Goal: Contribute content: Contribute content

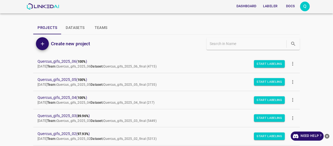
scroll to position [24, 0]
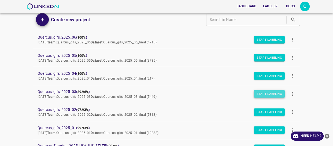
click at [260, 94] on button "Start Labeling" at bounding box center [269, 93] width 31 height 7
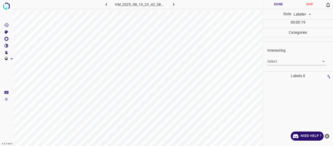
click at [292, 63] on body "4.3.6-dev2 VM_2025_08_10_23_42_38_683_04.gif Done Skip 0 Role: Labeler labeler …" at bounding box center [166, 73] width 333 height 146
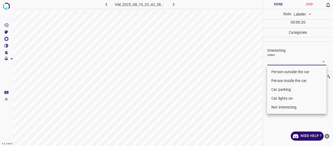
click at [288, 70] on li "Person outside the car" at bounding box center [296, 71] width 59 height 9
type input "Person outside the car"
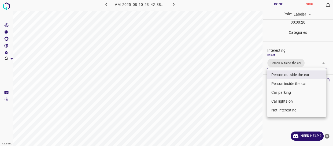
click at [248, 86] on div at bounding box center [166, 73] width 333 height 146
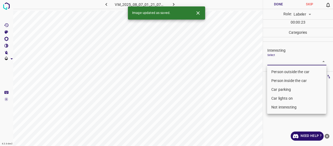
drag, startPoint x: 282, startPoint y: 60, endPoint x: 283, endPoint y: 66, distance: 5.7
click at [282, 60] on body "4.3.6-dev2 VM_2025_08_07_01_21_07_828_01.gif Done Skip 0 Role: Labeler labeler …" at bounding box center [166, 73] width 333 height 146
click at [282, 70] on li "Person outside the car" at bounding box center [296, 71] width 59 height 9
type input "Person outside the car"
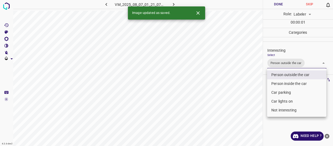
click at [252, 84] on div at bounding box center [166, 73] width 333 height 146
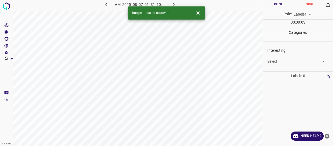
click at [271, 62] on body "4.3.6-dev2 VM_2025_08_07_01_31_10_146_03.gif Done Skip 0 Role: Labeler labeler …" at bounding box center [166, 73] width 333 height 146
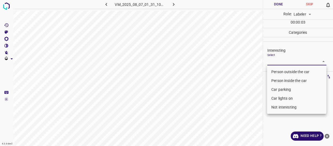
click at [278, 72] on li "Person outside the car" at bounding box center [296, 71] width 59 height 9
type input "Person outside the car"
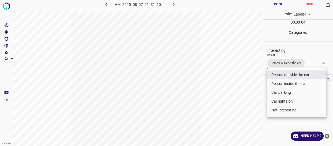
click at [235, 84] on div at bounding box center [166, 73] width 333 height 146
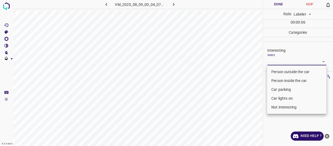
click at [271, 61] on body "4.3.6-dev2 VM_2025_08_09_00_04_07_022_09.gif Done Skip 0 Role: Labeler labeler …" at bounding box center [166, 73] width 333 height 146
drag, startPoint x: 278, startPoint y: 98, endPoint x: 275, endPoint y: 99, distance: 3.6
click at [278, 98] on li "Car lights on" at bounding box center [296, 98] width 59 height 9
type input "Car lights on"
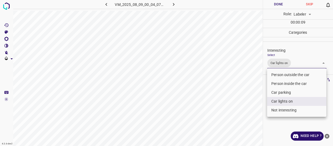
click at [250, 103] on div at bounding box center [166, 73] width 333 height 146
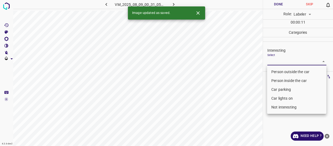
click at [277, 59] on body "4.3.6-dev2 VM_2025_08_09_00_31_05_994_01.gif Done Skip 0 Role: Labeler labeler …" at bounding box center [166, 73] width 333 height 146
drag, startPoint x: 275, startPoint y: 70, endPoint x: 246, endPoint y: 90, distance: 35.6
click at [275, 70] on li "Person outside the car" at bounding box center [296, 71] width 59 height 9
type input "Person outside the car"
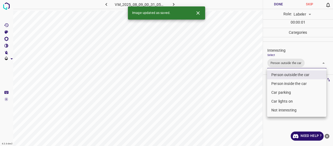
click at [245, 91] on div at bounding box center [166, 73] width 333 height 146
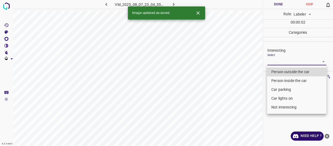
click at [284, 60] on body "4.3.6-dev2 VM_2025_08_07_23_04_55_814_04.gif Done Skip 0 Role: Labeler labeler …" at bounding box center [166, 73] width 333 height 146
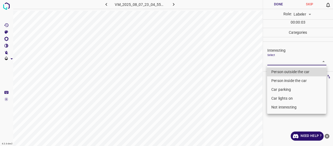
drag, startPoint x: 280, startPoint y: 107, endPoint x: 273, endPoint y: 104, distance: 7.7
click at [279, 107] on li "Not interesting" at bounding box center [296, 107] width 59 height 9
type input "Not interesting"
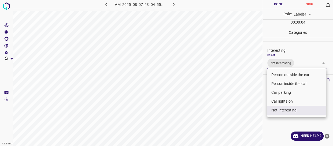
click at [244, 101] on div at bounding box center [166, 73] width 333 height 146
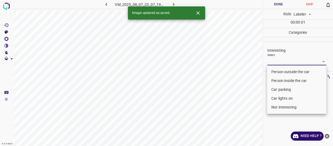
click at [287, 62] on body "4.3.6-dev2 VM_2025_08_07_23_07_19_695_00.gif Done Skip 0 Role: Labeler labeler …" at bounding box center [166, 73] width 333 height 146
click at [282, 70] on li "Person outside the car" at bounding box center [296, 71] width 59 height 9
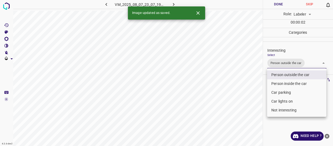
type input "Person outside the car"
drag, startPoint x: 233, startPoint y: 96, endPoint x: 233, endPoint y: 100, distance: 3.2
click at [233, 100] on div at bounding box center [166, 73] width 333 height 146
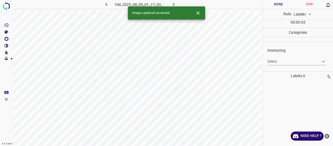
click at [273, 60] on body "4.3.6-dev2 VM_2025_08_09_01_17_03_207_01.gif Done Skip 0 Role: Labeler labeler …" at bounding box center [166, 73] width 333 height 146
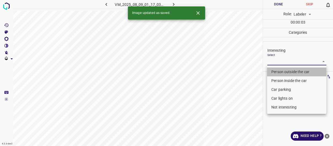
click at [273, 71] on li "Person outside the car" at bounding box center [296, 71] width 59 height 9
type input "Person outside the car"
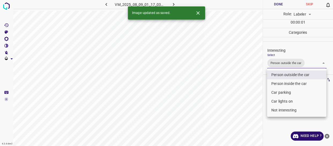
drag, startPoint x: 242, startPoint y: 90, endPoint x: 242, endPoint y: 93, distance: 2.9
click at [242, 93] on div at bounding box center [166, 73] width 333 height 146
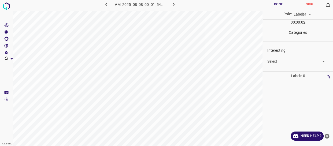
click at [284, 61] on body "4.3.6-dev2 VM_2025_08_08_00_01_54_450_05.gif Done Skip 0 Role: Labeler labeler …" at bounding box center [166, 73] width 333 height 146
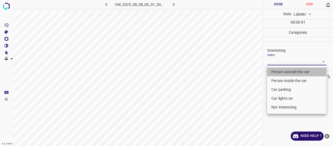
click at [283, 70] on li "Person outside the car" at bounding box center [296, 71] width 59 height 9
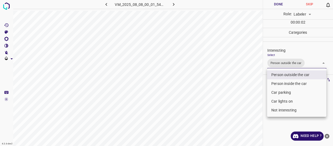
click at [273, 101] on li "Car lights on" at bounding box center [296, 101] width 59 height 9
type input "Person outside the car,Car lights on"
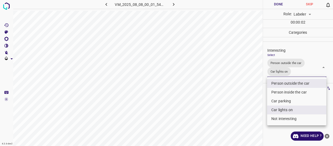
drag, startPoint x: 239, startPoint y: 108, endPoint x: 242, endPoint y: 109, distance: 3.0
click at [242, 109] on div at bounding box center [166, 73] width 333 height 146
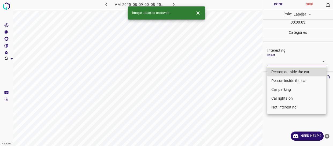
click at [282, 60] on body "4.3.6-dev2 VM_2025_08_09_00_08_25_019_02.gif Done Skip 0 Role: Labeler labeler …" at bounding box center [166, 73] width 333 height 146
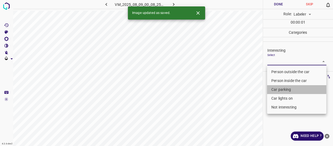
click at [275, 89] on li "Car parking" at bounding box center [296, 89] width 59 height 9
type input "Car parking"
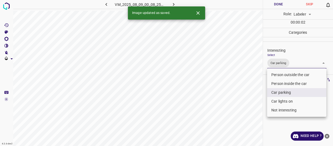
click at [254, 105] on div at bounding box center [166, 73] width 333 height 146
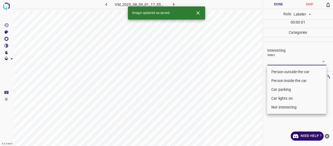
click at [276, 58] on body "4.3.6-dev2 VM_2025_08_09_01_17_55_662_00.gif Done Skip 0 Role: Labeler labeler …" at bounding box center [166, 73] width 333 height 146
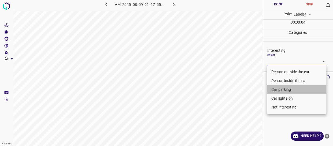
click at [282, 89] on li "Car parking" at bounding box center [296, 89] width 59 height 9
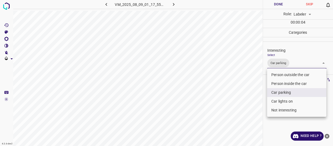
click at [281, 102] on li "Car lights on" at bounding box center [296, 101] width 59 height 9
type input "Car parking,Car lights on"
click at [254, 110] on div at bounding box center [166, 73] width 333 height 146
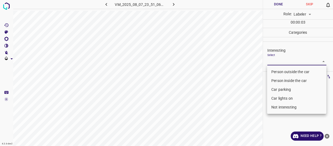
click at [279, 61] on body "4.3.6-dev2 VM_2025_08_07_23_51_06_049_06.gif Done Skip 0 Role: Labeler labeler …" at bounding box center [166, 73] width 333 height 146
click at [279, 72] on li "Person outside the car" at bounding box center [296, 71] width 59 height 9
type input "Person outside the car"
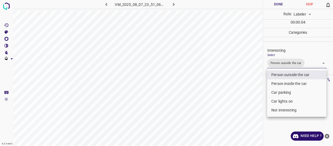
click at [230, 105] on div at bounding box center [166, 73] width 333 height 146
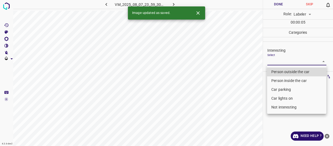
click at [279, 59] on body "4.3.6-dev2 VM_2025_08_07_23_59_30_191_01.gif Done Skip 0 Role: Labeler labeler …" at bounding box center [166, 73] width 333 height 146
click at [281, 72] on li "Person outside the car" at bounding box center [296, 71] width 59 height 9
type input "Person outside the car"
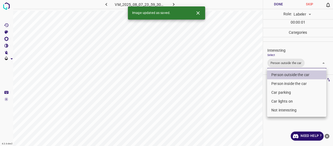
drag, startPoint x: 254, startPoint y: 93, endPoint x: 254, endPoint y: 96, distance: 2.7
click at [254, 95] on div at bounding box center [166, 73] width 333 height 146
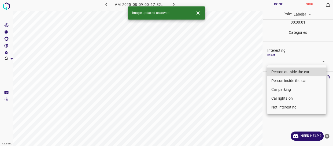
click at [280, 59] on body "4.3.6-dev2 VM_2025_08_09_00_17_32_002_10.gif Done Skip 0 Role: Labeler labeler …" at bounding box center [166, 73] width 333 height 146
click at [280, 71] on li "Person outside the car" at bounding box center [296, 71] width 59 height 9
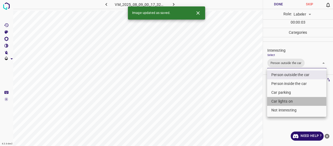
click at [280, 102] on li "Car lights on" at bounding box center [296, 101] width 59 height 9
type input "Person outside the car,Car lights on"
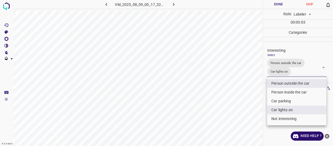
drag, startPoint x: 243, startPoint y: 110, endPoint x: 243, endPoint y: 105, distance: 4.3
click at [243, 109] on div at bounding box center [166, 73] width 333 height 146
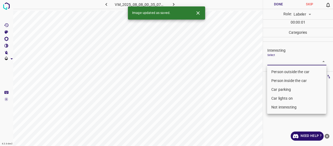
click at [280, 61] on body "4.3.6-dev2 VM_2025_08_08_00_35_07_223_01.gif Done Skip 0 Role: Labeler labeler …" at bounding box center [166, 73] width 333 height 146
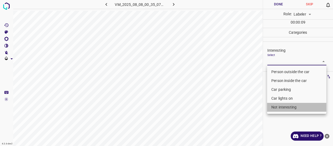
drag, startPoint x: 282, startPoint y: 107, endPoint x: 232, endPoint y: 115, distance: 50.2
click at [282, 107] on li "Not interesting" at bounding box center [296, 107] width 59 height 9
type input "Not interesting"
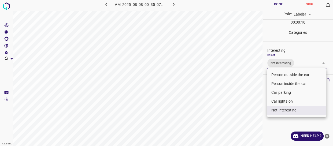
click at [231, 115] on div at bounding box center [166, 73] width 333 height 146
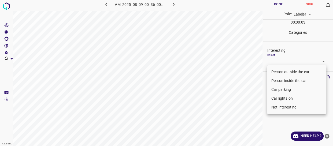
click at [280, 61] on body "4.3.6-dev2 VM_2025_08_09_00_36_00_628_03.gif Done Skip 0 Role: Labeler labeler …" at bounding box center [166, 73] width 333 height 146
drag, startPoint x: 277, startPoint y: 72, endPoint x: 274, endPoint y: 72, distance: 2.7
click at [277, 71] on li "Person outside the car" at bounding box center [296, 71] width 59 height 9
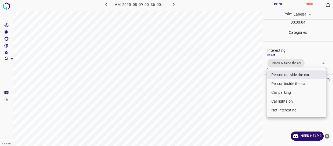
type input "Person outside the car"
click at [236, 86] on div at bounding box center [166, 73] width 333 height 146
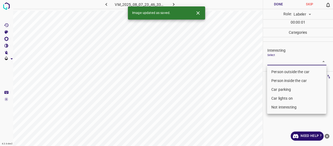
click at [280, 60] on body "4.3.6-dev2 VM_2025_08_07_23_46_33_773_00.gif Done Skip 0 Role: Labeler labeler …" at bounding box center [166, 73] width 333 height 146
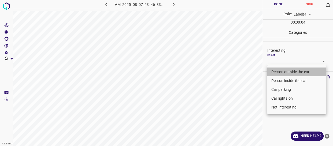
click at [278, 70] on li "Person outside the car" at bounding box center [296, 71] width 59 height 9
type input "Person outside the car"
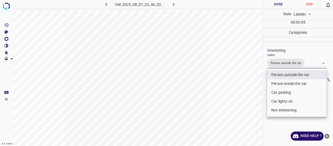
click at [235, 86] on div at bounding box center [166, 73] width 333 height 146
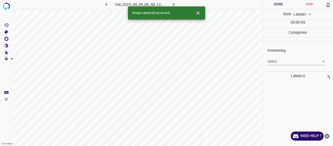
click at [273, 61] on body "4.3.6-dev2 VM_2025_08_09_00_50_12_017_00.gif Done Skip 0 Role: Labeler labeler …" at bounding box center [166, 73] width 333 height 146
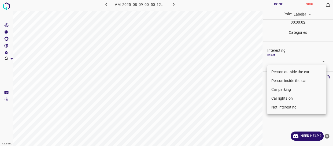
click at [273, 74] on li "Person outside the car" at bounding box center [296, 71] width 59 height 9
type input "Person outside the car"
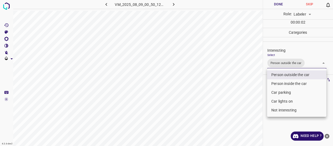
click at [250, 85] on div at bounding box center [166, 73] width 333 height 146
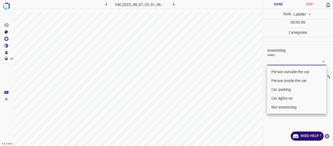
drag, startPoint x: 277, startPoint y: 63, endPoint x: 273, endPoint y: 72, distance: 10.2
click at [277, 63] on body "4.3.6-dev2 VM_2025_08_07_23_51_06_049_03.gif Done Skip 0 Role: Labeler labeler …" at bounding box center [166, 73] width 333 height 146
click at [274, 71] on li "Person outside the car" at bounding box center [296, 71] width 59 height 9
type input "Person outside the car"
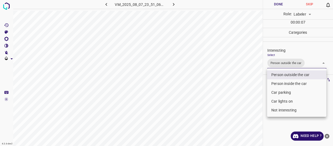
click at [250, 86] on div at bounding box center [166, 73] width 333 height 146
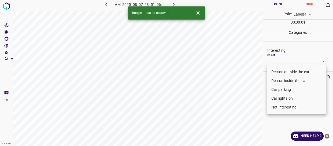
click at [281, 61] on body "4.3.6-dev2 VM_2025_08_07_23_51_06_049_10.gif Done Skip 0 Role: Labeler labeler …" at bounding box center [166, 73] width 333 height 146
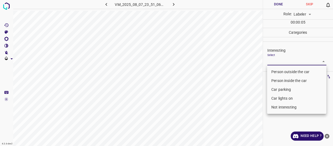
click at [276, 72] on li "Person outside the car" at bounding box center [296, 71] width 59 height 9
type input "Person outside the car"
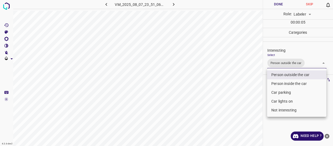
click at [233, 92] on div at bounding box center [166, 73] width 333 height 146
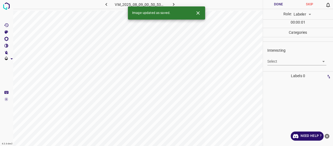
click at [274, 60] on body "4.3.6-dev2 VM_2025_08_09_00_50_53_461_06.gif Done Skip 0 Role: Labeler labeler …" at bounding box center [166, 73] width 333 height 146
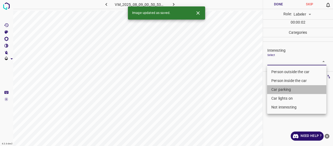
click at [276, 89] on li "Car parking" at bounding box center [296, 89] width 59 height 9
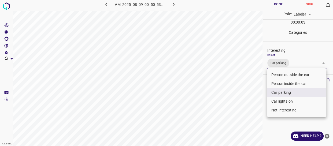
click at [275, 82] on li "Person inside the car" at bounding box center [296, 83] width 59 height 9
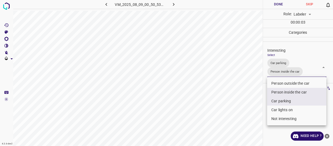
drag, startPoint x: 276, startPoint y: 109, endPoint x: 245, endPoint y: 103, distance: 31.6
click at [275, 108] on li "Car lights on" at bounding box center [296, 109] width 59 height 9
type input "Car parking,Person inside the car,Car lights on"
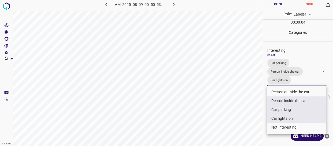
click at [243, 103] on div at bounding box center [166, 73] width 333 height 146
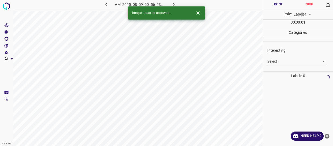
click at [273, 62] on body "4.3.6-dev2 VM_2025_08_09_00_56_23_878_13.gif Done Skip 0 Role: Labeler labeler …" at bounding box center [166, 73] width 333 height 146
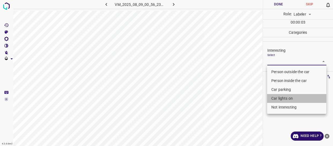
drag, startPoint x: 274, startPoint y: 100, endPoint x: 250, endPoint y: 106, distance: 24.1
click at [273, 100] on li "Car lights on" at bounding box center [296, 98] width 59 height 9
type input "Car lights on"
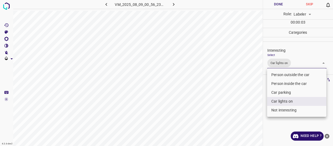
click at [250, 106] on div at bounding box center [166, 73] width 333 height 146
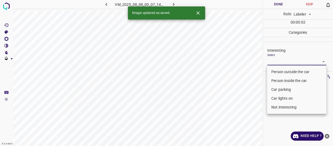
click at [270, 59] on body "4.3.6-dev2 VM_2025_08_08_00_07_14_873_07.gif Done Skip 0 Role: Labeler labeler …" at bounding box center [166, 73] width 333 height 146
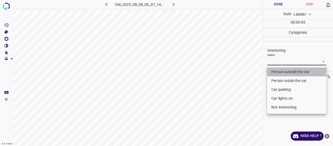
drag, startPoint x: 277, startPoint y: 72, endPoint x: 253, endPoint y: 85, distance: 26.8
click at [276, 72] on li "Person outside the car" at bounding box center [296, 71] width 59 height 9
type input "Person outside the car"
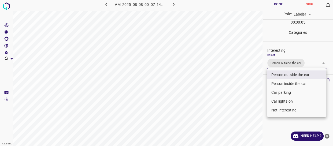
click at [241, 88] on div at bounding box center [166, 73] width 333 height 146
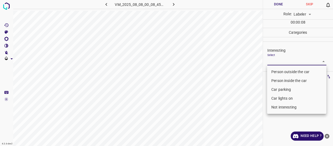
click at [271, 62] on body "4.3.6-dev2 VM_2025_08_08_00_08_45_786_00.gif Done Skip 0 Role: Labeler labeler …" at bounding box center [166, 73] width 333 height 146
drag, startPoint x: 276, startPoint y: 73, endPoint x: 267, endPoint y: 78, distance: 9.5
click at [276, 73] on li "Person outside the car" at bounding box center [296, 71] width 59 height 9
type input "Person outside the car"
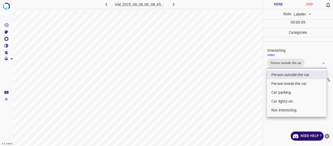
drag, startPoint x: 236, startPoint y: 105, endPoint x: 229, endPoint y: 105, distance: 7.0
click at [236, 105] on div at bounding box center [166, 73] width 333 height 146
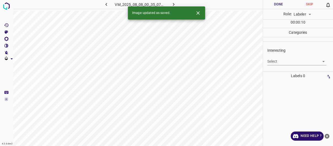
click at [272, 61] on body "4.3.6-dev2 VM_2025_08_08_00_35_07_223_00.gif Done Skip 0 Role: Labeler labeler …" at bounding box center [166, 73] width 333 height 146
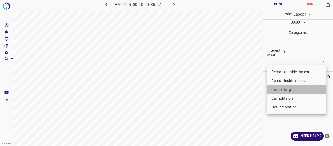
click at [276, 89] on li "Car parking" at bounding box center [296, 89] width 59 height 9
type input "Car parking"
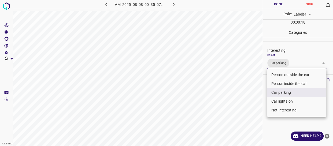
click at [240, 96] on div at bounding box center [166, 73] width 333 height 146
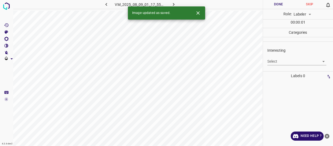
click at [277, 61] on body "4.3.6-dev2 VM_2025_08_09_01_17_55_662_10.gif Done Skip 0 Role: Labeler labeler …" at bounding box center [166, 73] width 333 height 146
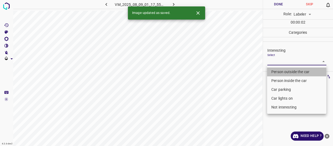
drag, startPoint x: 271, startPoint y: 69, endPoint x: 251, endPoint y: 85, distance: 25.2
click at [271, 70] on li "Person outside the car" at bounding box center [296, 71] width 59 height 9
type input "Person outside the car"
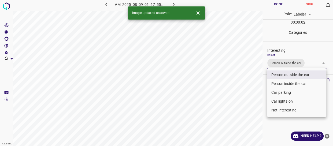
click at [251, 85] on div at bounding box center [166, 73] width 333 height 146
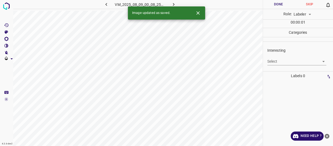
click at [275, 59] on body "4.3.6-dev2 VM_2025_08_09_00_08_25_019_04.gif Done Skip 0 Role: Labeler labeler …" at bounding box center [166, 73] width 333 height 146
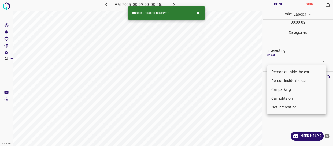
click at [281, 90] on li "Car parking" at bounding box center [296, 89] width 59 height 9
type input "Car parking"
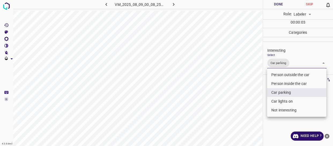
click at [255, 94] on div at bounding box center [166, 73] width 333 height 146
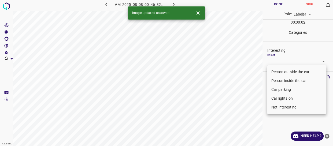
click at [275, 62] on body "4.3.6-dev2 VM_2025_08_08_00_46_32_316_08.gif Done Skip 0 Role: Labeler labeler …" at bounding box center [166, 73] width 333 height 146
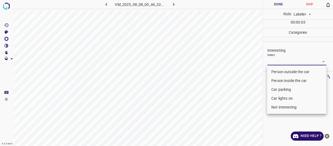
click at [276, 71] on li "Person outside the car" at bounding box center [296, 71] width 59 height 9
type input "Person outside the car"
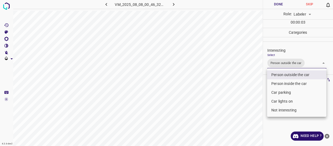
click at [221, 99] on div at bounding box center [166, 73] width 333 height 146
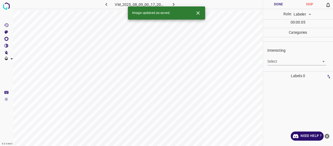
click at [275, 62] on body "4.3.6-dev2 VM_2025_08_09_00_17_20_716_02.gif Done Skip 0 Role: Labeler labeler …" at bounding box center [166, 73] width 333 height 146
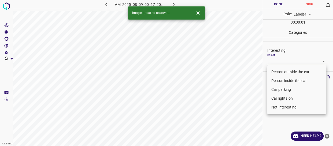
click at [274, 72] on li "Person outside the car" at bounding box center [296, 71] width 59 height 9
type input "Person outside the car"
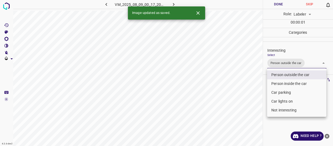
click at [227, 98] on div at bounding box center [166, 73] width 333 height 146
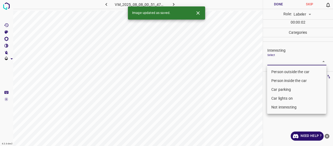
click at [273, 61] on body "4.3.6-dev2 VM_2025_08_08_00_51_47_325_01.gif Done Skip 0 Role: Labeler labeler …" at bounding box center [166, 73] width 333 height 146
drag, startPoint x: 274, startPoint y: 69, endPoint x: 262, endPoint y: 74, distance: 13.6
click at [274, 69] on li "Person outside the car" at bounding box center [296, 71] width 59 height 9
type input "Person outside the car"
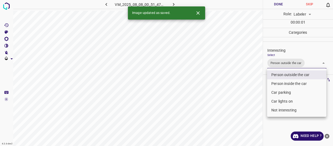
click at [261, 74] on div at bounding box center [166, 73] width 333 height 146
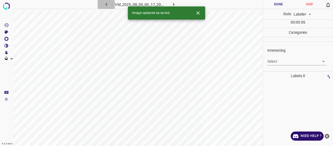
click at [105, 4] on icon "button" at bounding box center [106, 5] width 6 height 6
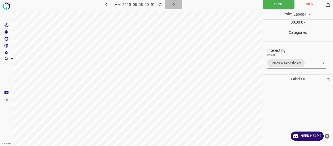
click at [173, 4] on icon "button" at bounding box center [174, 5] width 6 height 6
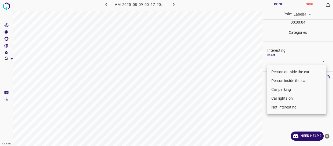
click at [279, 62] on body "4.3.6-dev2 VM_2025_08_09_00_17_20_716_05.gif Done Skip 0 Role: Labeler labeler …" at bounding box center [166, 73] width 333 height 146
drag, startPoint x: 278, startPoint y: 108, endPoint x: 266, endPoint y: 104, distance: 13.4
click at [278, 107] on li "Not interesting" at bounding box center [296, 107] width 59 height 9
type input "Not interesting"
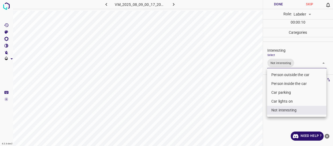
drag, startPoint x: 246, startPoint y: 100, endPoint x: 245, endPoint y: 93, distance: 7.6
click at [246, 100] on div at bounding box center [166, 73] width 333 height 146
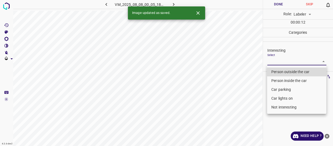
drag, startPoint x: 289, startPoint y: 63, endPoint x: 279, endPoint y: 76, distance: 16.2
click at [288, 63] on body "4.3.6-dev2 VM_2025_08_08_00_05_18_910_06.gif Done Skip 0 Role: Labeler labeler …" at bounding box center [166, 73] width 333 height 146
drag, startPoint x: 287, startPoint y: 105, endPoint x: 272, endPoint y: 94, distance: 18.1
click at [286, 103] on li "Not interesting" at bounding box center [296, 107] width 59 height 9
type input "Not interesting"
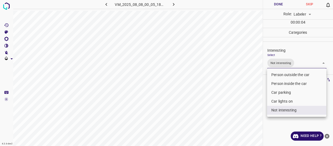
drag, startPoint x: 244, startPoint y: 55, endPoint x: 241, endPoint y: 34, distance: 21.9
click at [244, 54] on div at bounding box center [166, 73] width 333 height 146
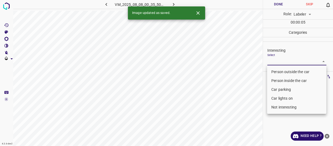
drag, startPoint x: 283, startPoint y: 62, endPoint x: 282, endPoint y: 74, distance: 12.1
click at [283, 64] on body "4.3.6-dev2 VM_2025_08_08_00_35_50_994_00.gif Done Skip 0 Role: Labeler labeler …" at bounding box center [166, 73] width 333 height 146
click at [281, 71] on li "Person outside the car" at bounding box center [296, 71] width 59 height 9
type input "Person outside the car"
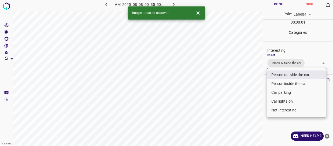
drag, startPoint x: 249, startPoint y: 76, endPoint x: 254, endPoint y: 55, distance: 21.8
click at [249, 75] on div at bounding box center [166, 73] width 333 height 146
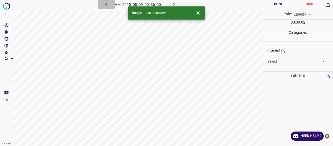
click at [107, 3] on icon "button" at bounding box center [106, 5] width 6 height 6
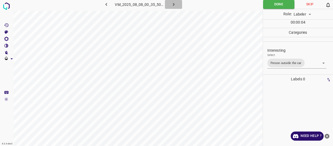
click at [173, 4] on icon "button" at bounding box center [173, 4] width 2 height 3
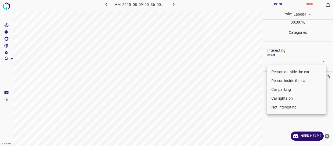
click at [280, 61] on body "4.3.6-dev2 VM_2025_08_09_00_36_00_628_00.gif Done Skip 0 Role: Labeler labeler …" at bounding box center [166, 73] width 333 height 146
click at [278, 71] on li "Person outside the car" at bounding box center [296, 71] width 59 height 9
type input "Person outside the car"
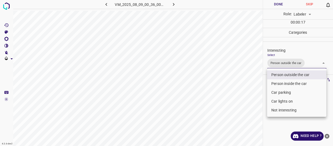
click at [234, 95] on div at bounding box center [166, 73] width 333 height 146
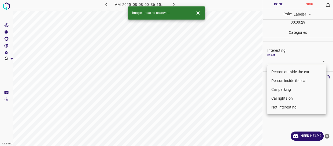
click at [281, 61] on body "4.3.6-dev2 VM_2025_08_08_00_36_15_213_02.gif Done Skip 0 Role: Labeler labeler …" at bounding box center [166, 73] width 333 height 146
click at [281, 67] on li "Person outside the car" at bounding box center [296, 71] width 59 height 9
type input "Person outside the car"
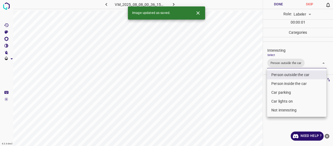
drag, startPoint x: 236, startPoint y: 83, endPoint x: 221, endPoint y: 108, distance: 29.5
click at [233, 91] on div at bounding box center [166, 73] width 333 height 146
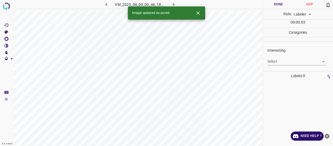
click at [273, 59] on body "4.3.6-dev2 VM_2025_08_09_00_46_18_105_03.gif Done Skip 0 Role: Labeler labeler …" at bounding box center [166, 73] width 333 height 146
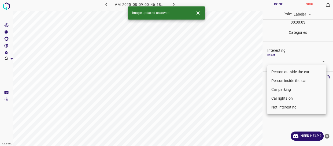
click at [275, 71] on li "Person outside the car" at bounding box center [296, 71] width 59 height 9
type input "Person outside the car"
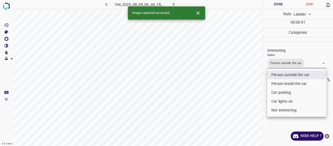
click at [247, 93] on div at bounding box center [166, 73] width 333 height 146
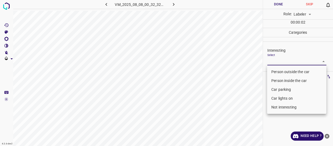
click at [277, 61] on body "4.3.6-dev2 VM_2025_08_08_00_32_32_848_07.gif Done Skip 0 Role: Labeler labeler …" at bounding box center [166, 73] width 333 height 146
drag, startPoint x: 278, startPoint y: 72, endPoint x: 265, endPoint y: 80, distance: 15.6
click at [278, 72] on li "Person outside the car" at bounding box center [296, 71] width 59 height 9
type input "Person outside the car"
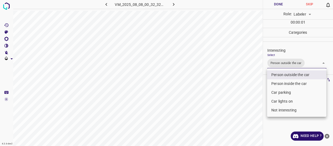
click at [232, 98] on div at bounding box center [166, 73] width 333 height 146
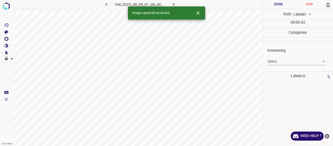
click at [275, 62] on body "4.3.6-dev2 VM_2025_08_09_01_06_49_822_04.gif Done Skip 0 Role: Labeler labeler …" at bounding box center [166, 73] width 333 height 146
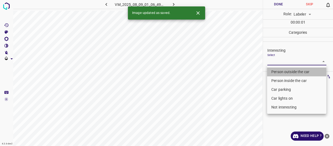
click at [275, 72] on li "Person outside the car" at bounding box center [296, 71] width 59 height 9
type input "Person outside the car"
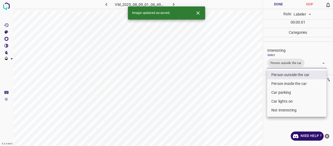
drag, startPoint x: 246, startPoint y: 95, endPoint x: 243, endPoint y: 96, distance: 3.0
click at [248, 97] on div at bounding box center [166, 73] width 333 height 146
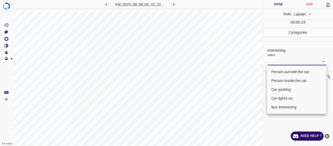
click at [271, 58] on body "4.3.6-dev2 VM_2025_08_08_00_32_22_692_12.gif Done Skip 0 Role: Labeler labeler …" at bounding box center [166, 73] width 333 height 146
drag, startPoint x: 284, startPoint y: 107, endPoint x: 255, endPoint y: 101, distance: 29.7
click at [283, 107] on li "Not interesting" at bounding box center [296, 107] width 59 height 9
type input "Not interesting"
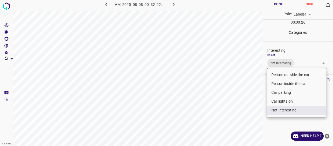
click at [249, 97] on div at bounding box center [166, 73] width 333 height 146
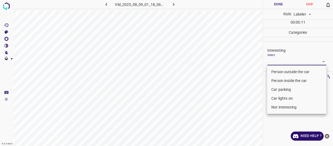
click at [287, 64] on body "4.3.6-dev2 VM_2025_08_09_01_18_06_266_07.gif Done Skip 0 Role: Labeler labeler …" at bounding box center [166, 73] width 333 height 146
click at [290, 105] on li "Not interesting" at bounding box center [296, 107] width 59 height 9
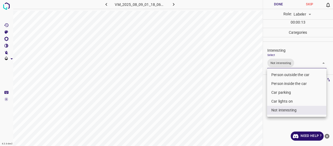
type input "Not interesting"
click at [233, 94] on div at bounding box center [166, 73] width 333 height 146
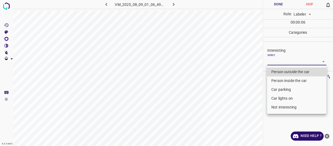
click at [281, 61] on body "4.3.6-dev2 VM_2025_08_09_01_06_49_822_05.gif Done Skip 0 Role: Labeler labeler …" at bounding box center [166, 73] width 333 height 146
click at [277, 72] on li "Person outside the car" at bounding box center [296, 71] width 59 height 9
type input "Person outside the car"
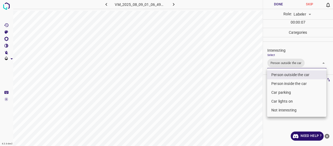
drag, startPoint x: 250, startPoint y: 90, endPoint x: 249, endPoint y: 94, distance: 4.0
click at [250, 93] on div at bounding box center [166, 73] width 333 height 146
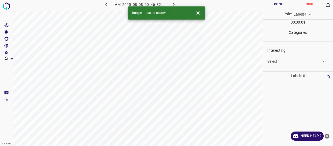
click at [283, 62] on body "4.3.6-dev2 VM_2025_08_08_00_46_32_316_10.gif Done Skip 0 Role: Labeler labeler …" at bounding box center [166, 73] width 333 height 146
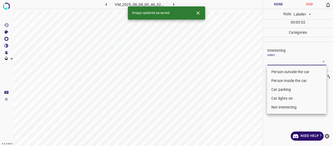
click at [284, 79] on li "Person inside the car" at bounding box center [296, 80] width 59 height 9
type input "Person inside the car"
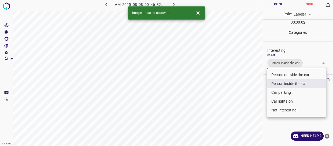
click at [258, 90] on div at bounding box center [166, 73] width 333 height 146
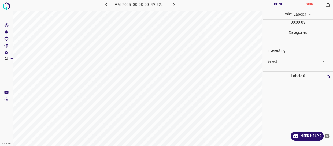
click at [285, 61] on body "4.3.6-dev2 VM_2025_08_08_00_49_52_759_00.gif Done Skip 0 Role: Labeler labeler …" at bounding box center [166, 73] width 333 height 146
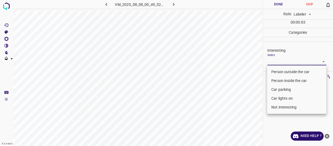
drag, startPoint x: 280, startPoint y: 99, endPoint x: 260, endPoint y: 103, distance: 19.5
click at [279, 99] on li "Car lights on" at bounding box center [296, 98] width 59 height 9
type input "Car lights on"
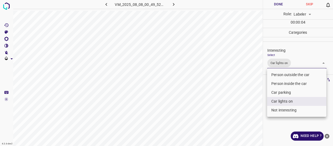
click at [246, 105] on div at bounding box center [166, 73] width 333 height 146
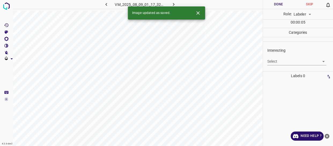
click at [294, 64] on body "4.3.6-dev2 VM_2025_08_09_01_17_32_223_01.gif Done Skip 0 Role: Labeler labeler …" at bounding box center [166, 73] width 333 height 146
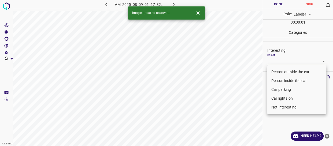
drag, startPoint x: 286, startPoint y: 91, endPoint x: 255, endPoint y: 95, distance: 31.1
click at [285, 91] on li "Car parking" at bounding box center [296, 89] width 59 height 9
type input "Car parking"
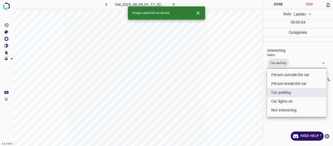
click at [242, 84] on div at bounding box center [166, 73] width 333 height 146
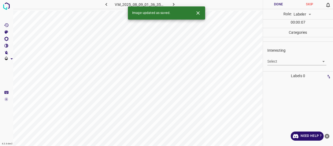
click at [281, 62] on body "4.3.6-dev2 VM_2025_08_09_01_36_35_820_11.gif Done Skip 0 Role: Labeler labeler …" at bounding box center [166, 73] width 333 height 146
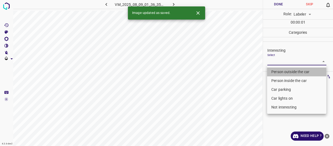
drag, startPoint x: 279, startPoint y: 73, endPoint x: 224, endPoint y: 96, distance: 59.6
click at [279, 73] on li "Person outside the car" at bounding box center [296, 71] width 59 height 9
type input "Person outside the car"
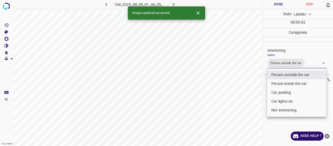
click at [238, 94] on div at bounding box center [166, 73] width 333 height 146
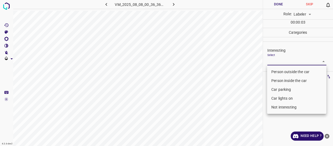
click at [276, 61] on body "4.3.6-dev2 VM_2025_08_08_00_36_36_984_01.gif Done Skip 0 Role: Labeler labeler …" at bounding box center [166, 73] width 333 height 146
click at [277, 71] on li "Person outside the car" at bounding box center [296, 71] width 59 height 9
type input "Person outside the car"
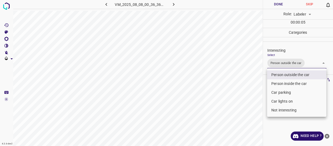
click at [244, 88] on div at bounding box center [166, 73] width 333 height 146
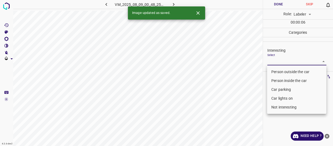
drag, startPoint x: 282, startPoint y: 59, endPoint x: 281, endPoint y: 70, distance: 10.3
click at [282, 60] on body "4.3.6-dev2 VM_2025_08_09_00_48_25_019_03.gif Done Skip 0 Role: Labeler labeler …" at bounding box center [166, 73] width 333 height 146
click at [281, 72] on li "Person outside the car" at bounding box center [296, 71] width 59 height 9
type input "Person outside the car"
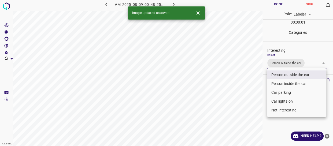
click at [257, 88] on div at bounding box center [166, 73] width 333 height 146
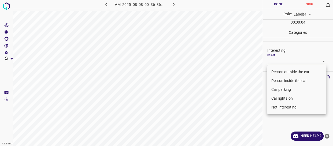
click at [280, 62] on body "4.3.6-dev2 VM_2025_08_08_00_36_36_984_07.gif Done Skip 0 Role: Labeler labeler …" at bounding box center [166, 73] width 333 height 146
click at [282, 105] on li "Not interesting" at bounding box center [296, 107] width 59 height 9
type input "Not interesting"
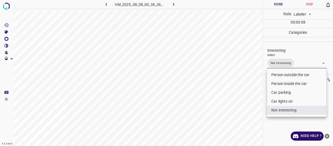
click at [251, 102] on div at bounding box center [166, 73] width 333 height 146
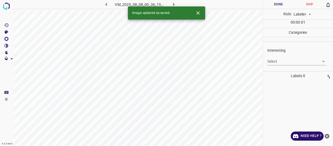
click at [280, 62] on body "4.3.6-dev2 VM_2025_08_08_00_36_15_213_04.gif Done Skip 0 Role: Labeler labeler …" at bounding box center [166, 73] width 333 height 146
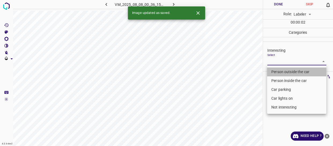
drag, startPoint x: 280, startPoint y: 72, endPoint x: 246, endPoint y: 97, distance: 42.4
click at [280, 72] on li "Person outside the car" at bounding box center [296, 71] width 59 height 9
type input "Person outside the car"
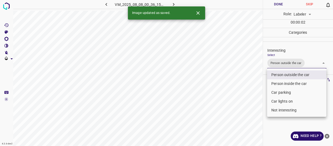
drag, startPoint x: 246, startPoint y: 97, endPoint x: 245, endPoint y: 100, distance: 3.0
click at [246, 99] on div at bounding box center [166, 73] width 333 height 146
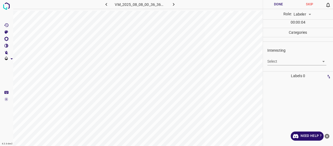
click at [277, 63] on body "4.3.6-dev2 VM_2025_08_08_00_36_36_984_00.gif Done Skip 0 Role: Labeler labeler …" at bounding box center [166, 73] width 333 height 146
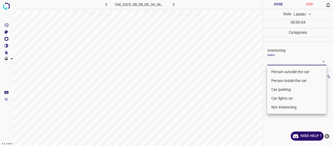
click at [279, 72] on li "Person outside the car" at bounding box center [296, 71] width 59 height 9
type input "Person outside the car"
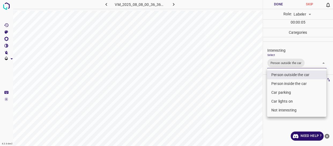
drag, startPoint x: 231, startPoint y: 99, endPoint x: 233, endPoint y: 106, distance: 7.5
click at [233, 105] on div at bounding box center [166, 73] width 333 height 146
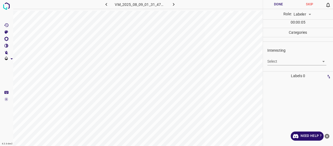
click at [280, 61] on body "4.3.6-dev2 VM_2025_08_09_01_31_47_632_08.gif Done Skip 0 Role: Labeler labeler …" at bounding box center [166, 73] width 333 height 146
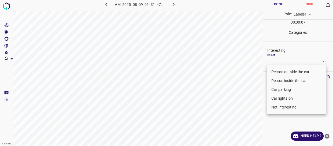
click at [280, 82] on li "Person inside the car" at bounding box center [296, 80] width 59 height 9
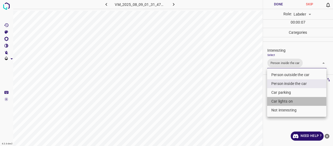
drag, startPoint x: 281, startPoint y: 102, endPoint x: 243, endPoint y: 101, distance: 37.5
click at [280, 101] on li "Car lights on" at bounding box center [296, 101] width 59 height 9
type input "Person inside the car,Car lights on"
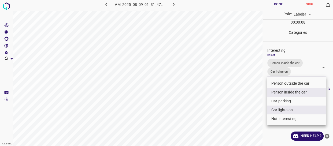
click at [243, 100] on div at bounding box center [166, 73] width 333 height 146
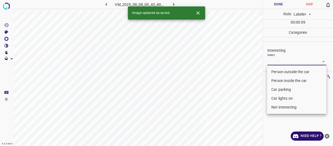
click at [289, 61] on body "4.3.6-dev2 VM_2025_08_08_00_43_40_169_06.gif Done Skip 0 Role: Labeler labeler …" at bounding box center [166, 73] width 333 height 146
click at [286, 72] on li "Person outside the car" at bounding box center [296, 71] width 59 height 9
type input "Person outside the car"
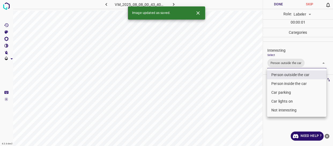
click at [243, 103] on div at bounding box center [166, 73] width 333 height 146
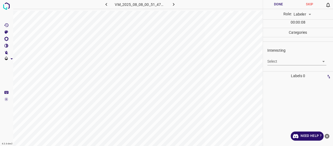
click at [278, 60] on body "4.3.6-dev2 VM_2025_08_08_00_51_47_325_00.gif Done Skip 0 Role: Labeler labeler …" at bounding box center [166, 73] width 333 height 146
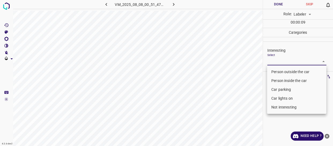
click at [281, 71] on li "Person outside the car" at bounding box center [296, 71] width 59 height 9
type input "Person outside the car"
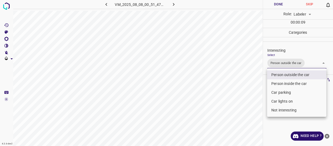
drag, startPoint x: 255, startPoint y: 90, endPoint x: 249, endPoint y: 108, distance: 19.1
click at [250, 108] on div at bounding box center [166, 73] width 333 height 146
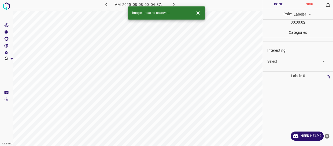
click at [281, 59] on body "4.3.6-dev2 VM_2025_08_08_00_04_37_185_09.gif Done Skip 0 Role: Labeler labeler …" at bounding box center [166, 73] width 333 height 146
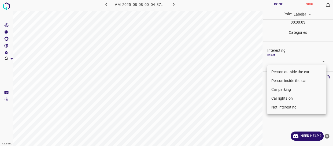
click at [282, 70] on li "Person outside the car" at bounding box center [296, 71] width 59 height 9
type input "Person outside the car"
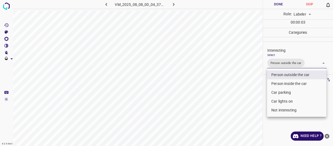
click at [247, 100] on div at bounding box center [166, 73] width 333 height 146
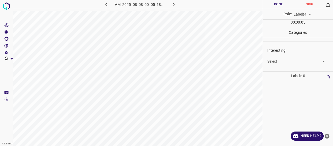
click at [275, 62] on body "4.3.6-dev2 VM_2025_08_08_00_05_18_910_03.gif Done Skip 0 Role: Labeler labeler …" at bounding box center [166, 73] width 333 height 146
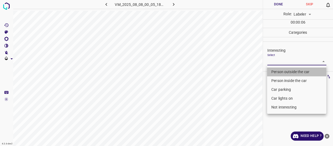
click at [277, 74] on li "Person outside the car" at bounding box center [296, 71] width 59 height 9
type input "Person outside the car"
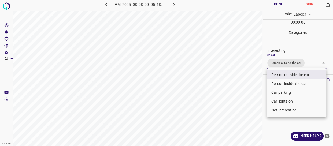
drag, startPoint x: 239, startPoint y: 95, endPoint x: 235, endPoint y: 103, distance: 8.4
click at [237, 100] on div at bounding box center [166, 73] width 333 height 146
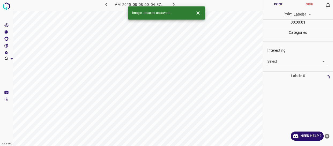
click at [275, 60] on body "4.3.6-dev2 VM_2025_08_08_00_04_37_185_02.gif Done Skip 0 Role: Labeler labeler …" at bounding box center [166, 73] width 333 height 146
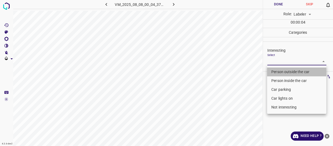
click at [280, 71] on li "Person outside the car" at bounding box center [296, 71] width 59 height 9
type input "Person outside the car"
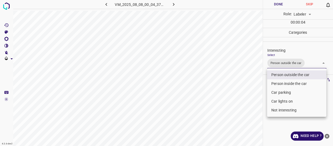
drag, startPoint x: 247, startPoint y: 89, endPoint x: 246, endPoint y: 95, distance: 5.1
click at [246, 94] on div at bounding box center [166, 73] width 333 height 146
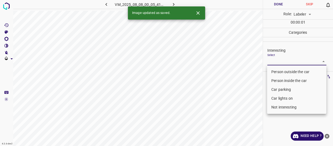
click at [279, 62] on body "4.3.6-dev2 VM_2025_08_08_00_05_41_553_05.gif Done Skip 0 Role: Labeler labeler …" at bounding box center [166, 73] width 333 height 146
drag, startPoint x: 278, startPoint y: 74, endPoint x: 262, endPoint y: 95, distance: 26.9
click at [278, 74] on li "Person outside the car" at bounding box center [296, 71] width 59 height 9
type input "Person outside the car"
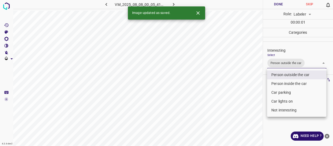
drag, startPoint x: 264, startPoint y: 104, endPoint x: 256, endPoint y: 109, distance: 9.5
click at [261, 107] on div at bounding box center [166, 73] width 333 height 146
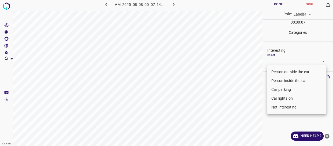
click at [274, 62] on body "4.3.6-dev2 VM_2025_08_08_00_07_14_873_01.gif Done Skip 0 Role: Labeler labeler …" at bounding box center [166, 73] width 333 height 146
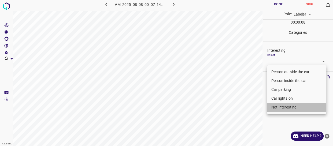
click at [276, 105] on li "Not interesting" at bounding box center [296, 107] width 59 height 9
type input "Not interesting"
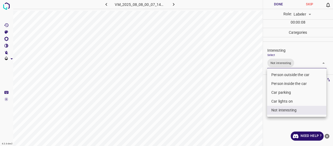
click at [246, 112] on div at bounding box center [166, 73] width 333 height 146
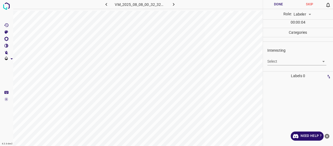
click at [281, 61] on body "4.3.6-dev2 VM_2025_08_08_00_32_32_848_01.gif Done Skip 0 Role: Labeler labeler …" at bounding box center [166, 73] width 333 height 146
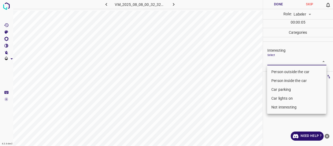
click at [284, 71] on li "Person outside the car" at bounding box center [296, 71] width 59 height 9
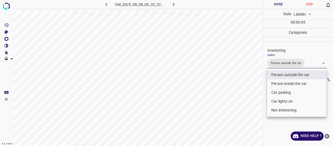
type input "Person outside the car"
click at [226, 109] on div at bounding box center [166, 73] width 333 height 146
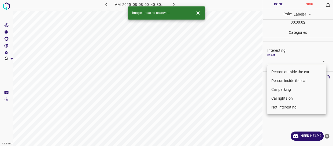
drag, startPoint x: 271, startPoint y: 60, endPoint x: 270, endPoint y: 65, distance: 4.8
click at [271, 60] on body "4.3.6-dev2 VM_2025_08_08_00_40_30_395_02.gif Done Skip 0 Role: Labeler labeler …" at bounding box center [166, 73] width 333 height 146
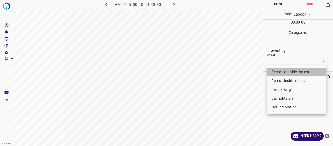
click at [275, 71] on li "Person outside the car" at bounding box center [296, 71] width 59 height 9
type input "Person outside the car"
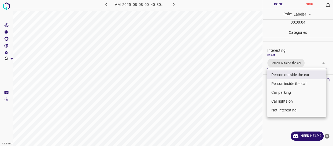
click at [233, 96] on div at bounding box center [166, 73] width 333 height 146
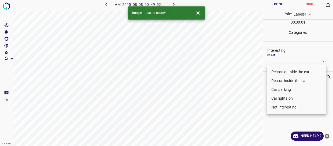
click at [280, 61] on body "4.3.6-dev2 VM_2025_08_08_00_49_52_759_05.gif Done Skip 0 Role: Labeler labeler …" at bounding box center [166, 73] width 333 height 146
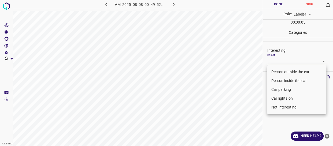
drag, startPoint x: 280, startPoint y: 88, endPoint x: 280, endPoint y: 94, distance: 5.9
click at [280, 90] on li "Car parking" at bounding box center [296, 89] width 59 height 9
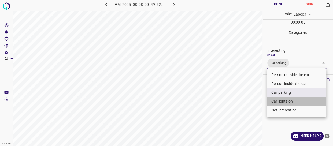
drag, startPoint x: 279, startPoint y: 101, endPoint x: 249, endPoint y: 104, distance: 30.4
click at [278, 101] on li "Car lights on" at bounding box center [296, 101] width 59 height 9
type input "Car parking,Car lights on"
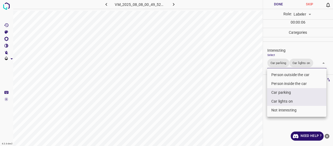
click at [249, 104] on div at bounding box center [166, 73] width 333 height 146
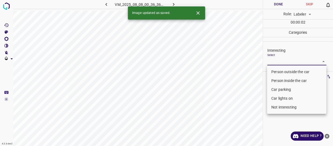
click at [274, 62] on body "4.3.6-dev2 VM_2025_08_08_00_36_36_984_05.gif Done Skip 0 Role: Labeler labeler …" at bounding box center [166, 73] width 333 height 146
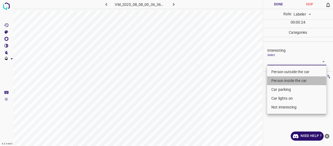
click at [284, 80] on li "Person inside the car" at bounding box center [296, 80] width 59 height 9
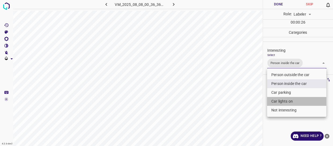
drag, startPoint x: 290, startPoint y: 100, endPoint x: 217, endPoint y: 114, distance: 74.4
click at [288, 100] on li "Car lights on" at bounding box center [296, 101] width 59 height 9
type input "Person inside the car,Car lights on"
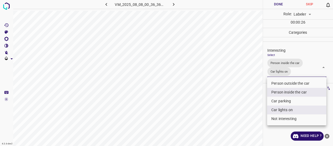
click at [216, 114] on div at bounding box center [166, 73] width 333 height 146
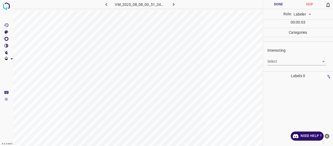
click at [278, 57] on div "Select ​" at bounding box center [296, 59] width 59 height 12
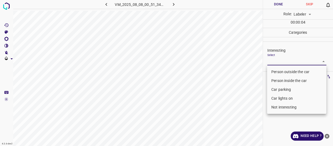
click at [279, 62] on body "4.3.6-dev2 VM_2025_08_08_00_51_34_098_01.gif Done Skip 0 Role: Labeler labeler …" at bounding box center [166, 73] width 333 height 146
drag, startPoint x: 278, startPoint y: 70, endPoint x: 234, endPoint y: 99, distance: 53.2
click at [278, 70] on li "Person outside the car" at bounding box center [296, 71] width 59 height 9
type input "Person outside the car"
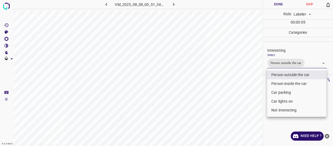
click at [233, 100] on div at bounding box center [166, 73] width 333 height 146
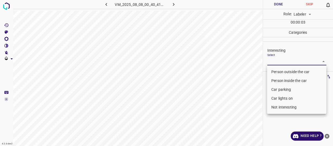
drag, startPoint x: 290, startPoint y: 60, endPoint x: 288, endPoint y: 64, distance: 4.4
click at [289, 61] on body "4.3.6-dev2 VM_2025_08_08_00_40_41_335_05.gif Done Skip 0 Role: Labeler labeler …" at bounding box center [166, 73] width 333 height 146
drag, startPoint x: 283, startPoint y: 72, endPoint x: 258, endPoint y: 84, distance: 28.0
click at [283, 73] on li "Person outside the car" at bounding box center [296, 71] width 59 height 9
type input "Person outside the car"
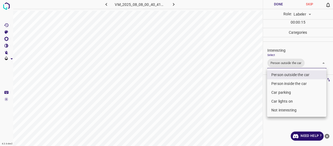
drag, startPoint x: 258, startPoint y: 84, endPoint x: 254, endPoint y: 90, distance: 7.1
click at [254, 90] on div at bounding box center [166, 73] width 333 height 146
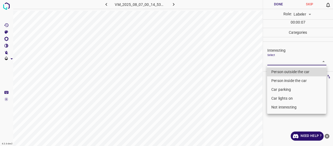
click at [280, 60] on body "4.3.6-dev2 VM_2025_08_07_00_14_53_907_04.gif Done Skip 0 Role: Labeler labeler …" at bounding box center [166, 73] width 333 height 146
drag, startPoint x: 281, startPoint y: 106, endPoint x: 252, endPoint y: 107, distance: 29.7
click at [281, 105] on li "Not interesting" at bounding box center [296, 107] width 59 height 9
type input "Not interesting"
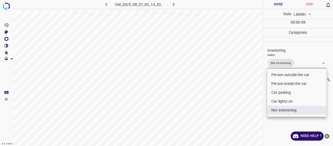
click at [243, 106] on div at bounding box center [166, 73] width 333 height 146
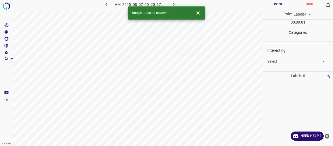
click at [277, 61] on body "4.3.6-dev2 VM_2025_08_07_00_20_17_785_04.gif Done Skip 0 Role: Labeler labeler …" at bounding box center [166, 73] width 333 height 146
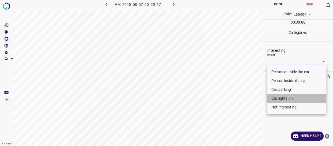
drag, startPoint x: 276, startPoint y: 97, endPoint x: 252, endPoint y: 99, distance: 23.9
click at [276, 98] on li "Car lights on" at bounding box center [296, 98] width 59 height 9
type input "Car lights on"
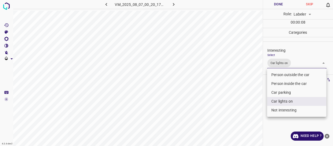
click at [250, 98] on div at bounding box center [166, 73] width 333 height 146
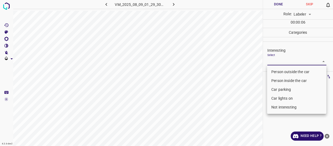
drag, startPoint x: 279, startPoint y: 62, endPoint x: 280, endPoint y: 69, distance: 7.0
click at [280, 63] on body "4.3.6-dev2 VM_2025_08_09_01_29_30_376_04.gif Done Skip 0 Role: Labeler labeler …" at bounding box center [166, 73] width 333 height 146
drag, startPoint x: 281, startPoint y: 71, endPoint x: 275, endPoint y: 78, distance: 9.5
click at [281, 71] on li "Person outside the car" at bounding box center [296, 71] width 59 height 9
type input "Person outside the car"
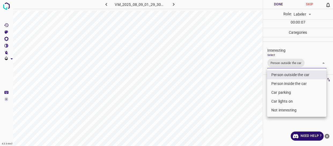
drag, startPoint x: 259, startPoint y: 88, endPoint x: 255, endPoint y: 91, distance: 5.3
click at [257, 90] on div at bounding box center [166, 73] width 333 height 146
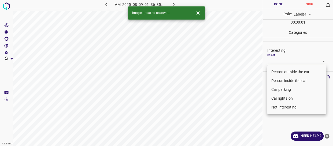
click at [284, 60] on body "4.3.6-dev2 VM_2025_08_09_01_36_35_820_07.gif Done Skip 0 Role: Labeler labeler …" at bounding box center [166, 73] width 333 height 146
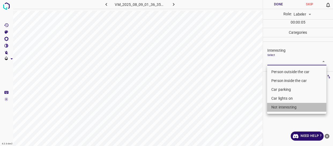
drag, startPoint x: 282, startPoint y: 108, endPoint x: 263, endPoint y: 108, distance: 19.3
click at [281, 108] on li "Not interesting" at bounding box center [296, 107] width 59 height 9
type input "Not interesting"
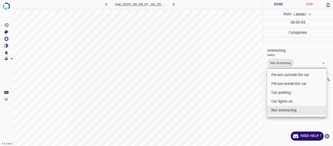
click at [211, 108] on div at bounding box center [166, 73] width 333 height 146
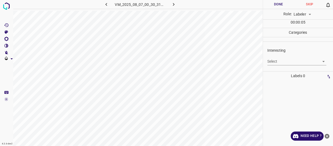
click at [277, 60] on body "4.3.6-dev2 VM_2025_08_07_00_30_31_837_09.gif Done Skip 0 Role: Labeler labeler …" at bounding box center [166, 73] width 333 height 146
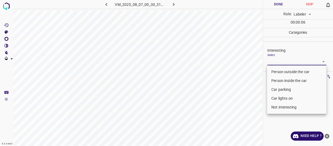
drag, startPoint x: 277, startPoint y: 71, endPoint x: 273, endPoint y: 73, distance: 4.3
click at [277, 71] on li "Person outside the car" at bounding box center [296, 71] width 59 height 9
type input "Person outside the car"
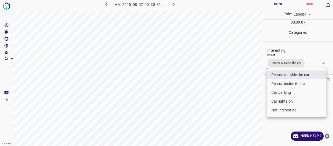
drag, startPoint x: 244, startPoint y: 87, endPoint x: 244, endPoint y: 90, distance: 2.7
click at [244, 89] on div at bounding box center [166, 73] width 333 height 146
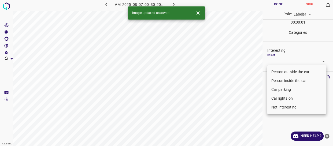
click at [271, 60] on body "4.3.6-dev2 VM_2025_08_07_00_30_20_004_03.gif Done Skip 0 Role: Labeler labeler …" at bounding box center [166, 73] width 333 height 146
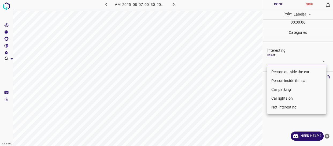
drag, startPoint x: 279, startPoint y: 107, endPoint x: 266, endPoint y: 104, distance: 13.2
click at [278, 106] on li "Not interesting" at bounding box center [296, 107] width 59 height 9
type input "Not interesting"
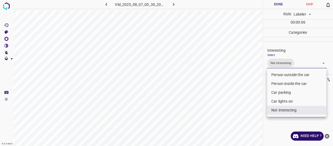
click at [244, 101] on div at bounding box center [166, 73] width 333 height 146
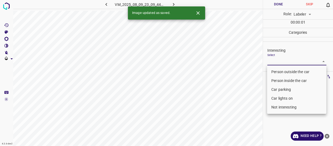
drag, startPoint x: 282, startPoint y: 60, endPoint x: 276, endPoint y: 75, distance: 16.1
click at [282, 61] on body "4.3.6-dev2 VM_2025_08_09_23_09_44_100_10.gif Done Skip 0 Role: Labeler labeler …" at bounding box center [166, 73] width 333 height 146
drag, startPoint x: 276, startPoint y: 72, endPoint x: 254, endPoint y: 101, distance: 36.6
click at [276, 73] on li "Person outside the car" at bounding box center [296, 71] width 59 height 9
type input "Person outside the car"
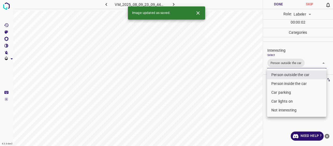
click at [250, 103] on div at bounding box center [166, 73] width 333 height 146
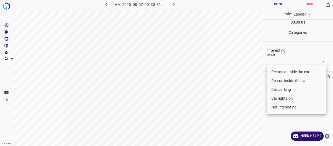
click at [286, 62] on body "4.3.6-dev2 VM_2025_08_07_00_30_31_837_11.gif Done Skip 0 Role: Labeler labeler …" at bounding box center [166, 73] width 333 height 146
click at [285, 71] on li "Person outside the car" at bounding box center [296, 71] width 59 height 9
type input "Person outside the car"
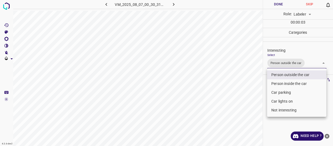
drag, startPoint x: 260, startPoint y: 89, endPoint x: 258, endPoint y: 96, distance: 7.5
click at [258, 95] on div at bounding box center [166, 73] width 333 height 146
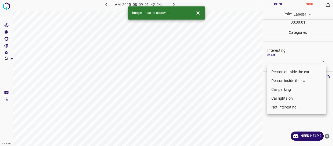
click at [278, 63] on body "4.3.6-dev2 VM_2025_08_09_01_42_24_017_00.gif Done Skip 0 Role: Labeler labeler …" at bounding box center [166, 73] width 333 height 146
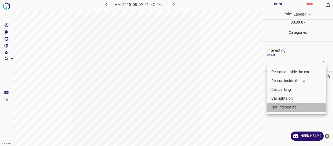
drag, startPoint x: 283, startPoint y: 106, endPoint x: 239, endPoint y: 121, distance: 46.3
click at [281, 108] on li "Not interesting" at bounding box center [296, 107] width 59 height 9
type input "Not interesting"
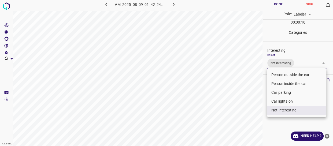
drag, startPoint x: 247, startPoint y: 80, endPoint x: 221, endPoint y: 91, distance: 28.2
click at [247, 81] on div at bounding box center [166, 73] width 333 height 146
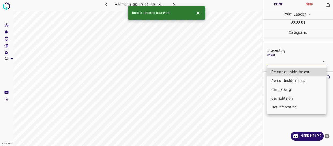
click at [280, 64] on body "4.3.6-dev2 VM_2025_08_09_01_49_24_020_08.gif Done Skip 0 Role: Labeler labeler …" at bounding box center [166, 73] width 333 height 146
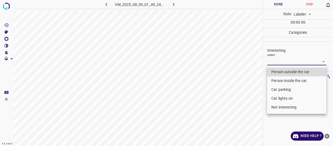
drag, startPoint x: 279, startPoint y: 70, endPoint x: 274, endPoint y: 81, distance: 12.0
click at [279, 71] on li "Person outside the car" at bounding box center [296, 71] width 59 height 9
type input "Person outside the car"
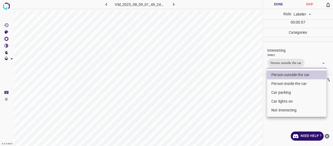
drag, startPoint x: 252, startPoint y: 94, endPoint x: 251, endPoint y: 107, distance: 12.7
click at [251, 106] on div at bounding box center [166, 73] width 333 height 146
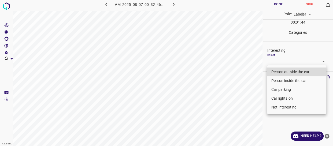
drag, startPoint x: 280, startPoint y: 60, endPoint x: 281, endPoint y: 100, distance: 39.6
click at [280, 63] on body "4.3.6-dev2 VM_2025_08_07_00_32_46_592_08.gif Done Skip 0 Role: Labeler labeler …" at bounding box center [166, 73] width 333 height 146
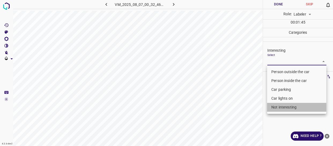
click at [279, 107] on li "Not interesting" at bounding box center [296, 107] width 59 height 9
type input "Not interesting"
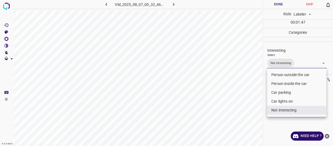
click at [247, 52] on div at bounding box center [166, 73] width 333 height 146
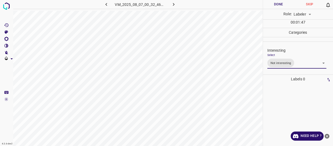
click at [274, 3] on button "Done" at bounding box center [278, 4] width 31 height 9
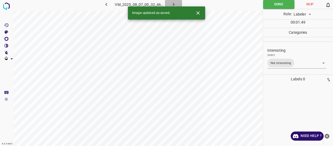
click at [173, 2] on icon "button" at bounding box center [174, 5] width 6 height 6
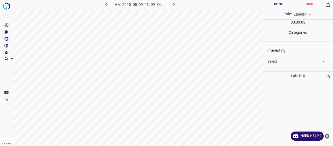
click at [277, 62] on body "4.3.6-dev2 VM_2025_08_09_23_09_34_098_05.gif Done Skip 0 Role: Labeler labeler …" at bounding box center [166, 73] width 333 height 146
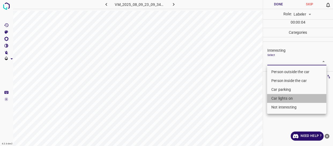
click at [276, 99] on li "Car lights on" at bounding box center [296, 98] width 59 height 9
type input "Car lights on"
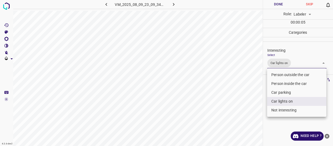
click at [257, 102] on div at bounding box center [166, 73] width 333 height 146
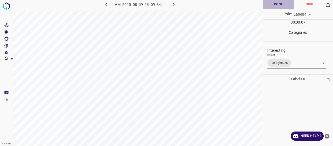
click at [271, 1] on button "Done" at bounding box center [278, 4] width 31 height 9
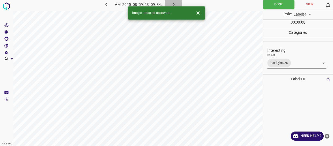
drag, startPoint x: 173, startPoint y: 3, endPoint x: 185, endPoint y: 8, distance: 12.6
click at [173, 3] on icon "button" at bounding box center [173, 4] width 2 height 3
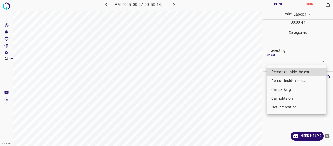
click at [278, 61] on body "4.3.6-dev2 VM_2025_08_07_00_53_14_030_05.gif Done Skip 0 Role: Labeler labeler …" at bounding box center [166, 73] width 333 height 146
click at [283, 90] on li "Car parking" at bounding box center [296, 89] width 59 height 9
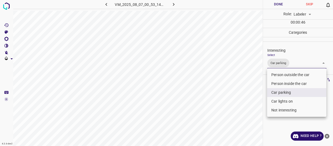
click at [280, 101] on li "Car lights on" at bounding box center [296, 101] width 59 height 9
type input "Car parking,Car lights on"
drag, startPoint x: 246, startPoint y: 96, endPoint x: 247, endPoint y: 93, distance: 3.3
click at [246, 96] on div at bounding box center [166, 73] width 333 height 146
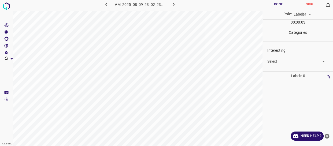
click at [273, 63] on body "4.3.6-dev2 VM_2025_08_09_23_02_23_697_02.gif Done Skip 0 Role: Labeler labeler …" at bounding box center [166, 73] width 333 height 146
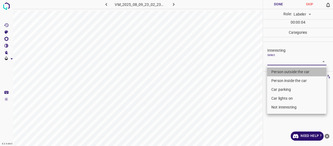
drag, startPoint x: 272, startPoint y: 73, endPoint x: 250, endPoint y: 92, distance: 29.0
click at [270, 75] on li "Person outside the car" at bounding box center [296, 71] width 59 height 9
type input "Person outside the car"
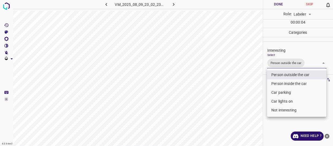
drag, startPoint x: 250, startPoint y: 92, endPoint x: 247, endPoint y: 100, distance: 8.4
click at [250, 97] on div at bounding box center [166, 73] width 333 height 146
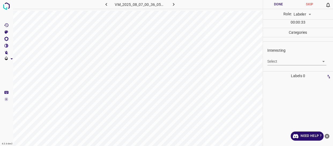
click at [276, 60] on body "4.3.6-dev2 VM_2025_08_07_00_36_05_642_06.gif Done Skip 0 Role: Labeler labeler …" at bounding box center [166, 73] width 333 height 146
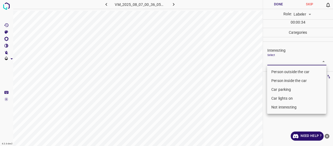
click at [279, 107] on li "Not interesting" at bounding box center [296, 107] width 59 height 9
type input "Not interesting"
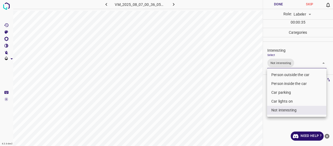
click at [233, 105] on div at bounding box center [166, 73] width 333 height 146
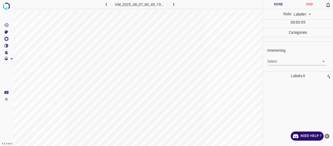
click at [277, 61] on body "4.3.6-dev2 VM_2025_08_07_00_45_19_341_03.gif Done Skip 0 Role: Labeler labeler …" at bounding box center [166, 73] width 333 height 146
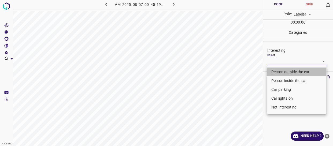
click at [276, 71] on li "Person outside the car" at bounding box center [296, 71] width 59 height 9
type input "Person outside the car"
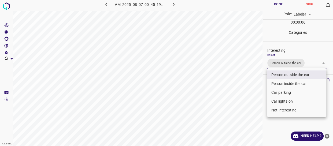
drag, startPoint x: 254, startPoint y: 78, endPoint x: 250, endPoint y: 80, distance: 4.1
click at [253, 79] on div at bounding box center [166, 73] width 333 height 146
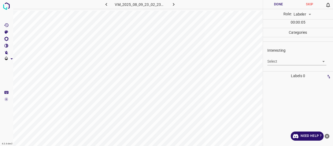
click at [285, 61] on body "4.3.6-dev2 VM_2025_08_09_23_02_23_697_03.gif Done Skip 0 Role: Labeler labeler …" at bounding box center [166, 73] width 333 height 146
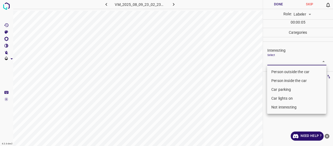
drag, startPoint x: 281, startPoint y: 71, endPoint x: 259, endPoint y: 80, distance: 23.8
click at [280, 71] on li "Person outside the car" at bounding box center [296, 71] width 59 height 9
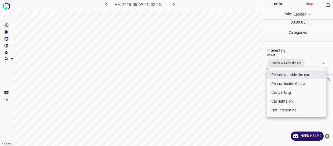
type input "Person outside the car"
drag, startPoint x: 227, startPoint y: 89, endPoint x: 228, endPoint y: 96, distance: 7.5
click at [229, 96] on div at bounding box center [166, 73] width 333 height 146
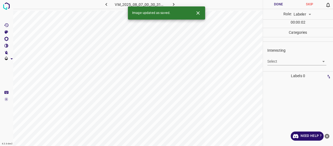
click at [271, 61] on body "4.3.6-dev2 VM_2025_08_07_00_30_31_837_07.gif Done Skip 0 Role: Labeler labeler …" at bounding box center [166, 73] width 333 height 146
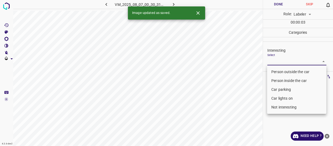
drag, startPoint x: 270, startPoint y: 70, endPoint x: 261, endPoint y: 87, distance: 19.0
click at [271, 73] on li "Person outside the car" at bounding box center [296, 71] width 59 height 9
type input "Person outside the car"
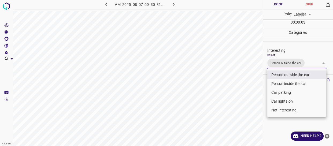
click at [251, 97] on div at bounding box center [166, 73] width 333 height 146
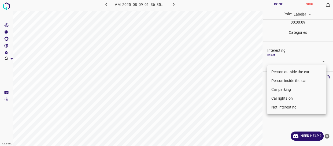
drag, startPoint x: 282, startPoint y: 62, endPoint x: 280, endPoint y: 83, distance: 21.2
click at [282, 62] on body "4.3.6-dev2 VM_2025_08_09_01_36_35_820_01.gif Done Skip 0 Role: Labeler labeler …" at bounding box center [166, 73] width 333 height 146
click at [279, 88] on li "Car parking" at bounding box center [296, 89] width 59 height 9
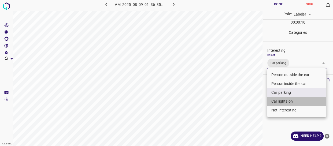
click at [277, 103] on li "Car lights on" at bounding box center [296, 101] width 59 height 9
type input "Car parking,Car lights on"
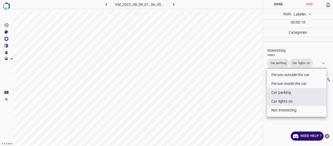
drag, startPoint x: 244, startPoint y: 104, endPoint x: 238, endPoint y: 101, distance: 7.2
click at [244, 103] on div at bounding box center [166, 73] width 333 height 146
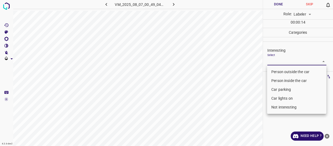
click at [270, 59] on body "4.3.6-dev2 VM_2025_08_07_00_49_04_020_05.gif Done Skip 0 Role: Labeler labeler …" at bounding box center [166, 73] width 333 height 146
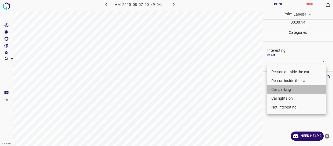
drag, startPoint x: 273, startPoint y: 90, endPoint x: 245, endPoint y: 106, distance: 32.0
click at [273, 90] on li "Car parking" at bounding box center [296, 89] width 59 height 9
type input "Car parking"
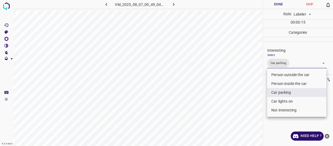
click at [245, 106] on div at bounding box center [166, 73] width 333 height 146
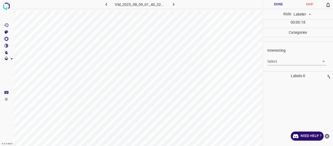
click at [286, 63] on body "4.3.6-dev2 VM_2025_08_09_01_40_32_678_01.gif Done Skip 0 Role: Labeler labeler …" at bounding box center [166, 73] width 333 height 146
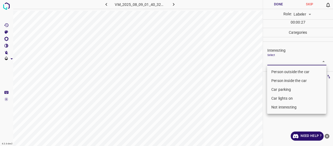
click at [280, 71] on li "Person outside the car" at bounding box center [296, 71] width 59 height 9
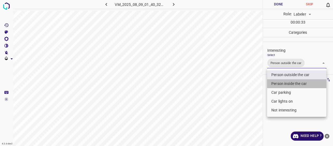
drag, startPoint x: 274, startPoint y: 83, endPoint x: 260, endPoint y: 87, distance: 15.3
click at [274, 83] on li "Person inside the car" at bounding box center [296, 83] width 59 height 9
type input "Person outside the car,Person inside the car"
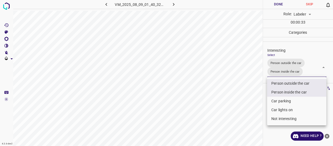
drag, startPoint x: 259, startPoint y: 87, endPoint x: 258, endPoint y: 90, distance: 2.9
click at [259, 89] on div at bounding box center [166, 73] width 333 height 146
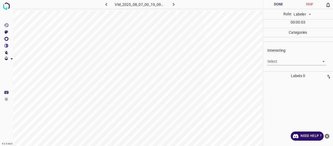
click at [275, 62] on body "4.3.6-dev2 VM_2025_08_07_00_19_09_264_01.gif Done Skip 0 Role: Labeler labeler …" at bounding box center [166, 73] width 333 height 146
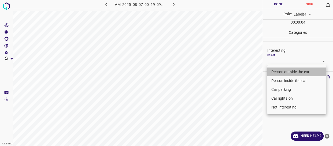
click at [277, 72] on li "Person outside the car" at bounding box center [296, 71] width 59 height 9
type input "Person outside the car"
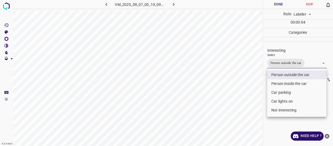
drag, startPoint x: 255, startPoint y: 93, endPoint x: 256, endPoint y: 101, distance: 8.1
click at [256, 101] on div at bounding box center [166, 73] width 333 height 146
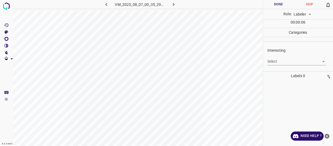
click at [288, 61] on body "4.3.6-dev2 VM_2025_08_07_00_35_29_511_08.gif Done Skip 0 Role: Labeler labeler …" at bounding box center [166, 73] width 333 height 146
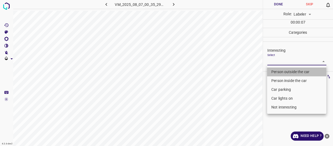
click at [275, 72] on li "Person outside the car" at bounding box center [296, 71] width 59 height 9
type input "Person outside the car"
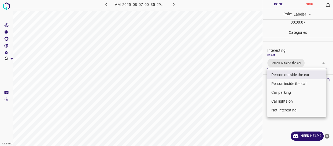
click at [253, 91] on div at bounding box center [166, 73] width 333 height 146
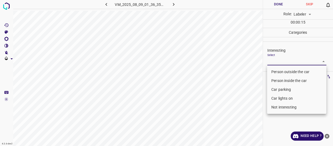
click at [289, 62] on body "4.3.6-dev2 VM_2025_08_09_01_36_35_820_05.gif Done Skip 0 Role: Labeler labeler …" at bounding box center [166, 73] width 333 height 146
drag, startPoint x: 293, startPoint y: 108, endPoint x: 278, endPoint y: 108, distance: 14.7
click at [292, 108] on li "Not interesting" at bounding box center [296, 107] width 59 height 9
type input "Not interesting"
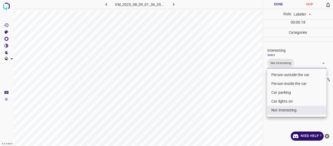
click at [247, 103] on div at bounding box center [166, 73] width 333 height 146
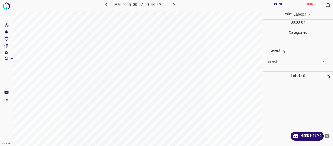
click at [273, 60] on body "4.3.6-dev2 VM_2025_08_07_00_44_49_008_03.gif Done Skip 0 Role: Labeler labeler …" at bounding box center [166, 73] width 333 height 146
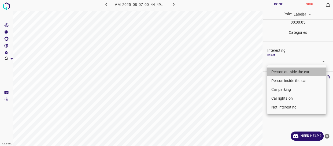
click at [273, 71] on li "Person outside the car" at bounding box center [296, 71] width 59 height 9
type input "Person outside the car"
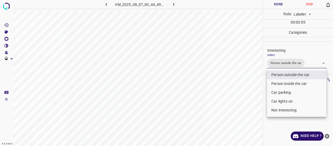
click at [241, 80] on div at bounding box center [166, 73] width 333 height 146
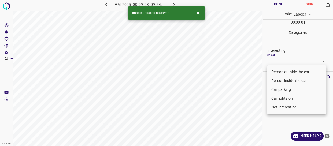
click at [275, 60] on body "4.3.6-dev2 VM_2025_08_09_23_09_44_100_00.gif Done Skip 0 Role: Labeler labeler …" at bounding box center [166, 73] width 333 height 146
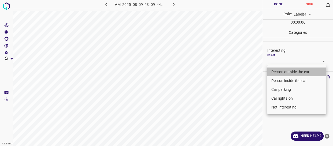
click at [275, 71] on li "Person outside the car" at bounding box center [296, 71] width 59 height 9
type input "Person outside the car"
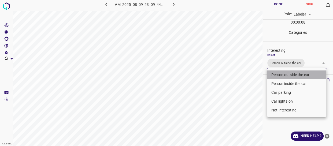
click at [282, 71] on li "Person outside the car" at bounding box center [296, 74] width 59 height 9
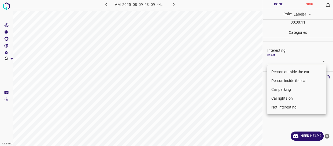
click at [282, 89] on li "Car parking" at bounding box center [296, 89] width 59 height 9
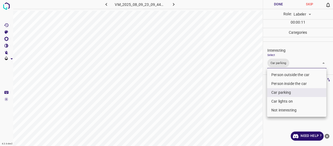
click at [276, 101] on li "Car lights on" at bounding box center [296, 101] width 59 height 9
type input "Car parking,Car lights on"
drag, startPoint x: 252, startPoint y: 103, endPoint x: 241, endPoint y: 100, distance: 11.6
click at [252, 103] on div at bounding box center [166, 73] width 333 height 146
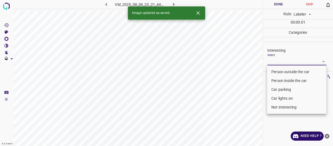
click at [278, 61] on body "4.3.6-dev2 VM_2025_08_06_23_21_44_019_06.gif Done Skip 0 Role: Labeler labeler …" at bounding box center [166, 73] width 333 height 146
click at [279, 71] on li "Person outside the car" at bounding box center [296, 71] width 59 height 9
type input "Person outside the car"
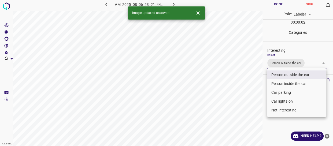
click at [250, 84] on div at bounding box center [166, 73] width 333 height 146
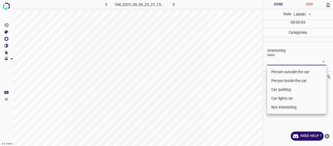
click at [281, 62] on body "4.3.6-dev2 VM_2025_08_06_23_21_13_373_10.gif Done Skip 0 Role: Labeler labeler …" at bounding box center [166, 73] width 333 height 146
drag, startPoint x: 279, startPoint y: 72, endPoint x: 245, endPoint y: 85, distance: 36.2
click at [279, 72] on li "Person outside the car" at bounding box center [296, 71] width 59 height 9
type input "Person outside the car"
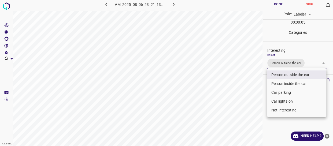
click at [245, 85] on div at bounding box center [166, 73] width 333 height 146
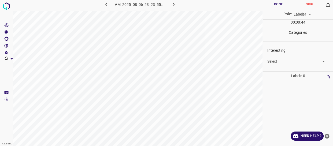
click at [272, 59] on body "4.3.6-dev2 VM_2025_08_06_23_23_55_115_02.gif Done Skip 0 Role: Labeler labeler …" at bounding box center [166, 73] width 333 height 146
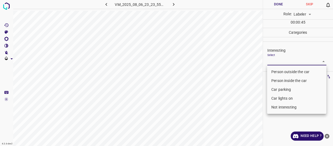
drag, startPoint x: 272, startPoint y: 73, endPoint x: 246, endPoint y: 88, distance: 29.7
click at [271, 76] on li "Person outside the car" at bounding box center [296, 71] width 59 height 9
type input "Person outside the car"
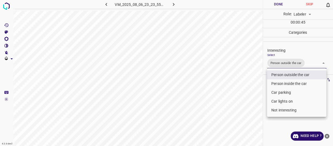
click at [240, 91] on div at bounding box center [166, 73] width 333 height 146
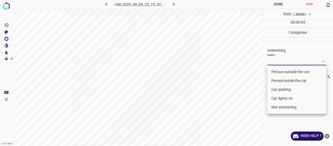
click at [275, 59] on body "4.3.6-dev2 VM_2025_08_09_23_15_20_317_06.gif Done Skip 0 Role: Labeler labeler …" at bounding box center [166, 73] width 333 height 146
click at [281, 72] on li "Person outside the car" at bounding box center [296, 71] width 59 height 9
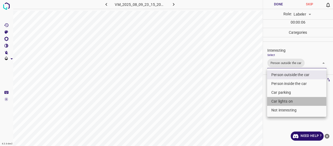
click at [281, 100] on li "Car lights on" at bounding box center [296, 101] width 59 height 9
type input "Person outside the car,Car lights on"
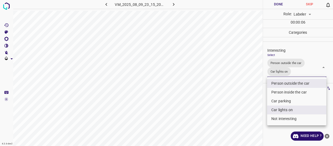
click at [256, 103] on div at bounding box center [166, 73] width 333 height 146
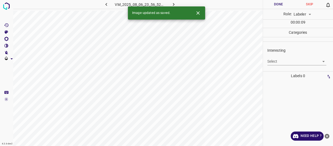
click at [281, 61] on body "4.3.6-dev2 VM_2025_08_06_23_56_52_599_08.gif Done Skip 0 Role: Labeler labeler …" at bounding box center [166, 73] width 333 height 146
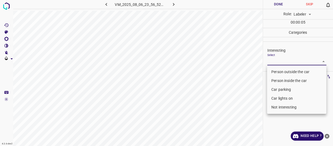
drag, startPoint x: 277, startPoint y: 100, endPoint x: 256, endPoint y: 100, distance: 20.6
click at [276, 99] on li "Car lights on" at bounding box center [296, 98] width 59 height 9
type input "Car lights on"
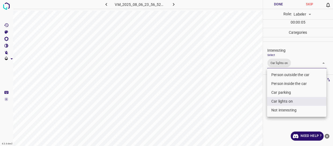
click at [242, 102] on div at bounding box center [166, 73] width 333 height 146
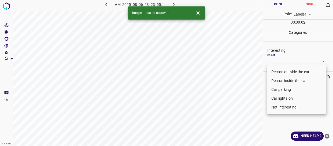
click at [281, 59] on body "4.3.6-dev2 VM_2025_08_06_23_23_55_115_04.gif Done Skip 0 Role: Labeler labeler …" at bounding box center [166, 73] width 333 height 146
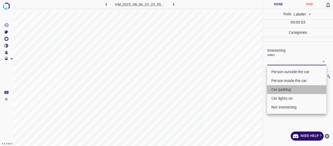
click at [278, 87] on li "Car parking" at bounding box center [296, 89] width 59 height 9
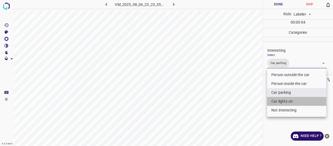
click at [277, 102] on li "Car lights on" at bounding box center [296, 101] width 59 height 9
type input "Car parking,Car lights on"
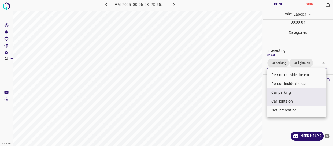
click at [240, 108] on div at bounding box center [166, 73] width 333 height 146
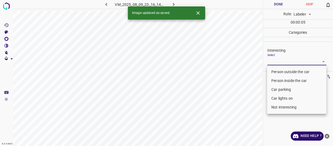
drag, startPoint x: 273, startPoint y: 60, endPoint x: 273, endPoint y: 69, distance: 8.8
click at [273, 61] on body "4.3.6-dev2 VM_2025_08_09_23_16_14_073_01.gif Done Skip 0 Role: Labeler labeler …" at bounding box center [166, 73] width 333 height 146
click at [273, 71] on li "Person outside the car" at bounding box center [296, 71] width 59 height 9
type input "Person outside the car"
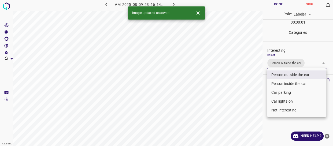
click at [254, 87] on div at bounding box center [166, 73] width 333 height 146
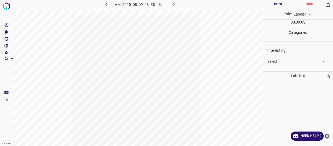
click at [277, 59] on body "4.3.6-dev2 VM_2025_08_09_23_38_43_013_01.gif Done Skip 0 Role: Labeler labeler …" at bounding box center [166, 73] width 333 height 146
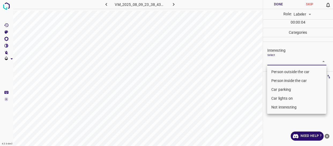
drag, startPoint x: 277, startPoint y: 70, endPoint x: 268, endPoint y: 78, distance: 12.3
click at [276, 71] on li "Person outside the car" at bounding box center [296, 71] width 59 height 9
type input "Person outside the car"
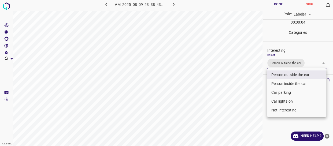
drag, startPoint x: 258, startPoint y: 89, endPoint x: 244, endPoint y: 97, distance: 15.6
click at [256, 92] on div at bounding box center [166, 73] width 333 height 146
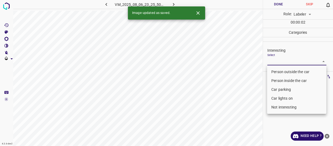
click at [275, 60] on body "4.3.6-dev2 VM_2025_08_06_23_25_50_574_04.gif Done Skip 0 Role: Labeler labeler …" at bounding box center [166, 73] width 333 height 146
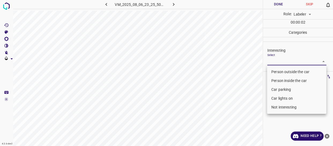
drag, startPoint x: 276, startPoint y: 71, endPoint x: 223, endPoint y: 93, distance: 56.8
click at [275, 72] on li "Person outside the car" at bounding box center [296, 71] width 59 height 9
type input "Person outside the car"
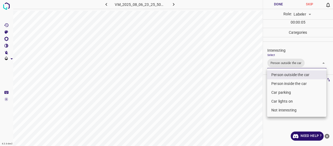
click at [231, 76] on div at bounding box center [166, 73] width 333 height 146
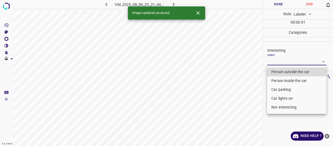
click at [290, 63] on body "4.3.6-dev2 VM_2025_08_06_23_21_44_019_12.gif Done Skip 0 Role: Labeler labeler …" at bounding box center [166, 73] width 333 height 146
drag, startPoint x: 291, startPoint y: 69, endPoint x: 267, endPoint y: 80, distance: 26.1
click at [290, 70] on li "Person outside the car" at bounding box center [296, 71] width 59 height 9
type input "Person outside the car"
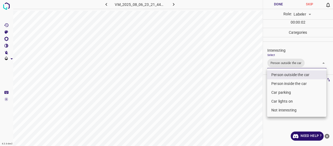
click at [248, 85] on div at bounding box center [166, 73] width 333 height 146
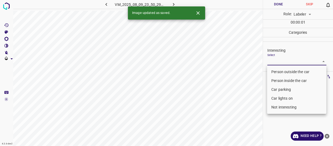
click at [283, 60] on body "4.3.6-dev2 VM_2025_08_09_23_50_29_346_06.gif Done Skip 0 Role: Labeler labeler …" at bounding box center [166, 73] width 333 height 146
click at [281, 107] on li "Not interesting" at bounding box center [296, 107] width 59 height 9
type input "Not interesting"
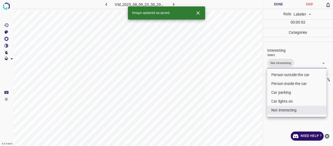
click at [245, 109] on div at bounding box center [166, 73] width 333 height 146
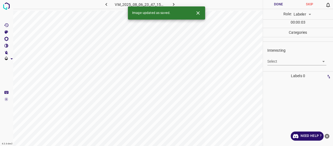
click at [280, 60] on body "4.3.6-dev2 VM_2025_08_06_23_47_15_575_12.gif Done Skip 0 Role: Labeler labeler …" at bounding box center [166, 73] width 333 height 146
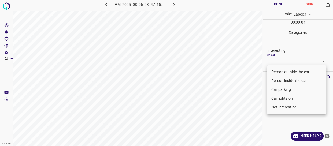
drag, startPoint x: 286, startPoint y: 98, endPoint x: 245, endPoint y: 82, distance: 43.7
click at [286, 97] on li "Car lights on" at bounding box center [296, 98] width 59 height 9
type input "Car lights on"
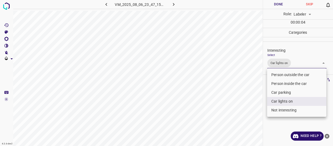
click at [224, 73] on div at bounding box center [166, 73] width 333 height 146
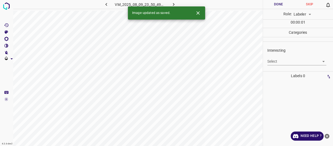
click at [277, 61] on body "4.3.6-dev2 VM_2025_08_09_23_50_49_723_00.gif Done Skip 0 Role: Labeler labeler …" at bounding box center [166, 73] width 333 height 146
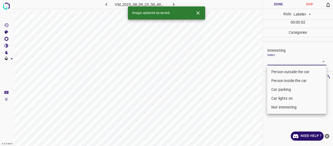
drag, startPoint x: 275, startPoint y: 96, endPoint x: 259, endPoint y: 96, distance: 15.8
click at [275, 96] on li "Car lights on" at bounding box center [296, 98] width 59 height 9
type input "Car lights on"
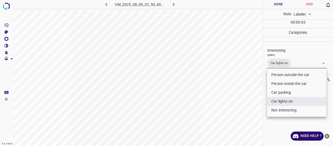
click at [245, 95] on div at bounding box center [166, 73] width 333 height 146
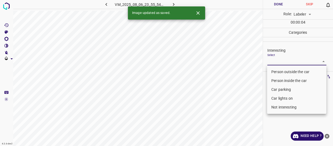
click at [273, 58] on body "4.3.6-dev2 VM_2025_08_06_23_55_54_271_00.gif Done Skip 0 Role: Labeler labeler …" at bounding box center [166, 73] width 333 height 146
click at [273, 72] on li "Person outside the car" at bounding box center [296, 71] width 59 height 9
type input "Person outside the car"
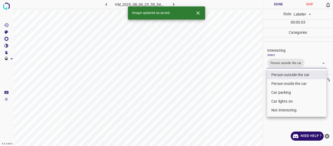
click at [250, 59] on div at bounding box center [166, 73] width 333 height 146
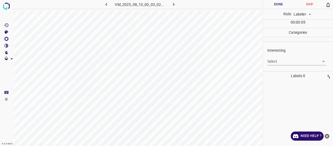
click at [275, 59] on body "4.3.6-dev2 VM_2025_08_10_00_03_02_516_05.gif Done Skip 0 Role: Labeler labeler …" at bounding box center [166, 73] width 333 height 146
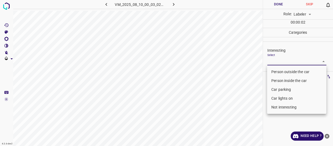
drag, startPoint x: 271, startPoint y: 108, endPoint x: 256, endPoint y: 104, distance: 15.3
click at [271, 107] on li "Not interesting" at bounding box center [296, 107] width 59 height 9
type input "Not interesting"
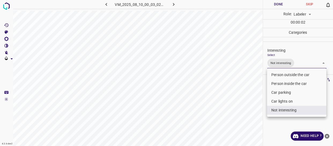
drag, startPoint x: 244, startPoint y: 102, endPoint x: 236, endPoint y: 84, distance: 19.5
click at [244, 101] on div at bounding box center [166, 73] width 333 height 146
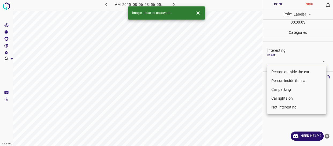
click at [279, 62] on body "4.3.6-dev2 VM_2025_08_06_23_56_05_848_00.gif Done Skip 0 Role: Labeler labeler …" at bounding box center [166, 73] width 333 height 146
click at [272, 72] on li "Person outside the car" at bounding box center [296, 71] width 59 height 9
type input "Person outside the car"
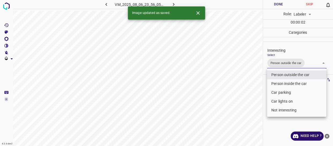
drag, startPoint x: 251, startPoint y: 85, endPoint x: 242, endPoint y: 88, distance: 9.8
click at [246, 88] on div at bounding box center [166, 73] width 333 height 146
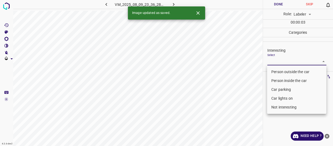
click at [270, 60] on body "4.3.6-dev2 VM_2025_08_09_23_36_28_817_02.gif Done Skip 0 Role: Labeler labeler …" at bounding box center [166, 73] width 333 height 146
drag, startPoint x: 274, startPoint y: 72, endPoint x: 267, endPoint y: 74, distance: 6.4
click at [274, 71] on li "Person outside the car" at bounding box center [296, 71] width 59 height 9
type input "Person outside the car"
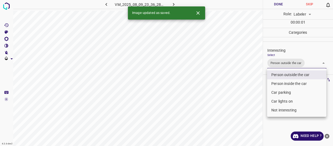
click at [243, 80] on div at bounding box center [166, 73] width 333 height 146
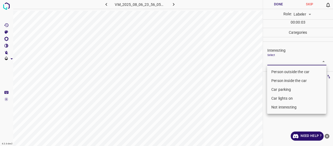
click at [278, 61] on body "4.3.6-dev2 VM_2025_08_06_23_56_05_848_01.gif Done Skip 0 Role: Labeler labeler …" at bounding box center [166, 73] width 333 height 146
drag, startPoint x: 270, startPoint y: 70, endPoint x: 260, endPoint y: 77, distance: 12.5
click at [271, 70] on li "Person outside the car" at bounding box center [296, 71] width 59 height 9
type input "Person outside the car"
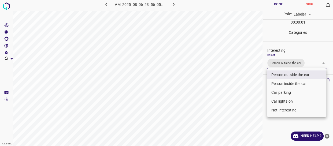
drag, startPoint x: 244, startPoint y: 83, endPoint x: 237, endPoint y: 88, distance: 8.4
click at [239, 88] on div at bounding box center [166, 73] width 333 height 146
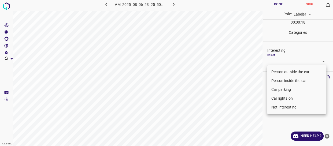
click at [275, 62] on body "4.3.6-dev2 VM_2025_08_06_23_25_50_574_06.gif Done Skip 0 Role: Labeler labeler …" at bounding box center [166, 73] width 333 height 146
click at [278, 72] on li "Person outside the car" at bounding box center [296, 71] width 59 height 9
type input "Person outside the car"
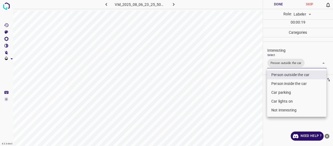
click at [246, 87] on div at bounding box center [166, 73] width 333 height 146
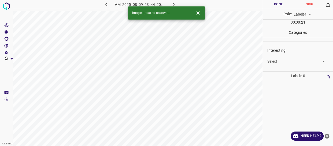
click at [277, 59] on body "4.3.6-dev2 VM_2025_08_09_23_44_20_844_05.gif Done Skip 0 Role: Labeler labeler …" at bounding box center [166, 73] width 333 height 146
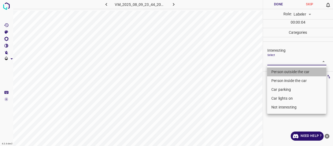
click at [278, 71] on li "Person outside the car" at bounding box center [296, 71] width 59 height 9
type input "Person outside the car"
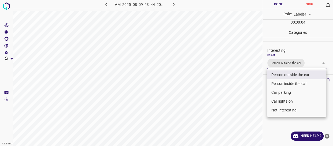
drag, startPoint x: 225, startPoint y: 75, endPoint x: 240, endPoint y: 77, distance: 15.6
click at [235, 77] on div at bounding box center [166, 73] width 333 height 146
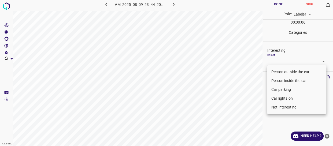
click at [279, 59] on body "4.3.6-dev2 VM_2025_08_09_23_44_20_844_09.gif Done Skip 0 Role: Labeler labeler …" at bounding box center [166, 73] width 333 height 146
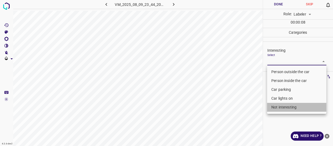
click at [277, 106] on li "Not interesting" at bounding box center [296, 107] width 59 height 9
type input "Not interesting"
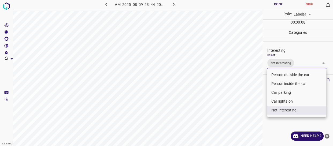
click at [241, 101] on div at bounding box center [166, 73] width 333 height 146
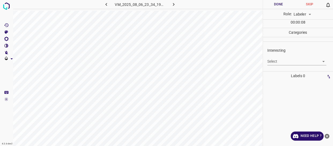
click at [295, 59] on body "4.3.6-dev2 VM_2025_08_06_23_34_19_240_01.gif Done Skip 0 Role: Labeler labeler …" at bounding box center [166, 73] width 333 height 146
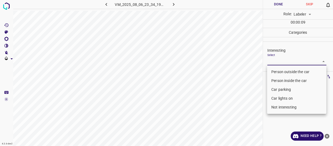
click at [286, 70] on li "Person outside the car" at bounding box center [296, 71] width 59 height 9
type input "Person outside the car"
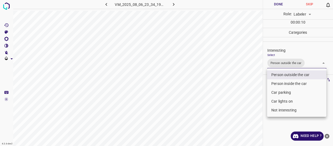
click at [235, 84] on div at bounding box center [166, 73] width 333 height 146
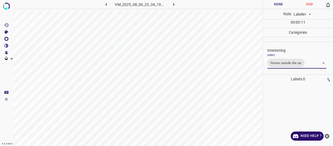
click at [285, 59] on body "4.3.6-dev2 VM_2025_08_06_23_34_19_240_01.gif Done Skip 0 Role: Labeler labeler …" at bounding box center [166, 73] width 333 height 146
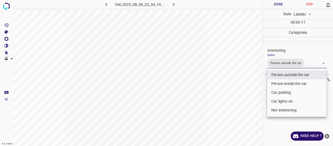
click at [284, 76] on li "Person outside the car" at bounding box center [296, 74] width 59 height 9
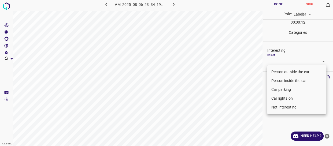
click at [286, 108] on li "Not interesting" at bounding box center [296, 107] width 59 height 9
type input "Not interesting"
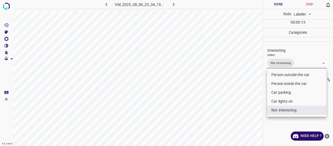
click at [248, 109] on div at bounding box center [166, 73] width 333 height 146
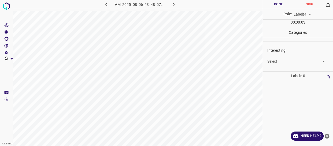
click at [275, 60] on body "4.3.6-dev2 VM_2025_08_06_23_48_07_573_04.gif Done Skip 0 Role: Labeler labeler …" at bounding box center [166, 73] width 333 height 146
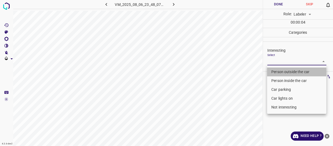
drag, startPoint x: 276, startPoint y: 71, endPoint x: 242, endPoint y: 91, distance: 39.4
click at [276, 72] on li "Person outside the car" at bounding box center [296, 71] width 59 height 9
type input "Person outside the car"
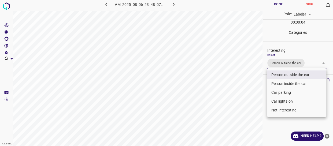
click at [242, 91] on div at bounding box center [166, 73] width 333 height 146
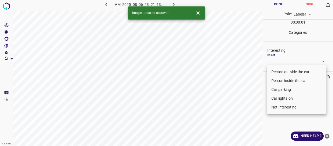
drag, startPoint x: 273, startPoint y: 59, endPoint x: 277, endPoint y: 70, distance: 12.3
click at [274, 60] on body "4.3.6-dev2 VM_2025_08_06_23_21_13_373_01.gif Done Skip 0 Role: Labeler labeler …" at bounding box center [166, 73] width 333 height 146
click at [278, 71] on li "Person outside the car" at bounding box center [296, 71] width 59 height 9
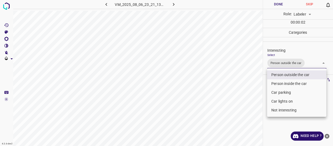
drag, startPoint x: 280, startPoint y: 104, endPoint x: 277, endPoint y: 104, distance: 2.9
click at [280, 104] on li "Car lights on" at bounding box center [296, 101] width 59 height 9
type input "Person outside the car,Car lights on"
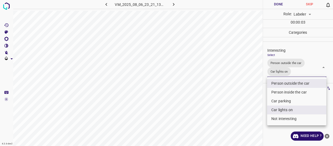
drag, startPoint x: 239, startPoint y: 103, endPoint x: 237, endPoint y: 89, distance: 14.4
click at [239, 103] on div at bounding box center [166, 73] width 333 height 146
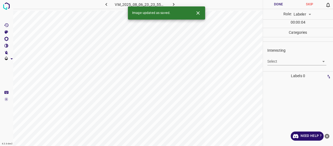
click at [276, 59] on body "4.3.6-dev2 VM_2025_08_06_23_23_55_115_07.gif Done Skip 0 Role: Labeler labeler …" at bounding box center [166, 73] width 333 height 146
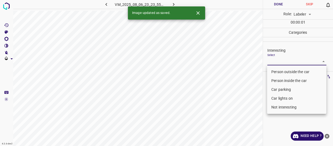
click at [277, 70] on li "Person outside the car" at bounding box center [296, 71] width 59 height 9
type input "Person outside the car"
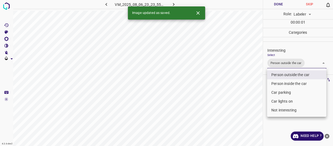
click at [241, 82] on div at bounding box center [166, 73] width 333 height 146
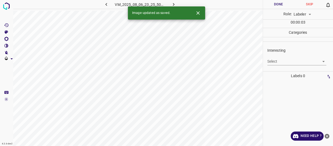
click at [279, 58] on body "4.3.6-dev2 VM_2025_08_06_23_25_50_574_10.gif Done Skip 0 Role: Labeler labeler …" at bounding box center [166, 73] width 333 height 146
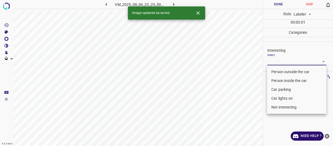
click at [272, 72] on li "Person outside the car" at bounding box center [296, 71] width 59 height 9
type input "Person outside the car"
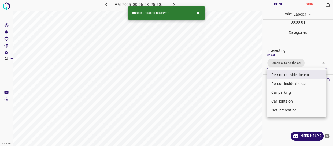
click at [242, 86] on div at bounding box center [166, 73] width 333 height 146
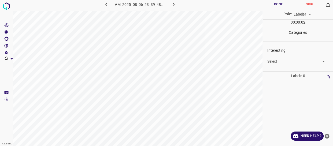
click at [277, 61] on body "4.3.6-dev2 VM_2025_08_06_23_39_48_629_01.gif Done Skip 0 Role: Labeler labeler …" at bounding box center [166, 73] width 333 height 146
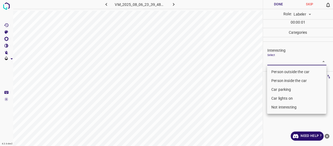
drag, startPoint x: 273, startPoint y: 72, endPoint x: 266, endPoint y: 79, distance: 9.7
click at [273, 73] on li "Person outside the car" at bounding box center [296, 71] width 59 height 9
type input "Person outside the car"
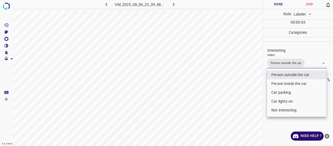
drag, startPoint x: 235, startPoint y: 99, endPoint x: 238, endPoint y: 93, distance: 7.3
click at [235, 99] on div at bounding box center [166, 73] width 333 height 146
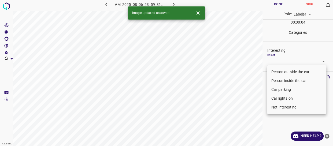
click at [274, 59] on body "4.3.6-dev2 VM_2025_08_06_23_59_31_474_02.gif Done Skip 0 Role: Labeler labeler …" at bounding box center [166, 73] width 333 height 146
drag, startPoint x: 274, startPoint y: 71, endPoint x: 235, endPoint y: 95, distance: 46.1
click at [274, 72] on li "Person outside the car" at bounding box center [296, 71] width 59 height 9
type input "Person outside the car"
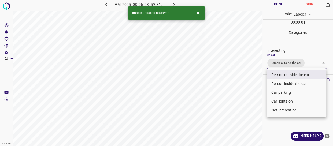
click at [236, 95] on div at bounding box center [166, 73] width 333 height 146
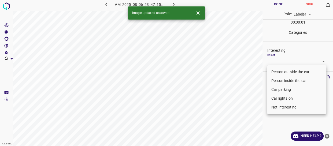
click at [285, 63] on body "4.3.6-dev2 VM_2025_08_06_23_47_15_575_04.gif Done Skip 0 Role: Labeler labeler …" at bounding box center [166, 73] width 333 height 146
click at [279, 99] on li "Car lights on" at bounding box center [296, 98] width 59 height 9
type input "Car lights on"
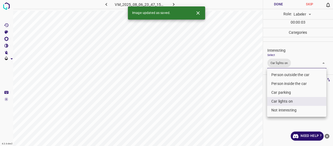
drag, startPoint x: 252, startPoint y: 97, endPoint x: 251, endPoint y: 93, distance: 4.0
click at [252, 97] on div at bounding box center [166, 73] width 333 height 146
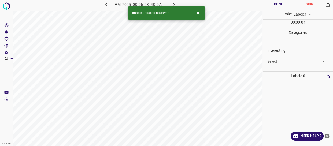
click at [280, 61] on body "4.3.6-dev2 VM_2025_08_06_23_48_07_573_11.gif Done Skip 0 Role: Labeler labeler …" at bounding box center [166, 73] width 333 height 146
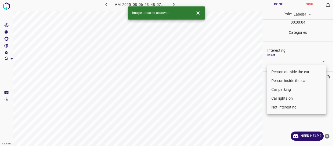
click at [278, 72] on li "Person outside the car" at bounding box center [296, 71] width 59 height 9
type input "Person outside the car"
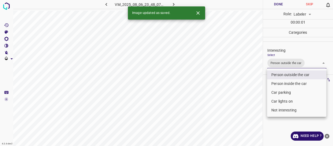
click at [241, 86] on div at bounding box center [166, 73] width 333 height 146
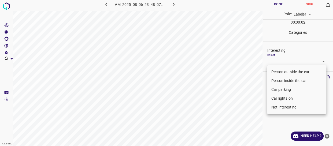
click at [278, 62] on body "4.3.6-dev2 VM_2025_08_06_23_48_07_573_03.gif Done Skip 0 Role: Labeler labeler …" at bounding box center [166, 73] width 333 height 146
click at [277, 72] on li "Person outside the car" at bounding box center [296, 71] width 59 height 9
type input "Person outside the car"
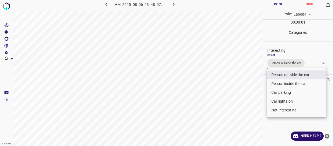
drag, startPoint x: 249, startPoint y: 87, endPoint x: 254, endPoint y: 93, distance: 8.2
click at [254, 93] on div at bounding box center [166, 73] width 333 height 146
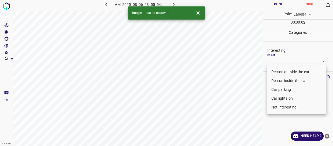
click at [278, 61] on body "4.3.6-dev2 VM_2025_08_06_23_55_54_271_06.gif Done Skip 0 Role: Labeler labeler …" at bounding box center [166, 73] width 333 height 146
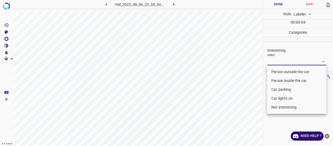
click at [282, 107] on li "Not interesting" at bounding box center [296, 107] width 59 height 9
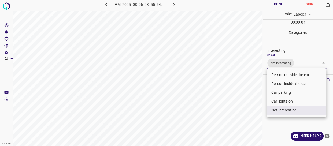
type input "Not interesting"
click at [226, 76] on div at bounding box center [166, 73] width 333 height 146
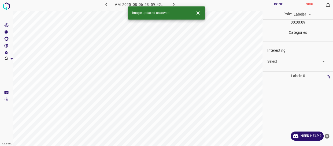
click at [275, 60] on body "4.3.6-dev2 VM_2025_08_06_23_59_42_142_00.gif Done Skip 0 Role: Labeler labeler …" at bounding box center [166, 73] width 333 height 146
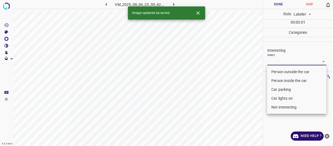
click at [278, 71] on li "Person outside the car" at bounding box center [296, 71] width 59 height 9
type input "Person outside the car"
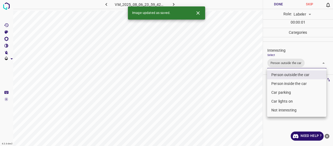
drag, startPoint x: 242, startPoint y: 87, endPoint x: 241, endPoint y: 91, distance: 3.5
click at [242, 91] on div at bounding box center [166, 73] width 333 height 146
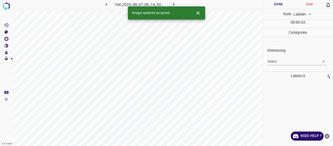
click at [283, 61] on body "4.3.6-dev2 VM_2025_08_07_00_14_53_907_00.gif Done Skip 0 Role: Labeler labeler …" at bounding box center [166, 73] width 333 height 146
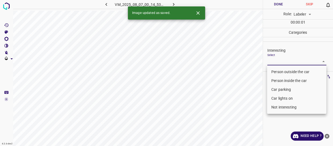
drag, startPoint x: 278, startPoint y: 70, endPoint x: 230, endPoint y: 90, distance: 52.6
click at [278, 70] on li "Person outside the car" at bounding box center [296, 71] width 59 height 9
type input "Person outside the car"
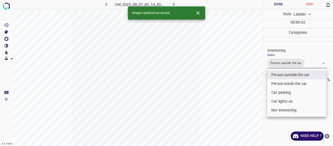
click at [223, 92] on div at bounding box center [166, 73] width 333 height 146
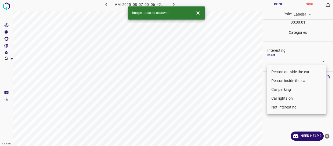
click at [269, 61] on body "4.3.6-dev2 VM_2025_08_07_00_06_42_384_09.gif Done Skip 0 Role: Labeler labeler …" at bounding box center [166, 73] width 333 height 146
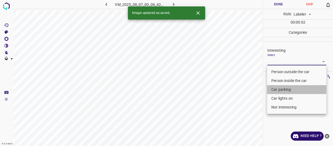
drag, startPoint x: 272, startPoint y: 89, endPoint x: 238, endPoint y: 104, distance: 37.5
click at [272, 89] on li "Car parking" at bounding box center [296, 89] width 59 height 9
type input "Car parking"
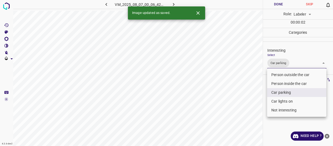
drag, startPoint x: 238, startPoint y: 104, endPoint x: 240, endPoint y: 108, distance: 3.9
click at [241, 108] on div at bounding box center [166, 73] width 333 height 146
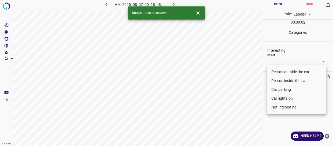
click at [277, 61] on body "4.3.6-dev2 VM_2025_08_07_00_18_48_855_04.gif Done Skip 0 Role: Labeler labeler …" at bounding box center [166, 73] width 333 height 146
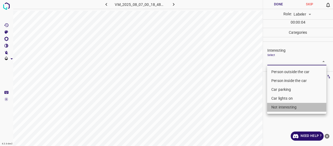
click at [279, 107] on li "Not interesting" at bounding box center [296, 107] width 59 height 9
type input "Not interesting"
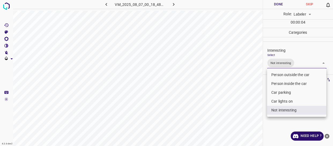
click at [245, 106] on div at bounding box center [166, 73] width 333 height 146
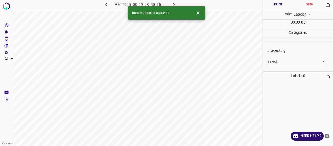
click at [279, 62] on body "4.3.6-dev2 VM_2025_08_09_23_40_55_615_00.gif Done Skip 0 Role: Labeler labeler …" at bounding box center [166, 73] width 333 height 146
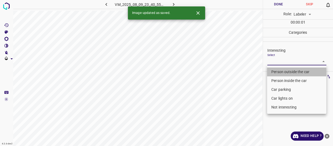
click at [278, 71] on li "Person outside the car" at bounding box center [296, 71] width 59 height 9
type input "Person outside the car"
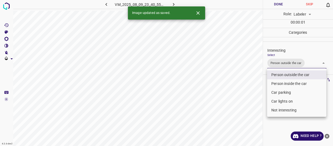
drag, startPoint x: 249, startPoint y: 105, endPoint x: 231, endPoint y: 105, distance: 17.7
click at [249, 105] on div at bounding box center [166, 73] width 333 height 146
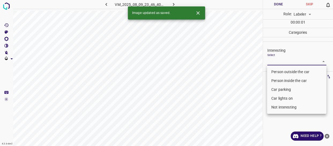
click at [272, 61] on body "4.3.6-dev2 VM_2025_08_09_23_46_40_934_00.gif Done Skip 0 Role: Labeler labeler …" at bounding box center [166, 73] width 333 height 146
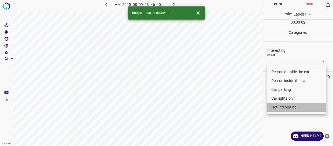
click at [280, 107] on li "Not interesting" at bounding box center [296, 107] width 59 height 9
type input "Not interesting"
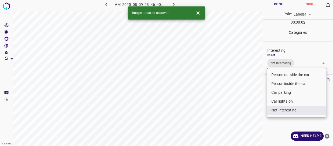
drag, startPoint x: 241, startPoint y: 114, endPoint x: 237, endPoint y: 112, distance: 3.6
click at [240, 114] on div at bounding box center [166, 73] width 333 height 146
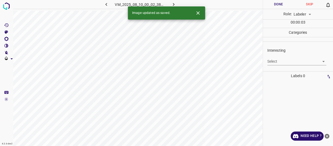
click at [275, 62] on body "4.3.6-dev2 VM_2025_08_10_00_02_38_019_00.gif Done Skip 0 Role: Labeler labeler …" at bounding box center [166, 73] width 333 height 146
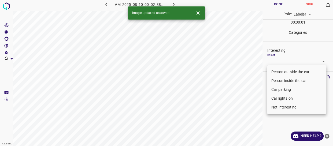
click at [276, 71] on li "Person outside the car" at bounding box center [296, 71] width 59 height 9
type input "Person outside the car"
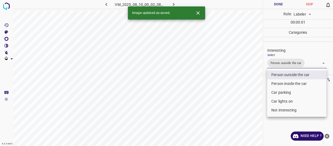
drag, startPoint x: 253, startPoint y: 93, endPoint x: 249, endPoint y: 96, distance: 5.4
click at [251, 96] on div at bounding box center [166, 73] width 333 height 146
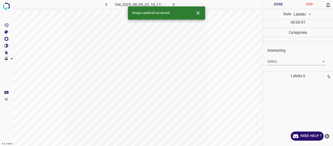
click at [274, 63] on body "4.3.6-dev2 VM_2025_08_09_23_10_17_115_02.gif Done Skip 0 Role: Labeler labeler …" at bounding box center [166, 73] width 333 height 146
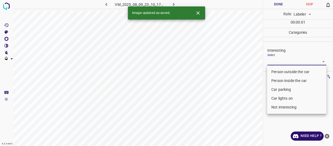
click at [279, 71] on li "Person outside the car" at bounding box center [296, 71] width 59 height 9
type input "Person outside the car"
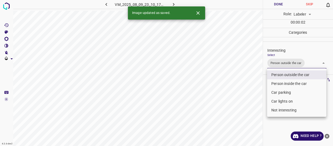
drag, startPoint x: 253, startPoint y: 90, endPoint x: 162, endPoint y: 109, distance: 93.0
click at [250, 91] on div at bounding box center [166, 73] width 333 height 146
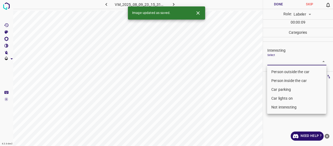
click at [274, 63] on body "4.3.6-dev2 VM_2025_08_09_23_15_31_529_00.gif Done Skip 0 Role: Labeler labeler …" at bounding box center [166, 73] width 333 height 146
drag, startPoint x: 198, startPoint y: 12, endPoint x: 249, endPoint y: 40, distance: 58.4
click at [198, 12] on icon "Close" at bounding box center [198, 13] width 6 height 6
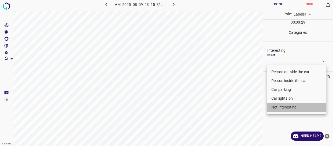
drag, startPoint x: 285, startPoint y: 107, endPoint x: 236, endPoint y: 108, distance: 49.5
click at [285, 107] on li "Not interesting" at bounding box center [296, 107] width 59 height 9
type input "Not interesting"
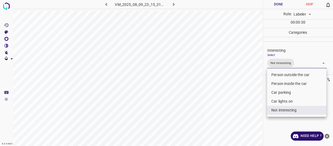
click at [234, 107] on div at bounding box center [166, 73] width 333 height 146
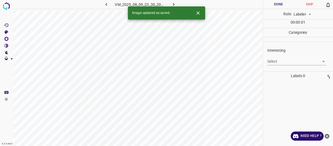
click at [275, 59] on body "4.3.6-dev2 VM_2025_08_09_23_30_20_594_00.gif Done Skip 0 Role: Labeler labeler …" at bounding box center [166, 73] width 333 height 146
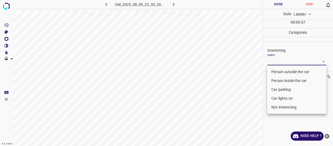
drag, startPoint x: 283, startPoint y: 109, endPoint x: 254, endPoint y: 95, distance: 32.2
click at [283, 108] on li "Not interesting" at bounding box center [296, 107] width 59 height 9
type input "Not interesting"
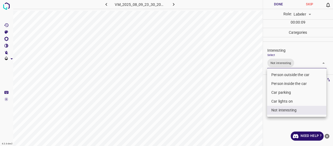
drag, startPoint x: 248, startPoint y: 82, endPoint x: 243, endPoint y: 72, distance: 10.8
click at [248, 81] on div at bounding box center [166, 73] width 333 height 146
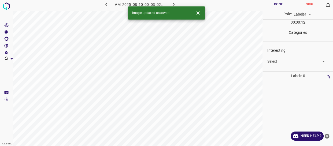
click at [282, 59] on body "4.3.6-dev2 VM_2025_08_10_00_03_02_516_00.gif Done Skip 0 Role: Labeler labeler …" at bounding box center [166, 73] width 333 height 146
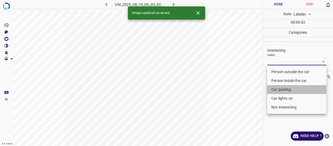
click at [280, 91] on li "Car parking" at bounding box center [296, 89] width 59 height 9
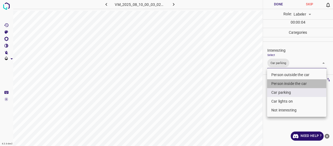
drag, startPoint x: 276, startPoint y: 83, endPoint x: 244, endPoint y: 96, distance: 34.3
click at [276, 83] on li "Person inside the car" at bounding box center [296, 83] width 59 height 9
type input "Car parking,Person inside the car"
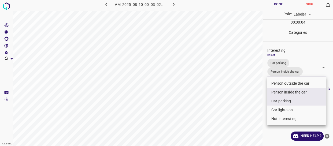
click at [244, 97] on div at bounding box center [166, 73] width 333 height 146
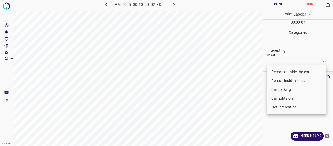
drag, startPoint x: 286, startPoint y: 61, endPoint x: 281, endPoint y: 103, distance: 42.3
click at [286, 61] on body "4.3.6-dev2 VM_2025_08_10_00_02_38_019_02.gif Done Skip 0 Role: Labeler labeler …" at bounding box center [166, 73] width 333 height 146
drag, startPoint x: 285, startPoint y: 107, endPoint x: 262, endPoint y: 110, distance: 23.0
click at [284, 107] on li "Not interesting" at bounding box center [296, 107] width 59 height 9
type input "Not interesting"
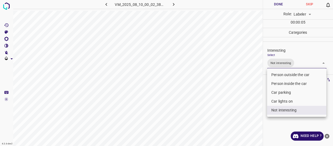
click at [232, 108] on div at bounding box center [166, 73] width 333 height 146
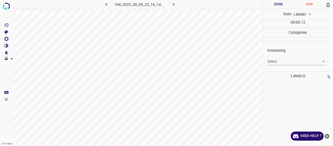
click at [277, 61] on body "4.3.6-dev2 VM_2025_08_09_23_16_14_073_10.gif Done Skip 0 Role: Labeler labeler …" at bounding box center [166, 73] width 333 height 146
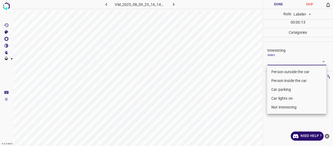
click at [279, 107] on li "Not interesting" at bounding box center [296, 107] width 59 height 9
type input "Not interesting"
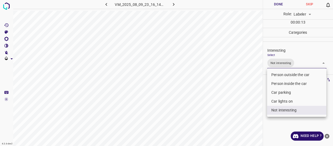
drag, startPoint x: 226, startPoint y: 112, endPoint x: 216, endPoint y: 105, distance: 12.0
click at [225, 112] on div at bounding box center [166, 73] width 333 height 146
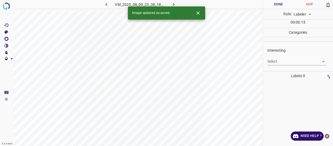
click at [278, 60] on body "4.3.6-dev2 VM_2025_08_09_23_38_18_145_03.gif Done Skip 0 Role: Labeler labeler …" at bounding box center [166, 73] width 333 height 146
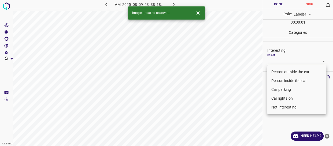
drag, startPoint x: 282, startPoint y: 70, endPoint x: 272, endPoint y: 77, distance: 12.0
click at [281, 71] on li "Person outside the car" at bounding box center [296, 71] width 59 height 9
type input "Person outside the car"
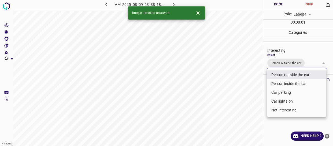
drag, startPoint x: 251, startPoint y: 90, endPoint x: 247, endPoint y: 91, distance: 3.9
click at [251, 91] on div at bounding box center [166, 73] width 333 height 146
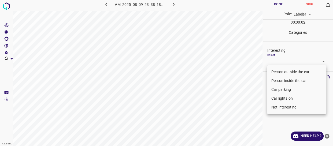
click at [276, 59] on body "4.3.6-dev2 VM_2025_08_09_23_38_18_145_06.gif Done Skip 0 Role: Labeler labeler …" at bounding box center [166, 73] width 333 height 146
drag, startPoint x: 280, startPoint y: 105, endPoint x: 273, endPoint y: 102, distance: 7.7
click at [280, 105] on li "Not interesting" at bounding box center [296, 107] width 59 height 9
type input "Not interesting"
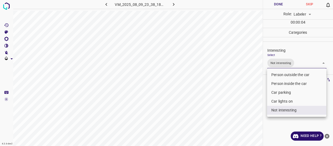
click at [217, 89] on div at bounding box center [166, 73] width 333 height 146
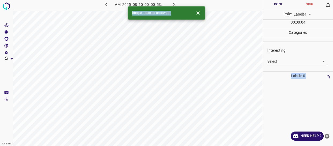
drag, startPoint x: 273, startPoint y: 56, endPoint x: 274, endPoint y: 62, distance: 5.1
click at [274, 57] on div "Select ​" at bounding box center [296, 59] width 59 height 12
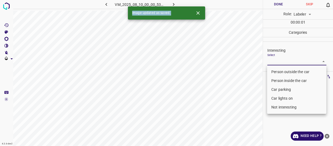
click at [276, 61] on body "4.3.6-dev2 VM_2025_08_10_00_00_53_595_02.gif Done Skip 0 Role: Labeler labeler …" at bounding box center [166, 73] width 333 height 146
drag, startPoint x: 278, startPoint y: 72, endPoint x: 251, endPoint y: 88, distance: 31.2
click at [278, 72] on li "Person outside the car" at bounding box center [296, 71] width 59 height 9
type input "Person outside the car"
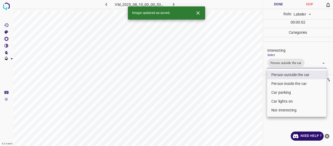
drag, startPoint x: 251, startPoint y: 88, endPoint x: 251, endPoint y: 91, distance: 2.7
click at [251, 90] on div at bounding box center [166, 73] width 333 height 146
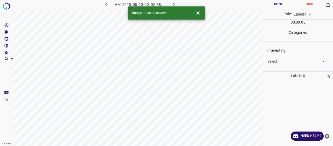
click at [280, 62] on body "4.3.6-dev2 VM_2025_08_10_00_02_38_019_01.gif Done Skip 0 Role: Labeler labeler …" at bounding box center [166, 73] width 333 height 146
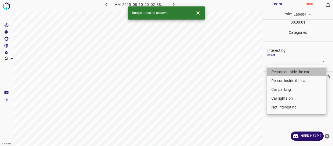
click at [281, 71] on li "Person outside the car" at bounding box center [296, 71] width 59 height 9
type input "Person outside the car"
click at [280, 61] on body "4.3.6-dev2 VM_2025_08_09_23_15_20_317_03.gif Done Skip 0 Role: Labeler labeler …" at bounding box center [166, 73] width 333 height 146
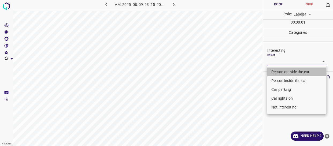
click at [278, 71] on li "Person outside the car" at bounding box center [296, 71] width 59 height 9
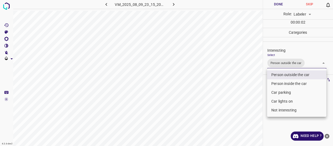
click at [279, 102] on li "Car lights on" at bounding box center [296, 101] width 59 height 9
type input "Person outside the car,Car lights on"
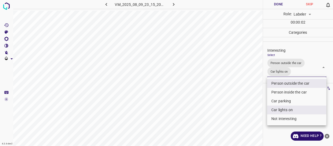
click at [251, 102] on div at bounding box center [166, 73] width 333 height 146
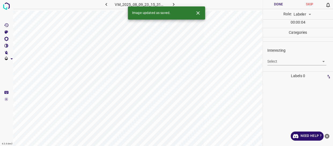
click at [281, 61] on body "4.3.6-dev2 VM_2025_08_09_23_15_31_529_02.gif Done Skip 0 Role: Labeler labeler …" at bounding box center [166, 73] width 333 height 146
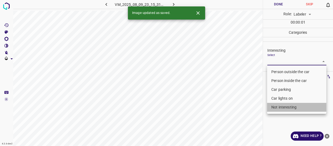
drag, startPoint x: 284, startPoint y: 107, endPoint x: 255, endPoint y: 104, distance: 29.8
click at [285, 107] on li "Not interesting" at bounding box center [296, 107] width 59 height 9
type input "Not interesting"
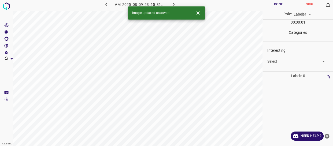
click at [290, 59] on body "4.3.6-dev2 VM_2025_08_09_23_15_31_529_09.gif Done Skip 0 Role: Labeler labeler …" at bounding box center [166, 73] width 333 height 146
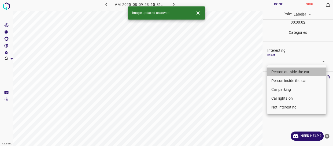
click at [282, 71] on li "Person outside the car" at bounding box center [296, 71] width 59 height 9
type input "Person outside the car"
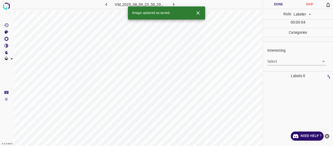
click at [276, 62] on body "4.3.6-dev2 VM_2025_08_09_23_50_29_346_02.gif Done Skip 0 Role: Labeler labeler …" at bounding box center [166, 73] width 333 height 146
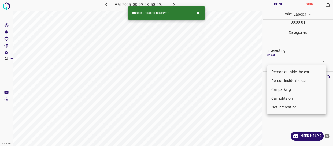
click at [278, 72] on li "Person outside the car" at bounding box center [296, 71] width 59 height 9
type input "Person outside the car"
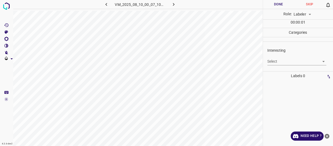
click at [274, 63] on body "4.3.6-dev2 VM_2025_08_10_00_07_10_644_03.gif Done Skip 0 Role: Labeler labeler …" at bounding box center [166, 73] width 333 height 146
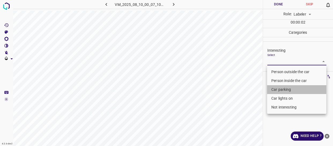
drag, startPoint x: 281, startPoint y: 88, endPoint x: 253, endPoint y: 99, distance: 29.7
click at [280, 89] on li "Car parking" at bounding box center [296, 89] width 59 height 9
type input "Car parking"
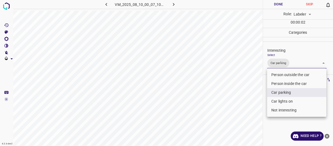
click at [237, 109] on div at bounding box center [166, 73] width 333 height 146
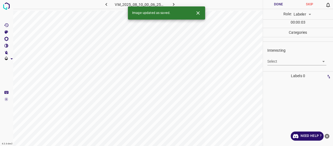
click at [278, 62] on body "4.3.6-dev2 VM_2025_08_10_00_06_25_776_05.gif Done Skip 0 Role: Labeler labeler …" at bounding box center [166, 73] width 333 height 146
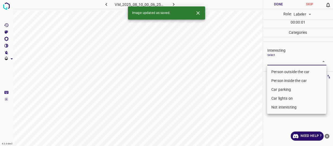
click at [281, 88] on li "Car parking" at bounding box center [296, 89] width 59 height 9
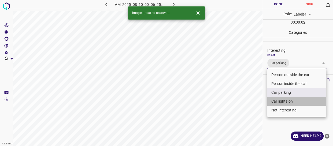
click at [281, 100] on li "Car lights on" at bounding box center [296, 101] width 59 height 9
type input "Car parking,Car lights on"
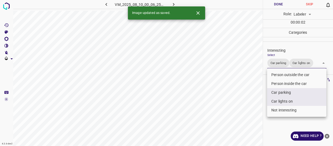
drag, startPoint x: 238, startPoint y: 104, endPoint x: 237, endPoint y: 101, distance: 3.4
click at [238, 104] on div at bounding box center [166, 73] width 333 height 146
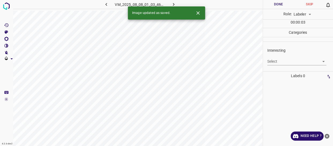
click at [281, 61] on body "4.3.6-dev2 VM_2025_08_08_01_03_46_237_02.gif Done Skip 0 Role: Labeler labeler …" at bounding box center [166, 73] width 333 height 146
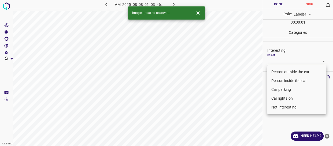
click at [282, 73] on li "Person outside the car" at bounding box center [296, 71] width 59 height 9
type input "Person outside the car"
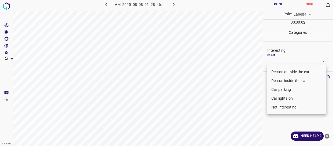
click at [280, 60] on body "4.3.6-dev2 VM_2025_08_08_01_28_46_549_09.gif Done Skip 0 Role: Labeler labeler …" at bounding box center [166, 73] width 333 height 146
click at [279, 71] on li "Person outside the car" at bounding box center [296, 71] width 59 height 9
type input "Person outside the car"
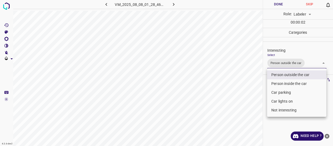
click at [251, 88] on div at bounding box center [166, 73] width 333 height 146
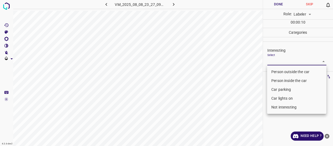
click at [279, 59] on body "4.3.6-dev2 VM_2025_08_08_23_27_09_188_05.gif Done Skip 0 Role: Labeler labeler …" at bounding box center [166, 73] width 333 height 146
drag, startPoint x: 282, startPoint y: 106, endPoint x: 256, endPoint y: 105, distance: 25.2
click at [281, 106] on li "Not interesting" at bounding box center [296, 107] width 59 height 9
type input "Not interesting"
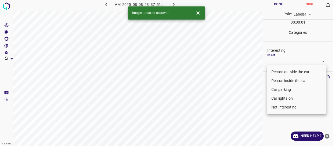
drag, startPoint x: 275, startPoint y: 60, endPoint x: 275, endPoint y: 64, distance: 4.3
click at [275, 60] on body "4.3.6-dev2 VM_2025_08_08_23_37_51_287_01.gif Done Skip 0 Role: Labeler labeler …" at bounding box center [166, 73] width 333 height 146
click at [275, 71] on li "Person outside the car" at bounding box center [296, 71] width 59 height 9
type input "Person outside the car"
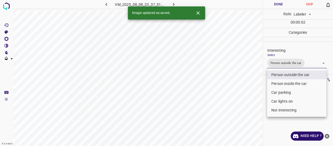
click at [246, 96] on div at bounding box center [166, 73] width 333 height 146
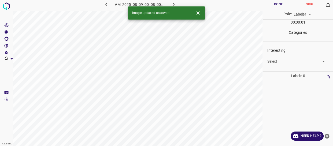
click at [281, 61] on body "4.3.6-dev2 VM_2025_08_09_00_08_00_813_00.gif Done Skip 0 Role: Labeler labeler …" at bounding box center [166, 73] width 333 height 146
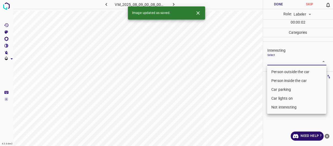
click at [198, 13] on icon "Close" at bounding box center [197, 12] width 3 height 3
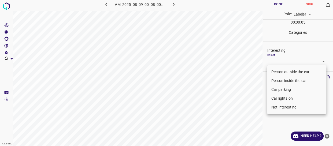
drag, startPoint x: 284, startPoint y: 107, endPoint x: 269, endPoint y: 110, distance: 15.1
click at [284, 107] on li "Not interesting" at bounding box center [296, 107] width 59 height 9
type input "Not interesting"
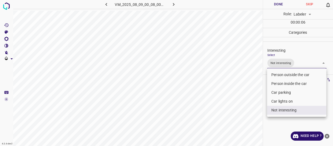
click at [238, 114] on div at bounding box center [166, 73] width 333 height 146
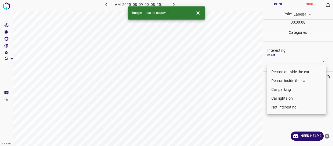
drag, startPoint x: 276, startPoint y: 59, endPoint x: 277, endPoint y: 83, distance: 23.8
click at [277, 59] on body "4.3.6-dev2 VM_2025_08_09_00_08_25_019_07.gif Done Skip 0 Role: Labeler labeler …" at bounding box center [166, 73] width 333 height 146
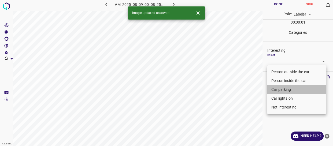
drag, startPoint x: 277, startPoint y: 89, endPoint x: 275, endPoint y: 97, distance: 8.5
click at [277, 90] on li "Car parking" at bounding box center [296, 89] width 59 height 9
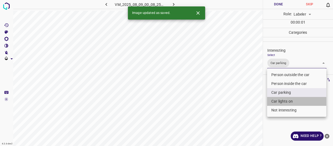
drag, startPoint x: 276, startPoint y: 102, endPoint x: 241, endPoint y: 108, distance: 35.9
click at [276, 101] on li "Car lights on" at bounding box center [296, 101] width 59 height 9
type input "Car parking,Car lights on"
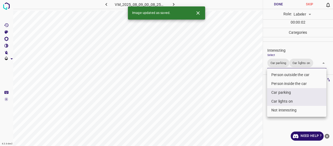
click at [241, 108] on div at bounding box center [166, 73] width 333 height 146
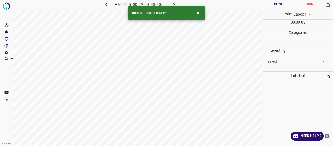
click at [279, 60] on body "4.3.6-dev2 VM_2025_08_09_00_40_40_010_01.gif Done Skip 0 Role: Labeler labeler …" at bounding box center [166, 73] width 333 height 146
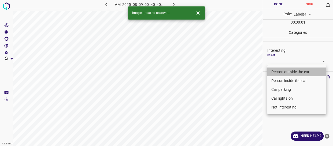
click at [278, 71] on li "Person outside the car" at bounding box center [296, 71] width 59 height 9
type input "Person outside the car"
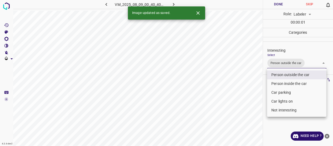
drag, startPoint x: 249, startPoint y: 96, endPoint x: 249, endPoint y: 102, distance: 5.6
click at [249, 100] on div at bounding box center [166, 73] width 333 height 146
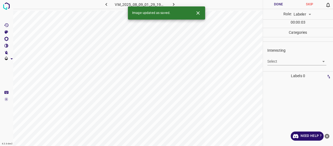
click at [276, 63] on body "4.3.6-dev2 VM_2025_08_09_01_29_19_581_03.gif Done Skip 0 Role: Labeler labeler …" at bounding box center [166, 73] width 333 height 146
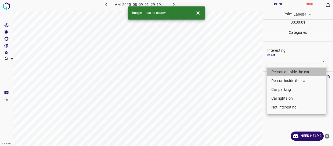
drag, startPoint x: 276, startPoint y: 71, endPoint x: 239, endPoint y: 101, distance: 47.2
click at [276, 72] on li "Person outside the car" at bounding box center [296, 71] width 59 height 9
type input "Person outside the car"
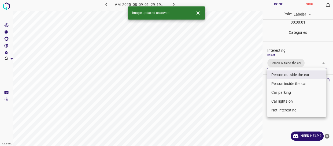
drag, startPoint x: 239, startPoint y: 102, endPoint x: 241, endPoint y: 107, distance: 5.5
click at [241, 106] on div at bounding box center [166, 73] width 333 height 146
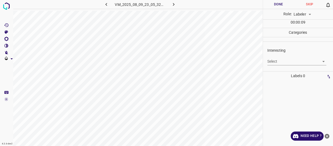
click at [276, 61] on body "4.3.6-dev2 VM_2025_08_09_23_05_32_853_04.gif Done Skip 0 Role: Labeler labeler …" at bounding box center [166, 73] width 333 height 146
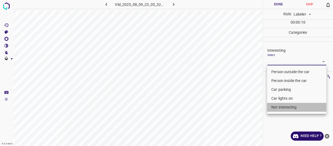
click at [279, 108] on li "Not interesting" at bounding box center [296, 107] width 59 height 9
type input "Not interesting"
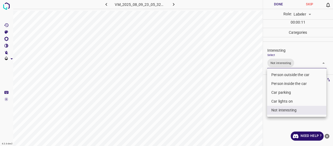
click at [227, 112] on div at bounding box center [166, 73] width 333 height 146
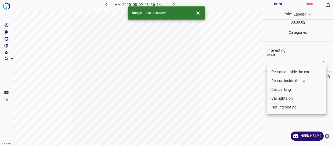
click at [275, 58] on body "4.3.6-dev2 VM_2025_08_09_23_16_14_073_07.gif Done Skip 0 Role: Labeler labeler …" at bounding box center [166, 73] width 333 height 146
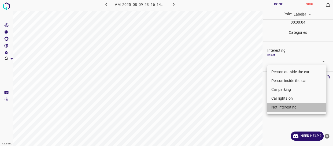
click at [281, 106] on li "Not interesting" at bounding box center [296, 107] width 59 height 9
type input "Not interesting"
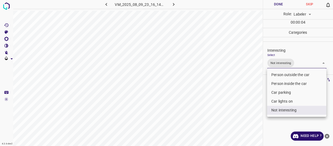
click at [236, 108] on div at bounding box center [166, 73] width 333 height 146
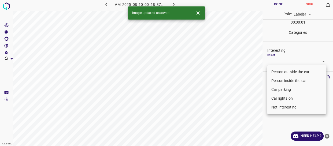
click at [273, 58] on body "4.3.6-dev2 VM_2025_08_10_00_18_37_348_08.gif Done Skip 0 Role: Labeler labeler …" at bounding box center [166, 73] width 333 height 146
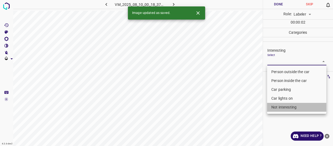
click at [274, 107] on li "Not interesting" at bounding box center [296, 107] width 59 height 9
type input "Not interesting"
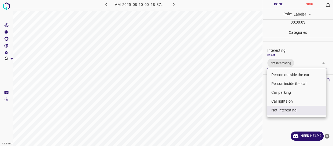
drag, startPoint x: 238, startPoint y: 108, endPoint x: 243, endPoint y: 106, distance: 5.6
click at [239, 108] on div at bounding box center [166, 73] width 333 height 146
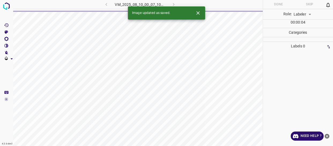
click at [107, 4] on div "VM_2025_08_10_00_07_10_644_10.gif" at bounding box center [140, 4] width 100 height 9
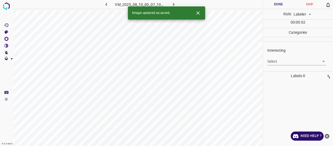
click at [105, 5] on icon "button" at bounding box center [106, 5] width 6 height 6
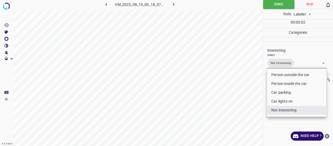
click at [298, 62] on body "4.3.6-dev2 VM_2025_08_10_00_18_37_348_08.gif Done Skip 0 Role: Labeler labeler …" at bounding box center [166, 73] width 333 height 146
click at [285, 110] on li "Not interesting" at bounding box center [296, 110] width 59 height 9
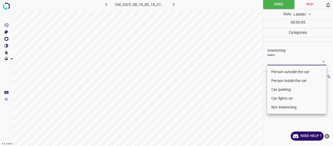
drag, startPoint x: 280, startPoint y: 70, endPoint x: 273, endPoint y: 73, distance: 6.9
click at [279, 70] on li "Person outside the car" at bounding box center [296, 71] width 59 height 9
type input "Person outside the car"
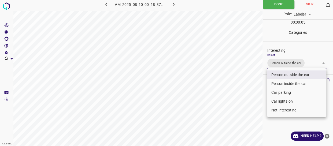
drag, startPoint x: 245, startPoint y: 86, endPoint x: 246, endPoint y: 96, distance: 9.4
click at [246, 95] on div at bounding box center [166, 73] width 333 height 146
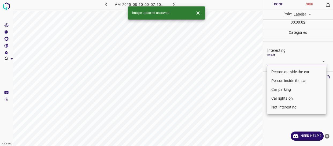
click at [271, 61] on body "4.3.6-dev2 VM_2025_08_10_00_07_10_644_10.gif Done Skip 0 Role: Labeler labeler …" at bounding box center [166, 73] width 333 height 146
drag, startPoint x: 278, startPoint y: 80, endPoint x: 280, endPoint y: 88, distance: 8.7
click at [278, 80] on li "Person inside the car" at bounding box center [296, 80] width 59 height 9
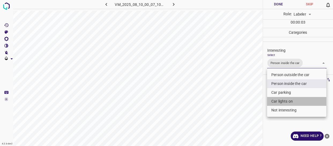
click at [281, 100] on li "Car lights on" at bounding box center [296, 101] width 59 height 9
type input "Person inside the car,Car lights on"
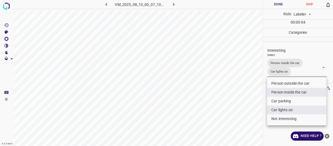
click at [253, 102] on div at bounding box center [166, 73] width 333 height 146
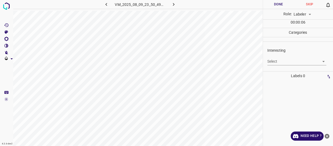
click at [278, 60] on body "4.3.6-dev2 VM_2025_08_09_23_50_49_723_08.gif Done Skip 0 Role: Labeler labeler …" at bounding box center [166, 73] width 333 height 146
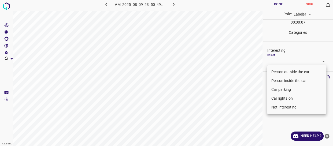
drag, startPoint x: 280, startPoint y: 70, endPoint x: 280, endPoint y: 73, distance: 2.9
click at [280, 71] on li "Person outside the car" at bounding box center [296, 71] width 59 height 9
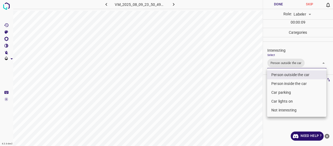
click at [281, 100] on li "Car lights on" at bounding box center [296, 101] width 59 height 9
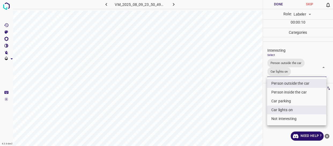
type input "Person outside the car,Car lights on"
click at [260, 96] on div at bounding box center [166, 73] width 333 height 146
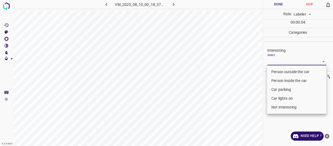
click at [273, 61] on body "4.3.6-dev2 VM_2025_08_10_00_18_37_348_03.gif Done Skip 0 Role: Labeler labeler …" at bounding box center [166, 73] width 333 height 146
click at [279, 71] on li "Person outside the car" at bounding box center [296, 71] width 59 height 9
type input "Person outside the car"
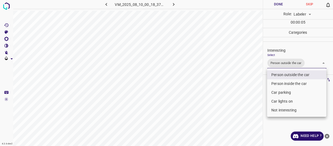
drag, startPoint x: 246, startPoint y: 83, endPoint x: 244, endPoint y: 86, distance: 3.8
click at [246, 86] on div at bounding box center [166, 73] width 333 height 146
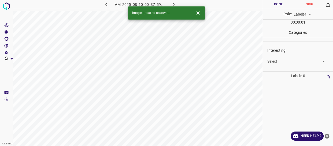
click at [273, 61] on body "4.3.6-dev2 VM_2025_08_10_00_37_59_738_00.gif Done Skip 0 Role: Labeler labeler …" at bounding box center [166, 73] width 333 height 146
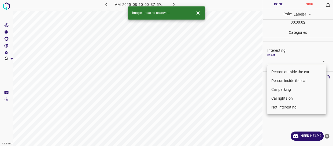
click at [281, 88] on li "Car parking" at bounding box center [296, 89] width 59 height 9
type input "Car parking"
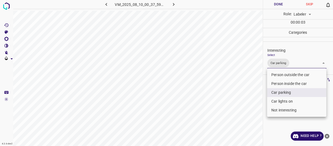
click at [253, 108] on div at bounding box center [166, 73] width 333 height 146
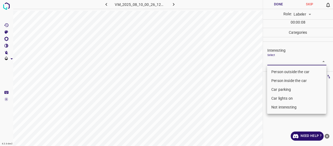
click at [277, 61] on body "4.3.6-dev2 VM_2025_08_10_00_26_12_138_08.gif Done Skip 0 Role: Labeler labeler …" at bounding box center [166, 73] width 333 height 146
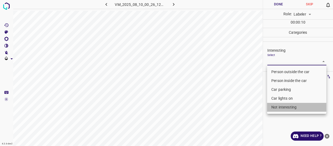
click at [275, 107] on li "Not interesting" at bounding box center [296, 107] width 59 height 9
type input "Not interesting"
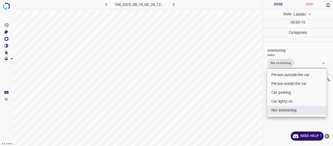
click at [229, 105] on div at bounding box center [166, 73] width 333 height 146
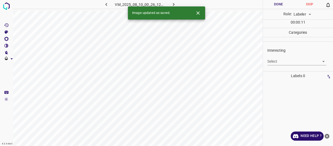
click at [271, 62] on body "4.3.6-dev2 VM_2025_08_10_00_26_12_138_01.gif Done Skip 0 Role: Labeler labeler …" at bounding box center [166, 73] width 333 height 146
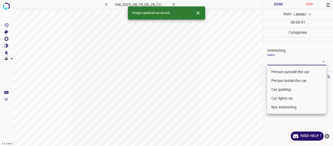
drag, startPoint x: 273, startPoint y: 72, endPoint x: 241, endPoint y: 86, distance: 34.3
click at [271, 72] on li "Person outside the car" at bounding box center [296, 71] width 59 height 9
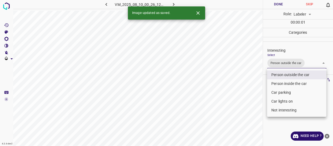
click at [225, 97] on div at bounding box center [166, 73] width 333 height 146
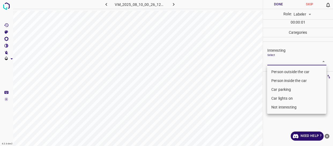
click at [282, 60] on body "4.3.6-dev2 VM_2025_08_10_00_26_12_138_09.gif Done Skip 0 Role: Labeler labeler …" at bounding box center [166, 73] width 333 height 146
click at [272, 70] on li "Person outside the car" at bounding box center [296, 71] width 59 height 9
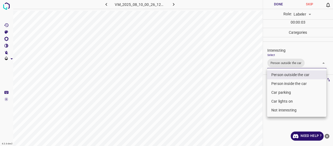
click at [241, 99] on div at bounding box center [166, 73] width 333 height 146
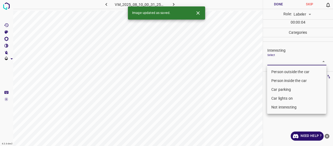
click at [270, 59] on body "4.3.6-dev2 VM_2025_08_10_00_31_25_226_03.gif Done Skip 0 Role: Labeler labeler …" at bounding box center [166, 73] width 333 height 146
click at [273, 71] on li "Person outside the car" at bounding box center [296, 71] width 59 height 9
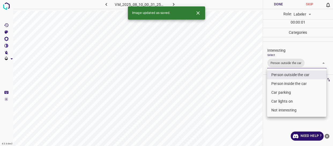
drag, startPoint x: 247, startPoint y: 94, endPoint x: 246, endPoint y: 100, distance: 5.9
click at [247, 99] on div at bounding box center [166, 73] width 333 height 146
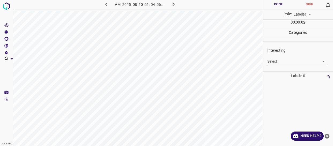
click at [282, 61] on body "4.3.6-dev2 VM_2025_08_10_01_04_06_642_04.gif Done Skip 0 Role: Labeler labeler …" at bounding box center [166, 73] width 333 height 146
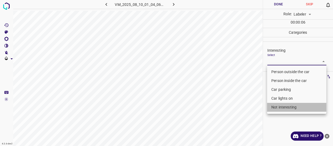
drag, startPoint x: 276, startPoint y: 105, endPoint x: 249, endPoint y: 98, distance: 28.1
click at [276, 105] on li "Not interesting" at bounding box center [296, 107] width 59 height 9
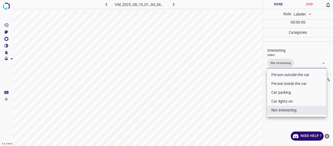
click at [249, 99] on div at bounding box center [166, 73] width 333 height 146
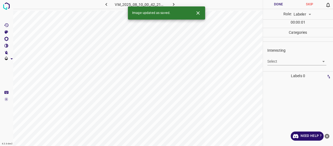
click at [275, 61] on body "4.3.6-dev2 VM_2025_08_10_00_42_21_268_08.gif Done Skip 0 Role: Labeler labeler …" at bounding box center [166, 73] width 333 height 146
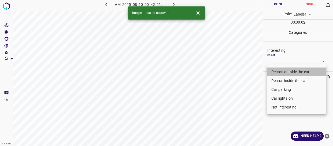
click at [278, 71] on li "Person outside the car" at bounding box center [296, 71] width 59 height 9
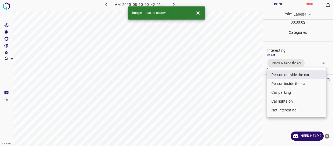
click at [246, 95] on div at bounding box center [166, 73] width 333 height 146
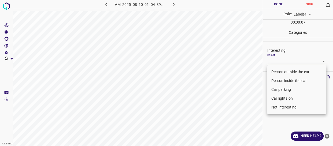
drag, startPoint x: 270, startPoint y: 61, endPoint x: 272, endPoint y: 78, distance: 17.7
click at [270, 61] on body "4.3.6-dev2 VM_2025_08_10_01_04_39_740_03.gif Done Skip 0 Role: Labeler labeler …" at bounding box center [166, 73] width 333 height 146
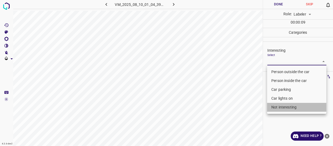
drag, startPoint x: 277, startPoint y: 107, endPoint x: 235, endPoint y: 97, distance: 43.1
click at [277, 106] on li "Not interesting" at bounding box center [296, 107] width 59 height 9
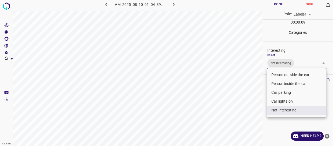
click at [235, 97] on div at bounding box center [166, 73] width 333 height 146
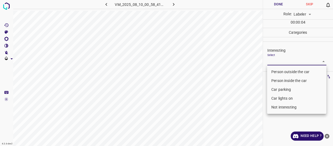
drag, startPoint x: 273, startPoint y: 61, endPoint x: 274, endPoint y: 67, distance: 6.6
click at [273, 61] on body "4.3.6-dev2 VM_2025_08_10_00_58_41_445_06.gif Done Skip 0 Role: Labeler labeler …" at bounding box center [166, 73] width 333 height 146
drag, startPoint x: 284, startPoint y: 107, endPoint x: 274, endPoint y: 103, distance: 11.1
click at [284, 106] on li "Not interesting" at bounding box center [296, 107] width 59 height 9
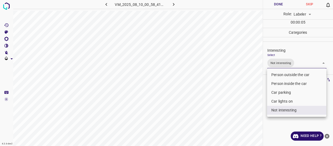
click at [238, 97] on div at bounding box center [166, 73] width 333 height 146
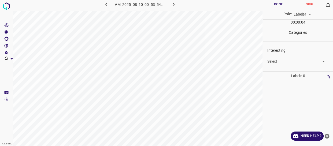
click at [268, 61] on body "4.3.6-dev2 VM_2025_08_10_00_53_54_617_09.gif Done Skip 0 Role: Labeler labeler …" at bounding box center [166, 73] width 333 height 146
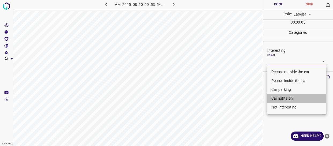
drag, startPoint x: 279, startPoint y: 97, endPoint x: 247, endPoint y: 96, distance: 32.2
click at [278, 97] on li "Car lights on" at bounding box center [296, 98] width 59 height 9
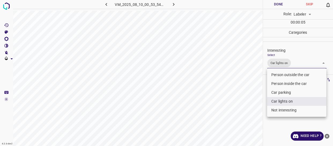
drag, startPoint x: 246, startPoint y: 99, endPoint x: 244, endPoint y: 103, distance: 4.1
click at [244, 103] on div at bounding box center [166, 73] width 333 height 146
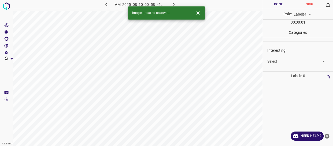
click at [272, 60] on body "4.3.6-dev2 VM_2025_08_10_00_58_41_445_01.gif Done Skip 0 Role: Labeler labeler …" at bounding box center [166, 73] width 333 height 146
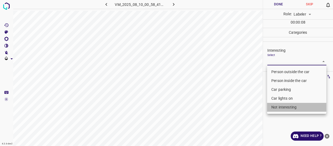
click at [275, 108] on li "Not interesting" at bounding box center [296, 107] width 59 height 9
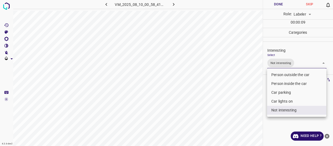
click at [238, 94] on div at bounding box center [166, 73] width 333 height 146
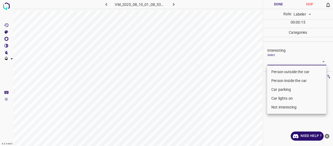
click at [270, 59] on body "4.3.6-dev2 VM_2025_08_10_01_08_53_205_05.gif Done Skip 0 Role: Labeler labeler …" at bounding box center [166, 73] width 333 height 146
click at [273, 69] on li "Person outside the car" at bounding box center [296, 71] width 59 height 9
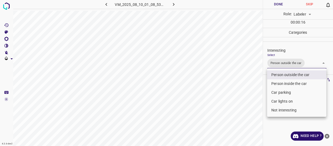
click at [251, 81] on div at bounding box center [166, 73] width 333 height 146
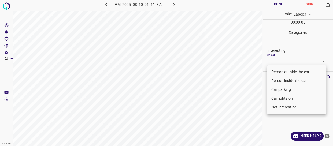
drag, startPoint x: 277, startPoint y: 58, endPoint x: 277, endPoint y: 67, distance: 8.6
click at [277, 59] on body "4.3.6-dev2 VM_2025_08_10_01_11_37_125_01.gif Done Skip 0 Role: Labeler labeler …" at bounding box center [166, 73] width 333 height 146
drag, startPoint x: 276, startPoint y: 71, endPoint x: 270, endPoint y: 71, distance: 5.6
click at [276, 71] on li "Person outside the car" at bounding box center [296, 71] width 59 height 9
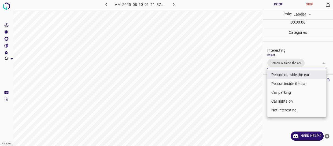
click at [240, 76] on div at bounding box center [166, 73] width 333 height 146
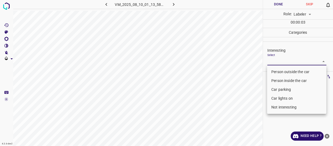
click at [271, 62] on body "4.3.6-dev2 VM_2025_08_10_01_13_58_678_01.gif Done Skip 0 Role: Labeler labeler …" at bounding box center [166, 73] width 333 height 146
click at [276, 98] on li "Car lights on" at bounding box center [296, 98] width 59 height 9
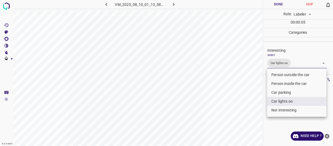
click at [254, 99] on div at bounding box center [166, 73] width 333 height 146
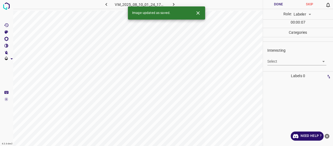
click at [105, 5] on icon "button" at bounding box center [106, 5] width 6 height 6
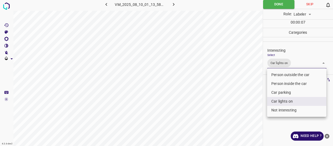
drag, startPoint x: 299, startPoint y: 62, endPoint x: 290, endPoint y: 84, distance: 23.7
click at [300, 63] on body "4.3.6-dev2 VM_2025_08_10_01_13_58_678_01.gif Done Skip 0 Role: Labeler labeler …" at bounding box center [166, 73] width 333 height 146
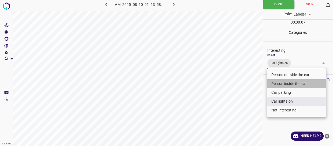
click at [288, 82] on li "Person inside the car" at bounding box center [296, 83] width 59 height 9
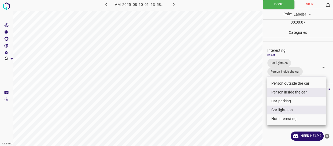
drag, startPoint x: 251, startPoint y: 91, endPoint x: 246, endPoint y: 95, distance: 5.7
click at [250, 93] on div at bounding box center [166, 73] width 333 height 146
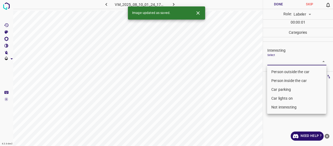
click at [285, 59] on body "4.3.6-dev2 VM_2025_08_10_01_24_17_154_01.gif Done Skip 0 Role: Labeler labeler …" at bounding box center [166, 73] width 333 height 146
drag, startPoint x: 285, startPoint y: 88, endPoint x: 282, endPoint y: 93, distance: 5.9
click at [285, 88] on li "Car parking" at bounding box center [296, 89] width 59 height 9
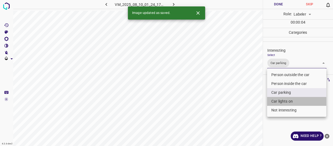
click at [283, 102] on li "Car lights on" at bounding box center [296, 101] width 59 height 9
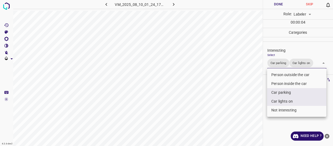
click at [255, 99] on div at bounding box center [166, 73] width 333 height 146
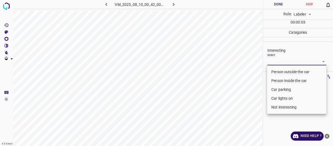
click at [281, 61] on body "4.3.6-dev2 VM_2025_08_10_00_42_00_421_02.gif Done Skip 0 Role: Labeler labeler …" at bounding box center [166, 73] width 333 height 146
click at [281, 72] on li "Person outside the car" at bounding box center [296, 71] width 59 height 9
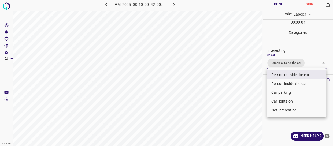
click at [258, 93] on div at bounding box center [166, 73] width 333 height 146
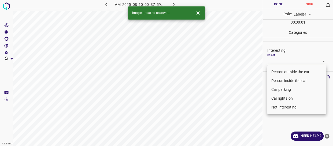
drag, startPoint x: 280, startPoint y: 61, endPoint x: 277, endPoint y: 95, distance: 35.0
click at [280, 61] on body "4.3.6-dev2 VM_2025_08_10_00_37_59_738_02.gif Done Skip 0 Role: Labeler labeler …" at bounding box center [166, 73] width 333 height 146
click at [278, 107] on li "Not interesting" at bounding box center [296, 107] width 59 height 9
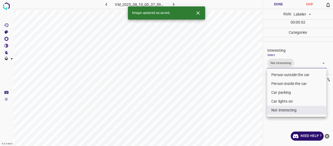
click at [243, 114] on div at bounding box center [166, 73] width 333 height 146
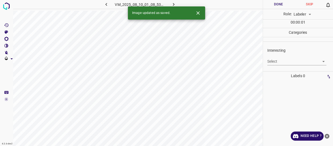
click at [278, 61] on body "4.3.6-dev2 VM_2025_08_10_01_08_53_205_01.gif Done Skip 0 Role: Labeler labeler …" at bounding box center [166, 73] width 333 height 146
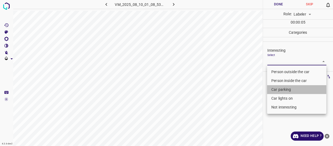
drag, startPoint x: 277, startPoint y: 91, endPoint x: 275, endPoint y: 97, distance: 6.3
click at [277, 92] on li "Car parking" at bounding box center [296, 89] width 59 height 9
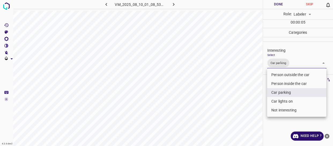
click at [275, 101] on li "Car lights on" at bounding box center [296, 101] width 59 height 9
click at [248, 105] on div at bounding box center [166, 73] width 333 height 146
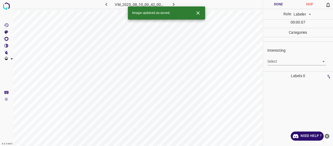
click at [276, 61] on body "4.3.6-dev2 VM_2025_08_10_00_42_00_421_05.gif Done Skip 0 Role: Labeler labeler …" at bounding box center [166, 73] width 333 height 146
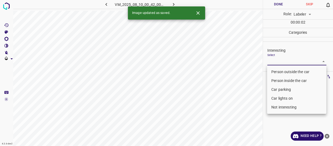
drag, startPoint x: 276, startPoint y: 71, endPoint x: 271, endPoint y: 77, distance: 7.8
click at [276, 71] on li "Person outside the car" at bounding box center [296, 71] width 59 height 9
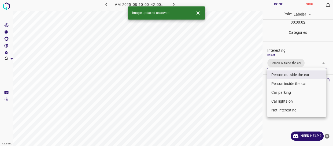
click at [237, 103] on div at bounding box center [166, 73] width 333 height 146
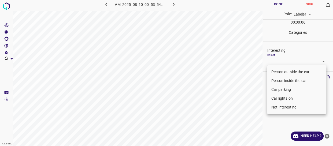
click at [281, 62] on body "4.3.6-dev2 VM_2025_08_10_00_53_54_617_04.gif Done Skip 0 Role: Labeler labeler …" at bounding box center [166, 73] width 333 height 146
click at [278, 98] on li "Car lights on" at bounding box center [296, 98] width 59 height 9
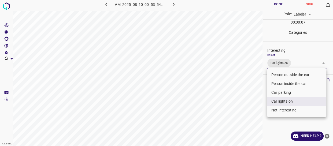
click at [256, 95] on div at bounding box center [166, 73] width 333 height 146
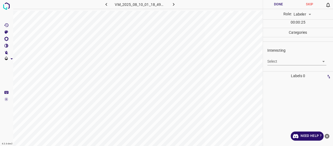
click at [279, 61] on body "4.3.6-dev2 VM_2025_08_10_01_18_49_187_12.gif Done Skip 0 Role: Labeler labeler …" at bounding box center [166, 73] width 333 height 146
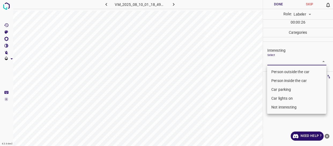
drag, startPoint x: 276, startPoint y: 98, endPoint x: 254, endPoint y: 104, distance: 23.4
click at [276, 98] on li "Car lights on" at bounding box center [296, 98] width 59 height 9
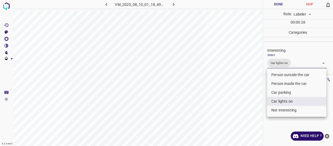
click at [254, 105] on div at bounding box center [166, 73] width 333 height 146
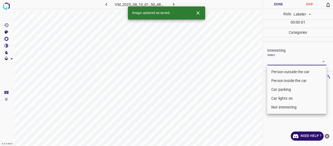
click at [290, 62] on body "4.3.6-dev2 VM_2025_08_10_01_50_48_414_00.gif Done Skip 0 Role: Labeler labeler …" at bounding box center [166, 73] width 333 height 146
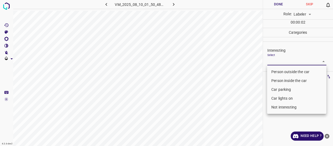
drag, startPoint x: 285, startPoint y: 72, endPoint x: 262, endPoint y: 88, distance: 28.7
click at [285, 72] on li "Person outside the car" at bounding box center [296, 71] width 59 height 9
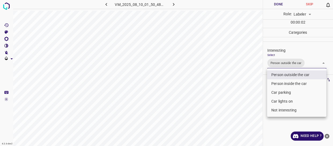
drag, startPoint x: 267, startPoint y: 104, endPoint x: 263, endPoint y: 109, distance: 5.9
click at [266, 107] on div at bounding box center [166, 73] width 333 height 146
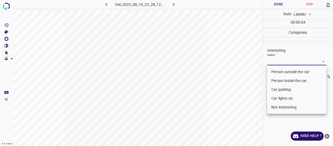
click at [280, 63] on body "4.3.6-dev2 VM_2025_08_10_23_28_12_663_06.gif Done Skip 0 Role: Labeler labeler …" at bounding box center [166, 73] width 333 height 146
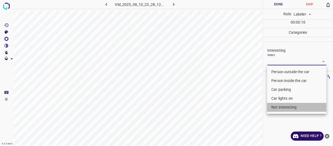
click at [274, 106] on li "Not interesting" at bounding box center [296, 107] width 59 height 9
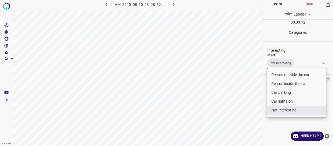
click at [266, 93] on div at bounding box center [166, 73] width 333 height 146
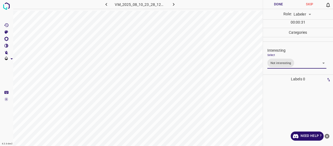
click at [297, 66] on body "4.3.6-dev2 VM_2025_08_10_23_28_12_663_06.gif Done Skip 0 Role: Labeler labeler …" at bounding box center [166, 73] width 333 height 146
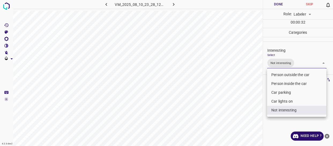
click at [251, 104] on div at bounding box center [166, 73] width 333 height 146
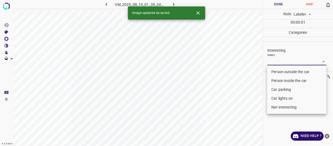
click at [283, 63] on body "4.3.6-dev2 VM_2025_08_10_01_39_24_792_02.gif Done Skip 0 Role: Labeler labeler …" at bounding box center [166, 73] width 333 height 146
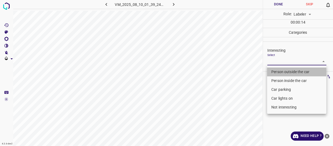
click at [280, 72] on li "Person outside the car" at bounding box center [296, 71] width 59 height 9
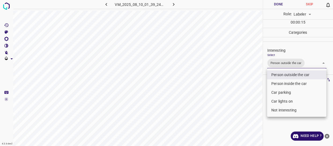
drag, startPoint x: 258, startPoint y: 91, endPoint x: 258, endPoint y: 94, distance: 2.7
click at [258, 94] on div at bounding box center [166, 73] width 333 height 146
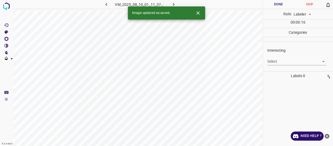
click at [286, 59] on body "4.3.6-dev2 VM_2025_08_10_01_11_37_125_02.gif Done Skip 0 Role: Labeler labeler …" at bounding box center [166, 73] width 333 height 146
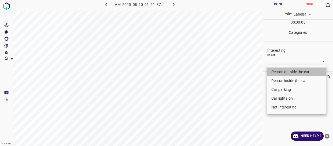
click at [284, 71] on li "Person outside the car" at bounding box center [296, 71] width 59 height 9
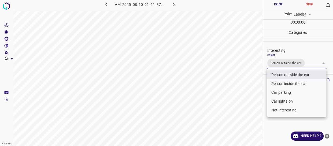
click at [258, 95] on div at bounding box center [166, 73] width 333 height 146
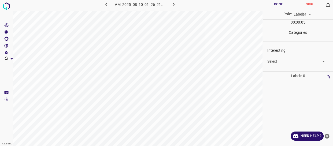
click at [272, 61] on body "4.3.6-dev2 VM_2025_08_10_01_26_21_570_01.gif Done Skip 0 Role: Labeler labeler …" at bounding box center [166, 73] width 333 height 146
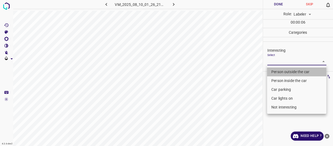
drag, startPoint x: 277, startPoint y: 71, endPoint x: 251, endPoint y: 92, distance: 33.1
click at [275, 73] on li "Person outside the car" at bounding box center [296, 71] width 59 height 9
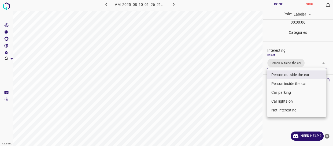
drag, startPoint x: 261, startPoint y: 99, endPoint x: 257, endPoint y: 99, distance: 3.7
click at [260, 100] on div at bounding box center [166, 73] width 333 height 146
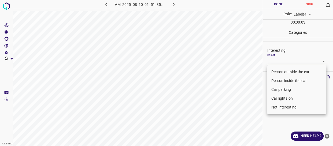
click at [277, 60] on body "4.3.6-dev2 VM_2025_08_10_01_51_35_845_03.gif Done Skip 0 Role: Labeler labeler …" at bounding box center [166, 73] width 333 height 146
click at [275, 107] on li "Not interesting" at bounding box center [296, 107] width 59 height 9
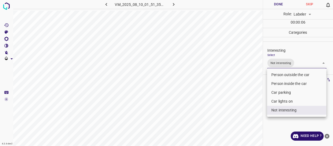
click at [229, 93] on div at bounding box center [166, 73] width 333 height 146
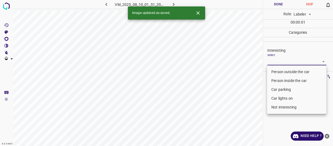
click at [276, 62] on body "4.3.6-dev2 VM_2025_08_10_01_51_35_845_06.gif Done Skip 0 Role: Labeler labeler …" at bounding box center [166, 73] width 333 height 146
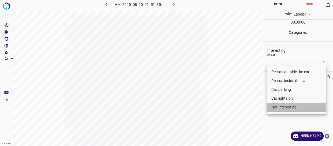
click at [282, 106] on li "Not interesting" at bounding box center [296, 107] width 59 height 9
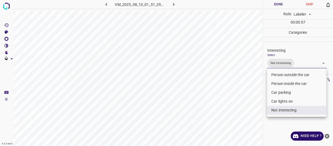
click at [241, 97] on div at bounding box center [166, 73] width 333 height 146
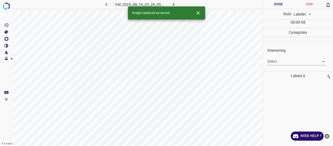
click at [279, 62] on body "4.3.6-dev2 VM_2025_08_10_23_29_35_148_01.gif Done Skip 0 Role: Labeler labeler …" at bounding box center [166, 73] width 333 height 146
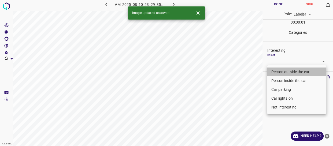
click at [276, 71] on li "Person outside the car" at bounding box center [296, 71] width 59 height 9
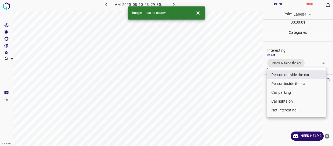
click at [255, 95] on div at bounding box center [166, 73] width 333 height 146
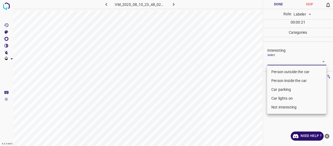
click at [285, 60] on body "4.3.6-dev2 VM_2025_08_10_23_48_02_904_01.gif Done Skip 0 Role: Labeler labeler …" at bounding box center [166, 73] width 333 height 146
click at [280, 72] on li "Person outside the car" at bounding box center [296, 71] width 59 height 9
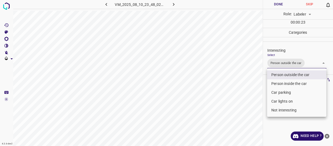
click at [239, 102] on div at bounding box center [166, 73] width 333 height 146
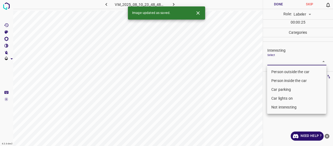
click at [284, 60] on body "4.3.6-dev2 VM_2025_08_10_23_48_48_600_02.gif Done Skip 0 Role: Labeler labeler …" at bounding box center [166, 73] width 333 height 146
drag, startPoint x: 277, startPoint y: 71, endPoint x: 241, endPoint y: 87, distance: 38.8
click at [275, 71] on li "Person outside the car" at bounding box center [296, 71] width 59 height 9
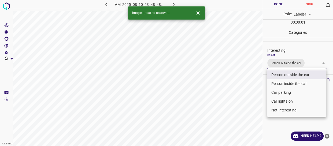
drag, startPoint x: 251, startPoint y: 95, endPoint x: 249, endPoint y: 96, distance: 3.1
click at [251, 96] on div at bounding box center [166, 73] width 333 height 146
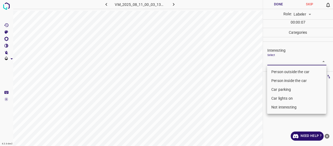
click at [287, 62] on body "4.3.6-dev2 VM_2025_08_11_00_03_13_227_04.gif Done Skip 0 Role: Labeler labeler …" at bounding box center [166, 73] width 333 height 146
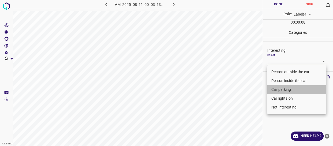
click at [278, 88] on li "Car parking" at bounding box center [296, 89] width 59 height 9
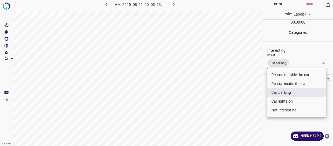
drag, startPoint x: 278, startPoint y: 100, endPoint x: 251, endPoint y: 105, distance: 26.8
click at [278, 100] on li "Car lights on" at bounding box center [296, 101] width 59 height 9
click at [242, 106] on div at bounding box center [166, 73] width 333 height 146
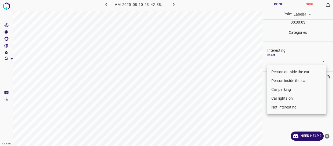
click at [281, 61] on body "4.3.6-dev2 VM_2025_08_10_23_42_38_683_10.gif Done Skip 0 Role: Labeler labeler …" at bounding box center [166, 73] width 333 height 146
drag, startPoint x: 279, startPoint y: 72, endPoint x: 245, endPoint y: 86, distance: 36.8
click at [278, 73] on li "Person outside the car" at bounding box center [296, 71] width 59 height 9
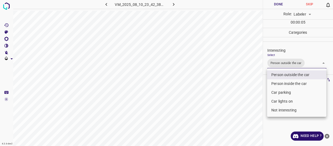
click at [244, 86] on div at bounding box center [166, 73] width 333 height 146
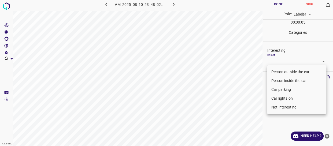
click at [271, 62] on body "4.3.6-dev2 VM_2025_08_10_23_48_02_904_08.gif Done Skip 0 Role: Labeler labeler …" at bounding box center [166, 73] width 333 height 146
drag, startPoint x: 278, startPoint y: 108, endPoint x: 256, endPoint y: 96, distance: 25.0
click at [278, 107] on li "Not interesting" at bounding box center [296, 107] width 59 height 9
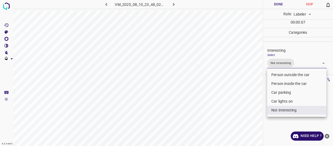
click at [245, 92] on div at bounding box center [166, 73] width 333 height 146
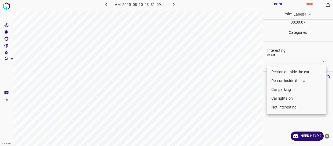
click at [281, 59] on body "4.3.6-dev2 VM_2025_08_10_23_31_09_231_04.gif Done Skip 0 Role: Labeler labeler …" at bounding box center [166, 73] width 333 height 146
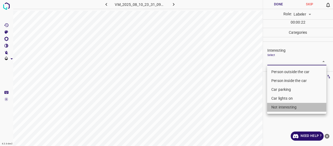
click at [280, 104] on li "Not interesting" at bounding box center [296, 107] width 59 height 9
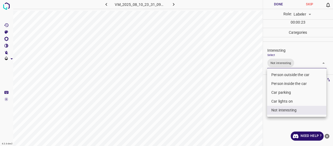
click at [258, 95] on div at bounding box center [166, 73] width 333 height 146
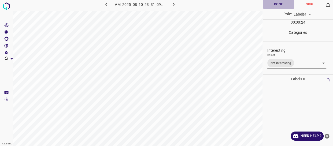
click at [271, 2] on button "Done" at bounding box center [278, 4] width 31 height 9
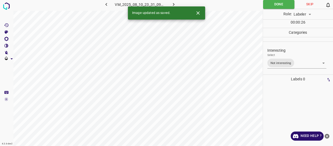
click at [174, 3] on icon "button" at bounding box center [174, 5] width 6 height 6
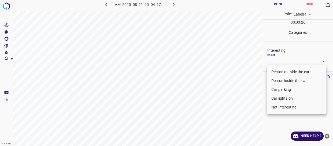
click at [271, 59] on body "4.3.6-dev2 VM_2025_08_11_00_04_17_029_09.gif Done Skip 0 Role: Labeler labeler …" at bounding box center [166, 73] width 333 height 146
drag, startPoint x: 275, startPoint y: 109, endPoint x: 264, endPoint y: 107, distance: 11.0
click at [275, 109] on li "Not interesting" at bounding box center [296, 107] width 59 height 9
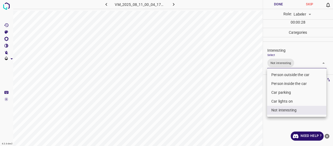
drag, startPoint x: 250, startPoint y: 106, endPoint x: 227, endPoint y: 112, distance: 24.2
click at [246, 113] on div at bounding box center [166, 73] width 333 height 146
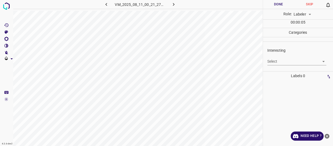
click at [284, 62] on body "4.3.6-dev2 VM_2025_08_11_00_21_27_777_07.gif Done Skip 0 Role: Labeler labeler …" at bounding box center [166, 73] width 333 height 146
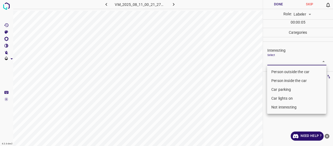
drag, startPoint x: 279, startPoint y: 71, endPoint x: 237, endPoint y: 87, distance: 44.7
click at [279, 71] on li "Person outside the car" at bounding box center [296, 71] width 59 height 9
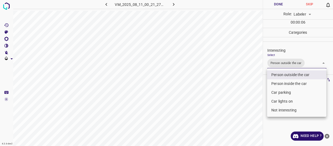
drag, startPoint x: 237, startPoint y: 88, endPoint x: 236, endPoint y: 91, distance: 2.8
click at [237, 90] on div at bounding box center [166, 73] width 333 height 146
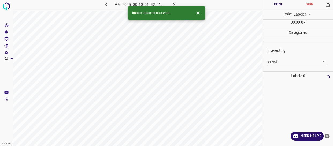
click at [278, 58] on body "4.3.6-dev2 VM_2025_08_10_01_42_21_966_00.gif Done Skip 0 Role: Labeler labeler …" at bounding box center [166, 73] width 333 height 146
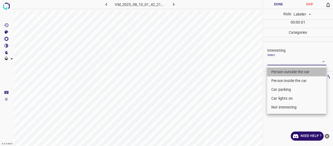
click at [276, 73] on li "Person outside the car" at bounding box center [296, 71] width 59 height 9
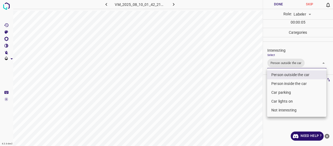
drag, startPoint x: 231, startPoint y: 97, endPoint x: 228, endPoint y: 84, distance: 13.4
click at [231, 93] on div at bounding box center [166, 73] width 333 height 146
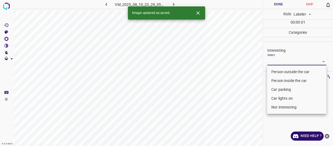
drag, startPoint x: 283, startPoint y: 61, endPoint x: 279, endPoint y: 71, distance: 11.3
click at [282, 61] on body "4.3.6-dev2 VM_2025_08_10_23_29_35_148_04.gif Done Skip 0 Role: Labeler labeler …" at bounding box center [166, 73] width 333 height 146
drag, startPoint x: 279, startPoint y: 71, endPoint x: 266, endPoint y: 78, distance: 14.0
click at [278, 71] on li "Person outside the car" at bounding box center [296, 71] width 59 height 9
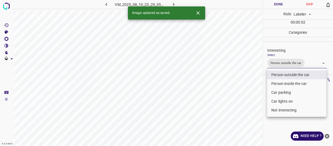
drag, startPoint x: 229, startPoint y: 97, endPoint x: 234, endPoint y: 96, distance: 4.6
click at [231, 100] on div at bounding box center [166, 73] width 333 height 146
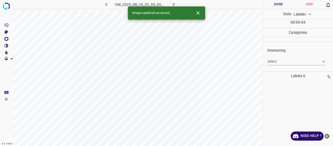
click at [278, 61] on body "4.3.6-dev2 VM_2025_08_10_23_35_33_785_06.gif Done Skip 0 Role: Labeler labeler …" at bounding box center [166, 73] width 333 height 146
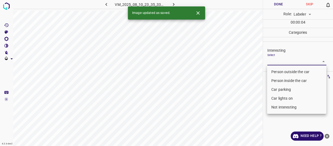
click at [276, 72] on li "Person outside the car" at bounding box center [296, 71] width 59 height 9
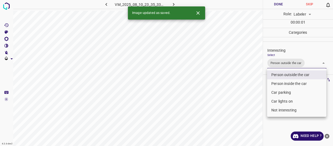
click at [243, 86] on div at bounding box center [166, 73] width 333 height 146
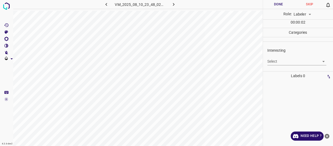
click at [281, 62] on body "4.3.6-dev2 VM_2025_08_10_23_48_02_904_00.gif Done Skip 0 Role: Labeler labeler …" at bounding box center [166, 73] width 333 height 146
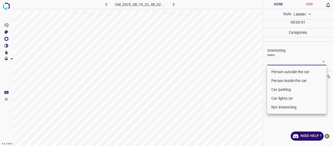
drag, startPoint x: 280, startPoint y: 74, endPoint x: 273, endPoint y: 81, distance: 9.7
click at [280, 74] on li "Person outside the car" at bounding box center [296, 71] width 59 height 9
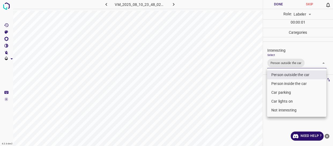
drag, startPoint x: 253, startPoint y: 89, endPoint x: 249, endPoint y: 97, distance: 9.1
click at [251, 96] on div at bounding box center [166, 73] width 333 height 146
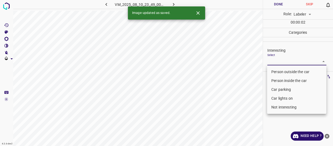
click at [286, 61] on body "4.3.6-dev2 VM_2025_08_10_23_49_00_735_03.gif Done Skip 0 Role: Labeler labeler …" at bounding box center [166, 73] width 333 height 146
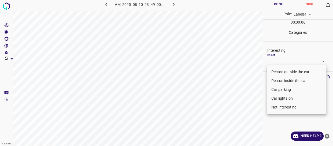
drag, startPoint x: 273, startPoint y: 88, endPoint x: 273, endPoint y: 95, distance: 6.4
click at [273, 92] on li "Car parking" at bounding box center [296, 89] width 59 height 9
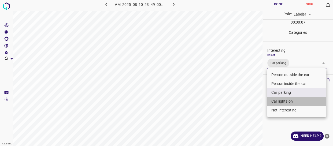
drag, startPoint x: 274, startPoint y: 101, endPoint x: 261, endPoint y: 105, distance: 14.4
click at [274, 101] on li "Car lights on" at bounding box center [296, 101] width 59 height 9
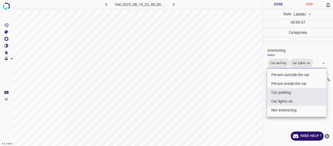
click at [251, 103] on div at bounding box center [166, 73] width 333 height 146
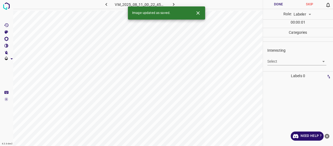
click at [277, 60] on body "4.3.6-dev2 VM_2025_08_11_00_22_45_535_04.gif Done Skip 0 Role: Labeler labeler …" at bounding box center [166, 73] width 333 height 146
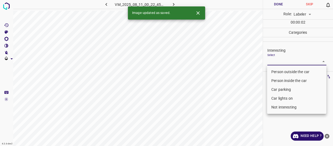
click at [280, 70] on li "Person outside the car" at bounding box center [296, 71] width 59 height 9
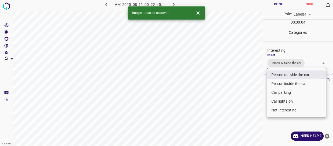
drag, startPoint x: 241, startPoint y: 89, endPoint x: 244, endPoint y: 91, distance: 3.6
click at [241, 90] on div at bounding box center [166, 73] width 333 height 146
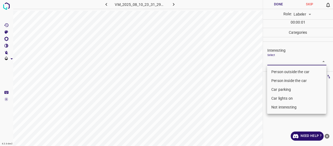
click at [284, 62] on body "4.3.6-dev2 VM_2025_08_10_23_31_29_953_00.gif Done Skip 0 Role: Labeler labeler …" at bounding box center [166, 73] width 333 height 146
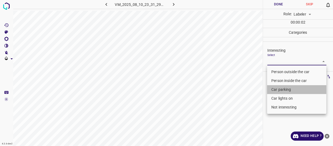
click at [280, 91] on li "Car parking" at bounding box center [296, 89] width 59 height 9
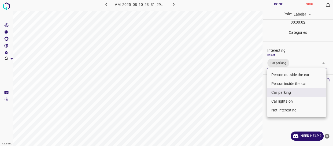
drag, startPoint x: 277, startPoint y: 103, endPoint x: 263, endPoint y: 98, distance: 14.7
click at [277, 102] on li "Car lights on" at bounding box center [296, 101] width 59 height 9
click at [246, 94] on div at bounding box center [166, 73] width 333 height 146
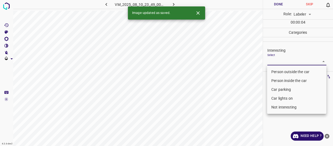
drag, startPoint x: 286, startPoint y: 58, endPoint x: 277, endPoint y: 76, distance: 20.4
click at [286, 58] on body "4.3.6-dev2 VM_2025_08_10_23_49_00_735_11.gif Done Skip 0 Role: Labeler labeler …" at bounding box center [166, 73] width 333 height 146
click at [278, 72] on li "Person outside the car" at bounding box center [296, 71] width 59 height 9
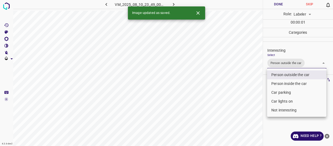
click at [252, 90] on div at bounding box center [166, 73] width 333 height 146
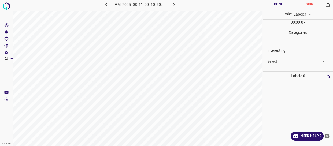
click at [274, 61] on body "4.3.6-dev2 VM_2025_08_11_00_10_50_212_00.gif Done Skip 0 Role: Labeler labeler …" at bounding box center [166, 73] width 333 height 146
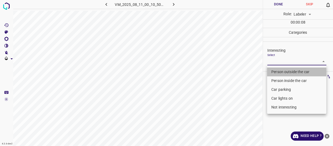
drag, startPoint x: 275, startPoint y: 72, endPoint x: 271, endPoint y: 78, distance: 7.2
click at [275, 72] on li "Person outside the car" at bounding box center [296, 71] width 59 height 9
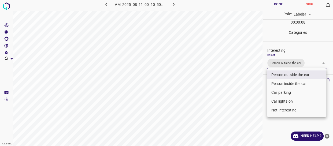
drag, startPoint x: 248, startPoint y: 93, endPoint x: 248, endPoint y: 96, distance: 3.2
click at [248, 94] on div at bounding box center [166, 73] width 333 height 146
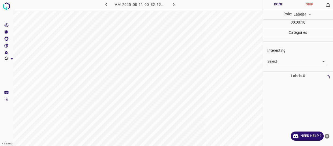
click at [275, 60] on body "4.3.6-dev2 VM_2025_08_11_00_32_12_308_05.gif Done Skip 0 Role: Labeler labeler …" at bounding box center [166, 73] width 333 height 146
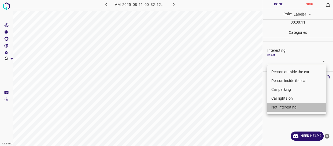
drag, startPoint x: 282, startPoint y: 108, endPoint x: 275, endPoint y: 104, distance: 7.4
click at [282, 107] on li "Not interesting" at bounding box center [296, 107] width 59 height 9
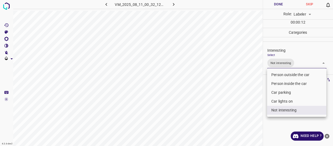
click at [254, 100] on div at bounding box center [166, 73] width 333 height 146
click at [295, 66] on body "4.3.6-dev2 VM_2025_08_11_00_32_12_308_05.gif Done Skip 0 Role: Labeler labeler …" at bounding box center [166, 73] width 333 height 146
click at [280, 114] on li "Not interesting" at bounding box center [296, 110] width 59 height 9
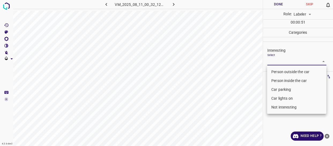
drag, startPoint x: 283, startPoint y: 107, endPoint x: 266, endPoint y: 107, distance: 17.4
click at [279, 107] on li "Not interesting" at bounding box center [296, 107] width 59 height 9
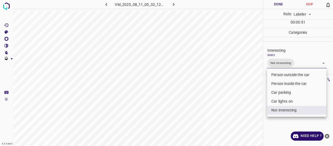
click at [237, 100] on div at bounding box center [166, 73] width 333 height 146
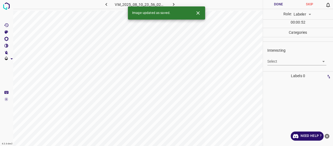
click at [287, 61] on body "4.3.6-dev2 VM_2025_08_10_23_56_02_455_03.gif Done Skip 0 Role: Labeler labeler …" at bounding box center [166, 73] width 333 height 146
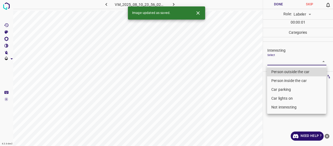
click at [284, 69] on li "Person outside the car" at bounding box center [296, 71] width 59 height 9
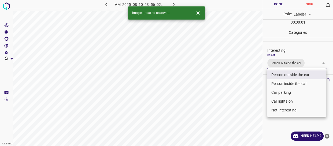
drag, startPoint x: 247, startPoint y: 87, endPoint x: 233, endPoint y: 98, distance: 18.0
click at [246, 93] on div at bounding box center [166, 73] width 333 height 146
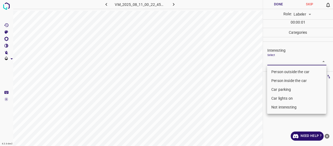
click at [277, 61] on body "4.3.6-dev2 VM_2025_08_11_00_22_45_535_03.gif Done Skip 0 Role: Labeler labeler …" at bounding box center [166, 73] width 333 height 146
drag, startPoint x: 275, startPoint y: 69, endPoint x: 262, endPoint y: 77, distance: 14.3
click at [274, 70] on li "Person outside the car" at bounding box center [296, 71] width 59 height 9
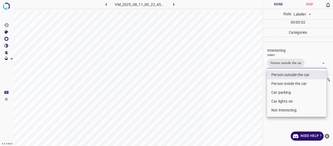
drag, startPoint x: 236, startPoint y: 91, endPoint x: 247, endPoint y: 104, distance: 16.9
click at [247, 104] on div at bounding box center [166, 73] width 333 height 146
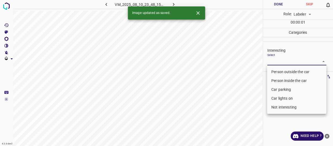
drag, startPoint x: 282, startPoint y: 63, endPoint x: 278, endPoint y: 77, distance: 14.2
click at [282, 63] on body "4.3.6-dev2 VM_2025_08_10_23_48_15_380_01.gif Done Skip 0 Role: Labeler labeler …" at bounding box center [166, 73] width 333 height 146
drag, startPoint x: 279, startPoint y: 72, endPoint x: 258, endPoint y: 87, distance: 25.2
click at [279, 72] on li "Person outside the car" at bounding box center [296, 71] width 59 height 9
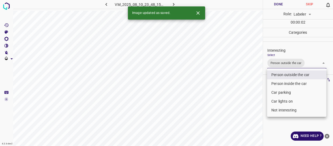
drag, startPoint x: 242, startPoint y: 98, endPoint x: 238, endPoint y: 106, distance: 8.9
click at [241, 105] on div at bounding box center [166, 73] width 333 height 146
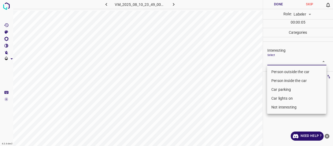
click at [278, 59] on body "4.3.6-dev2 VM_2025_08_10_23_49_00_735_06.gif Done Skip 0 Role: Labeler labeler …" at bounding box center [166, 73] width 333 height 146
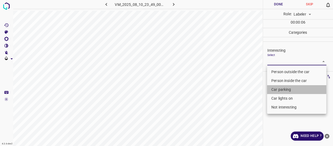
click at [278, 89] on li "Car parking" at bounding box center [296, 89] width 59 height 9
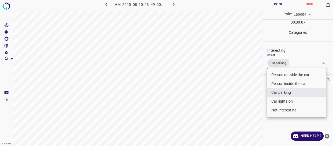
click at [277, 101] on li "Car lights on" at bounding box center [296, 101] width 59 height 9
drag, startPoint x: 240, startPoint y: 101, endPoint x: 240, endPoint y: 107, distance: 5.4
click at [240, 106] on div at bounding box center [166, 73] width 333 height 146
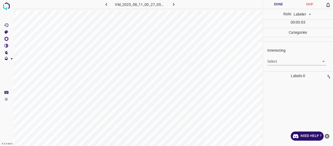
click at [278, 63] on body "4.3.6-dev2 VM_2025_08_11_00_27_05_964_12.gif Done Skip 0 Role: Labeler labeler …" at bounding box center [166, 73] width 333 height 146
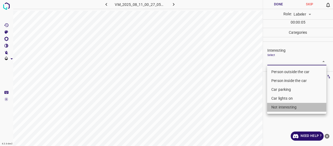
click at [280, 106] on li "Not interesting" at bounding box center [296, 107] width 59 height 9
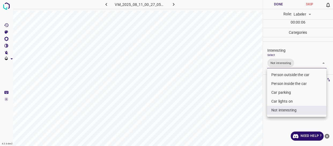
click at [264, 105] on div at bounding box center [166, 73] width 333 height 146
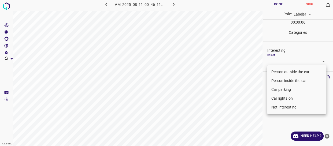
drag, startPoint x: 278, startPoint y: 61, endPoint x: 275, endPoint y: 67, distance: 7.3
click at [278, 60] on body "4.3.6-dev2 VM_2025_08_11_00_46_11_118_05.gif Done Skip 0 Role: Labeler labeler …" at bounding box center [166, 73] width 333 height 146
click at [276, 72] on li "Person outside the car" at bounding box center [296, 71] width 59 height 9
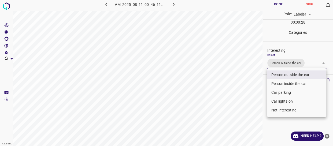
drag, startPoint x: 257, startPoint y: 77, endPoint x: 252, endPoint y: 83, distance: 7.3
click at [256, 80] on div at bounding box center [166, 73] width 333 height 146
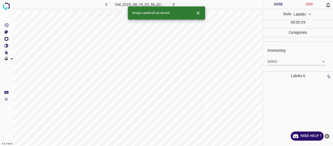
click at [276, 71] on body "4.3.6-dev2 VM_2025_08_10_23_56_02_455_02.gif Done Skip 0 Role: Labeler labeler …" at bounding box center [166, 73] width 333 height 146
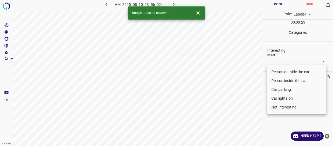
drag, startPoint x: 273, startPoint y: 70, endPoint x: 259, endPoint y: 75, distance: 14.1
click at [273, 70] on li "Person outside the car" at bounding box center [296, 71] width 59 height 9
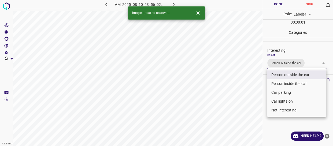
drag, startPoint x: 240, startPoint y: 83, endPoint x: 240, endPoint y: 96, distance: 12.3
click at [241, 95] on div at bounding box center [166, 73] width 333 height 146
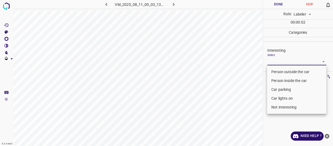
drag, startPoint x: 276, startPoint y: 59, endPoint x: 271, endPoint y: 69, distance: 10.9
click at [276, 59] on body "4.3.6-dev2 VM_2025_08_11_00_03_13_227_03.gif Done Skip 0 Role: Labeler labeler …" at bounding box center [166, 73] width 333 height 146
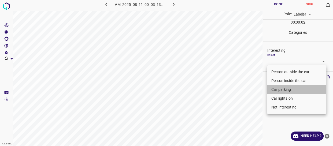
drag, startPoint x: 277, startPoint y: 89, endPoint x: 276, endPoint y: 98, distance: 9.7
click at [277, 89] on li "Car parking" at bounding box center [296, 89] width 59 height 9
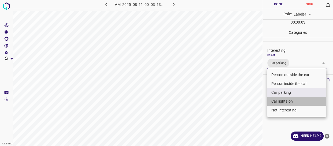
drag, startPoint x: 276, startPoint y: 99, endPoint x: 248, endPoint y: 102, distance: 28.5
click at [275, 99] on li "Car lights on" at bounding box center [296, 101] width 59 height 9
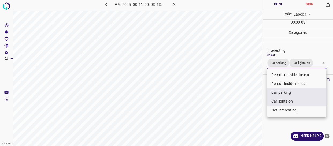
click at [249, 101] on div at bounding box center [166, 73] width 333 height 146
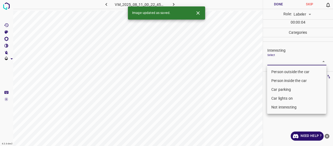
drag, startPoint x: 282, startPoint y: 60, endPoint x: 277, endPoint y: 69, distance: 9.8
click at [282, 60] on body "4.3.6-dev2 VM_2025_08_11_00_22_45_535_01.gif Done Skip 0 Role: Labeler labeler …" at bounding box center [166, 73] width 333 height 146
drag, startPoint x: 277, startPoint y: 70, endPoint x: 256, endPoint y: 78, distance: 21.8
click at [277, 70] on li "Person outside the car" at bounding box center [296, 71] width 59 height 9
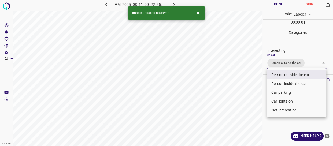
drag, startPoint x: 253, startPoint y: 82, endPoint x: 249, endPoint y: 88, distance: 7.1
click at [250, 87] on div at bounding box center [166, 73] width 333 height 146
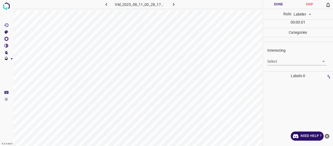
click at [290, 59] on body "4.3.6-dev2 VM_2025_08_11_00_28_17_387_01.gif Done Skip 0 Role: Labeler labeler …" at bounding box center [166, 73] width 333 height 146
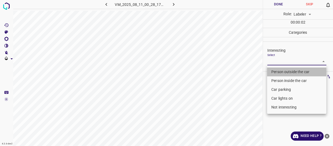
drag, startPoint x: 280, startPoint y: 72, endPoint x: 236, endPoint y: 90, distance: 47.2
click at [279, 73] on li "Person outside the car" at bounding box center [296, 71] width 59 height 9
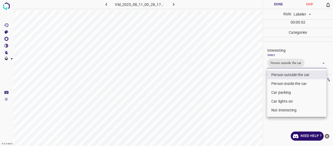
drag, startPoint x: 237, startPoint y: 90, endPoint x: 236, endPoint y: 85, distance: 4.8
click at [238, 91] on div at bounding box center [166, 73] width 333 height 146
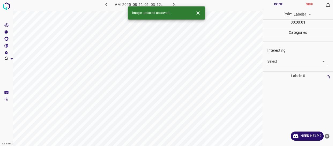
click at [290, 60] on body "4.3.6-dev2 VM_2025_08_11_01_03_12_634_01.gif Done Skip 0 Role: Labeler labeler …" at bounding box center [166, 73] width 333 height 146
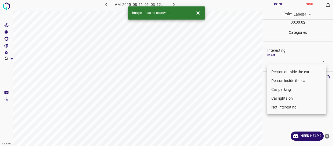
click at [280, 71] on li "Person outside the car" at bounding box center [296, 71] width 59 height 9
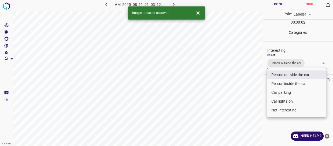
click at [233, 92] on div at bounding box center [166, 73] width 333 height 146
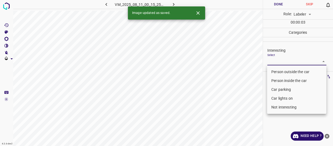
drag, startPoint x: 274, startPoint y: 59, endPoint x: 270, endPoint y: 71, distance: 13.1
click at [272, 66] on body "4.3.6-dev2 VM_2025_08_11_00_15_25_235_00.gif Done Skip 0 Role: Labeler labeler …" at bounding box center [166, 73] width 333 height 146
click at [270, 71] on li "Person outside the car" at bounding box center [296, 71] width 59 height 9
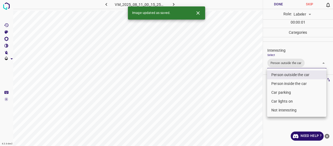
drag, startPoint x: 252, startPoint y: 86, endPoint x: 252, endPoint y: 92, distance: 5.6
click at [252, 92] on div at bounding box center [166, 73] width 333 height 146
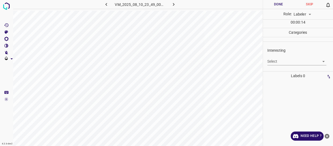
click at [281, 61] on body "4.3.6-dev2 VM_2025_08_10_23_49_00_735_02.gif Done Skip 0 Role: Labeler labeler …" at bounding box center [166, 73] width 333 height 146
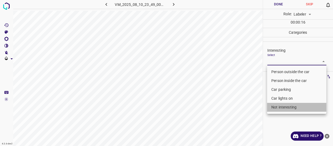
click at [271, 107] on li "Not interesting" at bounding box center [296, 107] width 59 height 9
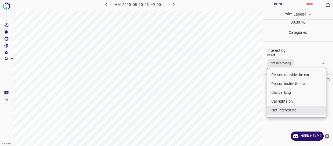
click at [251, 106] on div at bounding box center [166, 73] width 333 height 146
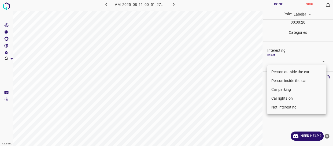
click at [272, 61] on body "4.3.6-dev2 VM_2025_08_11_00_51_27_848_06.gif Done Skip 0 Role: Labeler labeler …" at bounding box center [166, 73] width 333 height 146
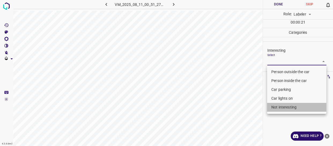
drag, startPoint x: 275, startPoint y: 107, endPoint x: 272, endPoint y: 107, distance: 3.8
click at [276, 106] on li "Not interesting" at bounding box center [296, 107] width 59 height 9
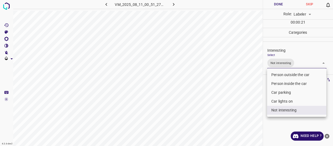
drag, startPoint x: 235, startPoint y: 106, endPoint x: 234, endPoint y: 112, distance: 6.0
click at [234, 111] on div at bounding box center [166, 73] width 333 height 146
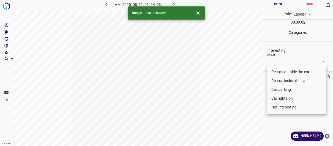
click at [274, 60] on body "4.3.6-dev2 VM_2025_08_11_01_14_53_347_01.gif Done Skip 0 Role: Labeler labeler …" at bounding box center [166, 73] width 333 height 146
click at [275, 69] on li "Person outside the car" at bounding box center [296, 71] width 59 height 9
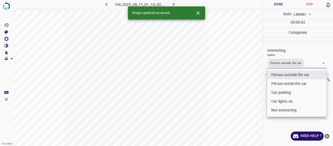
click at [243, 92] on div at bounding box center [166, 73] width 333 height 146
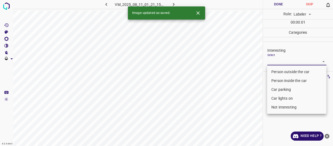
click at [278, 60] on body "4.3.6-dev2 VM_2025_08_11_01_21_15_098_09.gif Done Skip 0 Role: Labeler labeler …" at bounding box center [166, 73] width 333 height 146
click at [275, 71] on li "Person outside the car" at bounding box center [296, 71] width 59 height 9
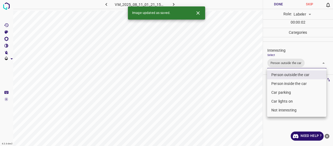
drag, startPoint x: 241, startPoint y: 90, endPoint x: 235, endPoint y: 94, distance: 7.8
click at [241, 92] on div at bounding box center [166, 73] width 333 height 146
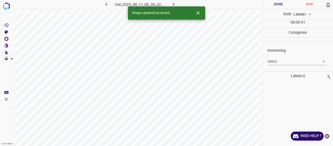
click at [287, 61] on body "4.3.6-dev2 VM_2025_08_11_00_30_22_092_02.gif Done Skip 0 Role: Labeler labeler …" at bounding box center [166, 73] width 333 height 146
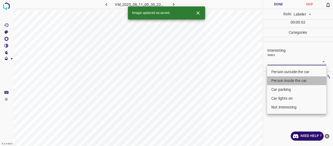
click at [277, 82] on li "Person inside the car" at bounding box center [296, 80] width 59 height 9
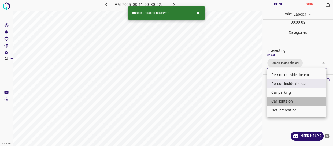
drag, startPoint x: 275, startPoint y: 99, endPoint x: 228, endPoint y: 101, distance: 47.4
click at [272, 99] on li "Car lights on" at bounding box center [296, 101] width 59 height 9
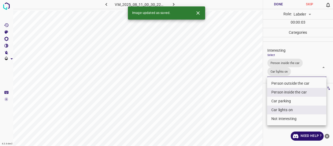
click at [228, 101] on div at bounding box center [166, 73] width 333 height 146
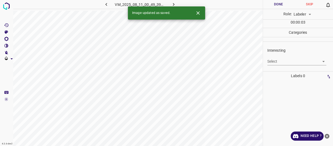
click at [284, 61] on body "4.3.6-dev2 VM_2025_08_11_00_49_39_153_07.gif Done Skip 0 Role: Labeler labeler …" at bounding box center [166, 73] width 333 height 146
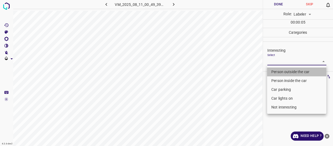
drag, startPoint x: 275, startPoint y: 70, endPoint x: 240, endPoint y: 85, distance: 38.1
click at [273, 71] on li "Person outside the car" at bounding box center [296, 71] width 59 height 9
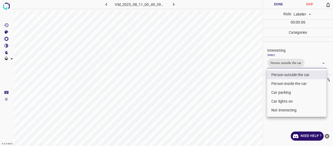
drag, startPoint x: 242, startPoint y: 86, endPoint x: 239, endPoint y: 87, distance: 2.8
click at [242, 87] on div at bounding box center [166, 73] width 333 height 146
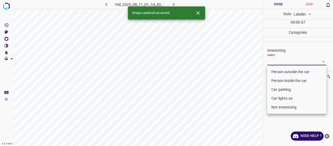
click at [276, 61] on body "4.3.6-dev2 VM_2025_08_11_01_14_53_347_03.gif Done Skip 0 Role: Labeler labeler …" at bounding box center [166, 73] width 333 height 146
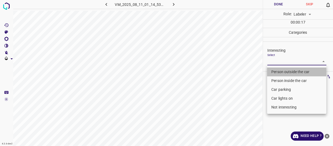
drag, startPoint x: 285, startPoint y: 71, endPoint x: 254, endPoint y: 78, distance: 31.8
click at [284, 71] on li "Person outside the car" at bounding box center [296, 71] width 59 height 9
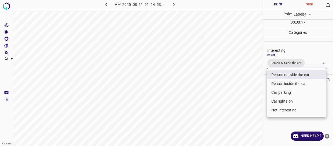
drag, startPoint x: 254, startPoint y: 78, endPoint x: 233, endPoint y: 91, distance: 25.3
click at [253, 83] on div at bounding box center [166, 73] width 333 height 146
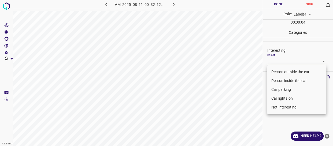
drag, startPoint x: 278, startPoint y: 61, endPoint x: 275, endPoint y: 70, distance: 10.2
click at [278, 61] on body "4.3.6-dev2 VM_2025_08_11_00_32_12_308_01.gif Done Skip 0 Role: Labeler labeler …" at bounding box center [166, 73] width 333 height 146
drag, startPoint x: 275, startPoint y: 71, endPoint x: 238, endPoint y: 107, distance: 51.9
click at [274, 72] on li "Person outside the car" at bounding box center [296, 71] width 59 height 9
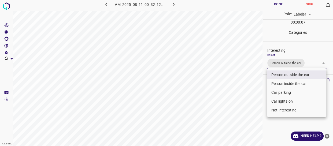
drag, startPoint x: 254, startPoint y: 90, endPoint x: 244, endPoint y: 90, distance: 10.5
click at [250, 90] on div at bounding box center [166, 73] width 333 height 146
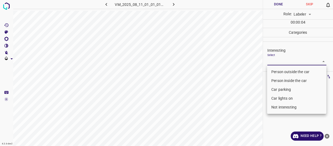
click at [297, 60] on body "4.3.6-dev2 VM_2025_08_11_01_01_01_705_02.gif Done Skip 0 Role: Labeler labeler …" at bounding box center [166, 73] width 333 height 146
drag, startPoint x: 284, startPoint y: 71, endPoint x: 255, endPoint y: 78, distance: 29.9
click at [284, 72] on li "Person outside the car" at bounding box center [296, 71] width 59 height 9
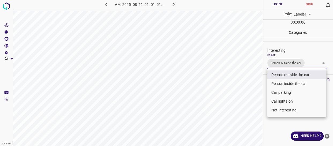
click at [254, 79] on div at bounding box center [166, 73] width 333 height 146
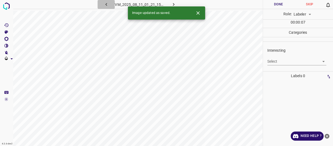
click at [107, 5] on icon "button" at bounding box center [106, 5] width 6 height 6
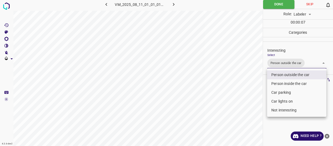
drag, startPoint x: 288, startPoint y: 63, endPoint x: 282, endPoint y: 78, distance: 16.6
click at [288, 63] on body "4.3.6-dev2 VM_2025_08_11_01_01_01_705_02.gif Done Skip 0 Role: Labeler labeler …" at bounding box center [166, 73] width 333 height 146
drag, startPoint x: 286, startPoint y: 101, endPoint x: 283, endPoint y: 96, distance: 5.5
click at [283, 96] on ul "Person outside the car Person inside the car Car parking Car lights on Not inte…" at bounding box center [296, 92] width 59 height 48
click at [240, 78] on div at bounding box center [166, 73] width 333 height 146
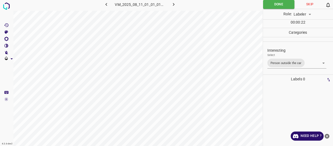
drag, startPoint x: 269, startPoint y: 89, endPoint x: 262, endPoint y: 92, distance: 7.7
click at [269, 89] on div at bounding box center [297, 115] width 67 height 62
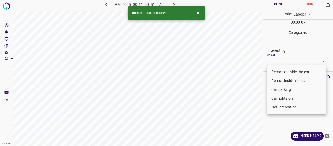
drag, startPoint x: 288, startPoint y: 62, endPoint x: 280, endPoint y: 75, distance: 15.4
click at [288, 62] on body "4.3.6-dev2 VM_2025_08_11_00_51_27_848_04.gif Done Skip 0 Role: Labeler labeler …" at bounding box center [166, 73] width 333 height 146
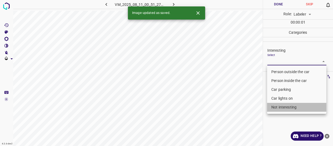
click at [275, 108] on li "Not interesting" at bounding box center [296, 107] width 59 height 9
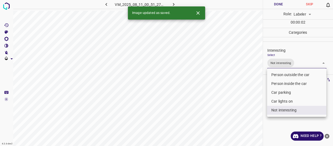
click at [258, 112] on div at bounding box center [166, 73] width 333 height 146
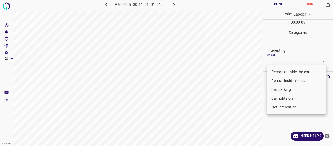
click at [281, 61] on body "4.3.6-dev2 VM_2025_08_11_01_01_01_705_06.gif Done Skip 0 Role: Labeler labeler …" at bounding box center [166, 73] width 333 height 146
drag, startPoint x: 275, startPoint y: 71, endPoint x: 266, endPoint y: 75, distance: 9.5
click at [274, 71] on li "Person outside the car" at bounding box center [296, 71] width 59 height 9
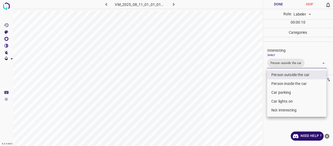
drag, startPoint x: 245, startPoint y: 96, endPoint x: 244, endPoint y: 99, distance: 4.0
click at [245, 99] on div at bounding box center [166, 73] width 333 height 146
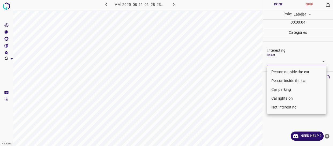
drag, startPoint x: 277, startPoint y: 58, endPoint x: 271, endPoint y: 71, distance: 14.1
click at [276, 58] on body "4.3.6-dev2 VM_2025_08_11_01_28_23_216_02.gif Done Skip 0 Role: Labeler labeler …" at bounding box center [166, 73] width 333 height 146
drag, startPoint x: 273, startPoint y: 70, endPoint x: 267, endPoint y: 78, distance: 10.5
click at [273, 72] on li "Person outside the car" at bounding box center [296, 71] width 59 height 9
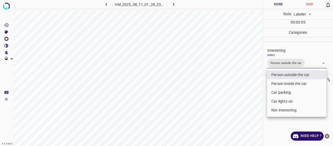
click at [239, 91] on div at bounding box center [166, 73] width 333 height 146
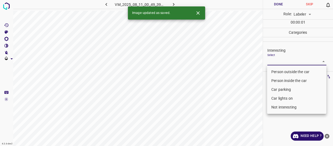
click at [281, 61] on body "4.3.6-dev2 VM_2025_08_11_00_49_39_153_04.gif Done Skip 0 Role: Labeler labeler …" at bounding box center [166, 73] width 333 height 146
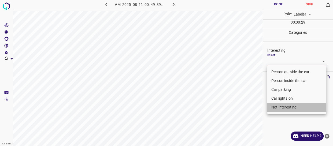
drag, startPoint x: 287, startPoint y: 104, endPoint x: 245, endPoint y: 107, distance: 41.8
click at [284, 106] on li "Not interesting" at bounding box center [296, 107] width 59 height 9
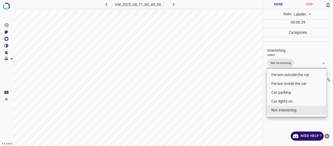
drag, startPoint x: 245, startPoint y: 106, endPoint x: 243, endPoint y: 108, distance: 3.1
click at [244, 107] on div at bounding box center [166, 73] width 333 height 146
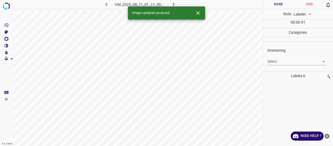
click at [273, 61] on body "4.3.6-dev2 VM_2025_08_11_01_11_59_898_00.gif Done Skip 0 Role: Labeler labeler …" at bounding box center [166, 73] width 333 height 146
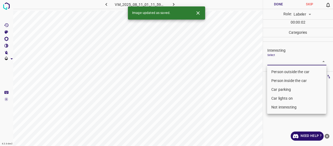
drag, startPoint x: 274, startPoint y: 69, endPoint x: 268, endPoint y: 74, distance: 8.0
click at [274, 69] on li "Person outside the car" at bounding box center [296, 71] width 59 height 9
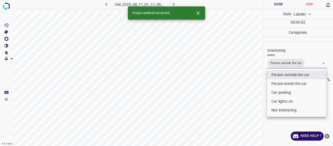
drag, startPoint x: 242, startPoint y: 95, endPoint x: 235, endPoint y: 107, distance: 14.6
click at [241, 103] on div at bounding box center [166, 73] width 333 height 146
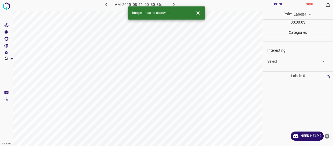
click at [278, 63] on body "4.3.6-dev2 VM_2025_08_11_00_30_36_769_00.gif Done Skip 0 Role: Labeler labeler …" at bounding box center [166, 73] width 333 height 146
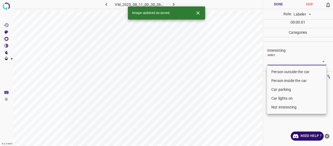
drag, startPoint x: 275, startPoint y: 89, endPoint x: 275, endPoint y: 94, distance: 4.8
click at [275, 90] on li "Car parking" at bounding box center [296, 89] width 59 height 9
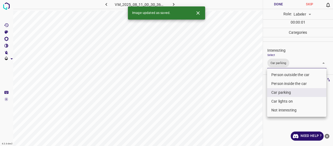
drag, startPoint x: 274, startPoint y: 101, endPoint x: 265, endPoint y: 104, distance: 9.6
click at [274, 101] on li "Car lights on" at bounding box center [296, 101] width 59 height 9
click at [245, 109] on div at bounding box center [166, 73] width 333 height 146
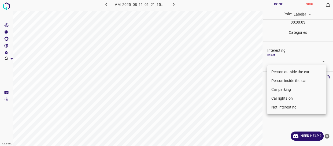
click at [297, 60] on body "4.3.6-dev2 VM_2025_08_11_01_21_15_098_10.gif Done Skip 0 Role: Labeler labeler …" at bounding box center [166, 73] width 333 height 146
click at [241, 58] on div at bounding box center [166, 73] width 333 height 146
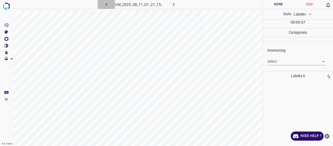
click at [104, 5] on icon "button" at bounding box center [106, 5] width 6 height 6
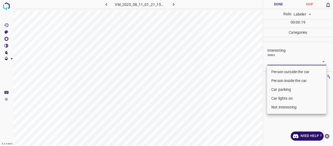
click at [276, 60] on body "4.3.6-dev2 VM_2025_08_11_01_21_15_098_10.gif Done Skip 0 Role: Labeler labeler …" at bounding box center [166, 73] width 333 height 146
click at [276, 70] on li "Person outside the car" at bounding box center [296, 71] width 59 height 9
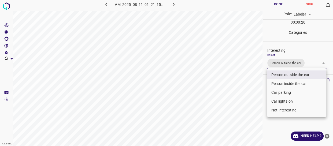
click at [247, 85] on div at bounding box center [166, 73] width 333 height 146
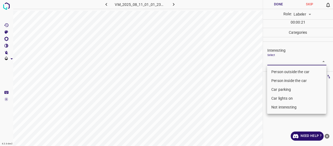
drag, startPoint x: 272, startPoint y: 63, endPoint x: 273, endPoint y: 67, distance: 4.3
click at [272, 63] on body "4.3.6-dev2 VM_2025_08_11_01_01_23_102_13.gif Done Skip 0 Role: Labeler labeler …" at bounding box center [166, 73] width 333 height 146
click at [273, 71] on li "Person outside the car" at bounding box center [296, 71] width 59 height 9
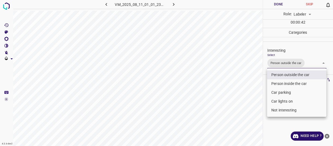
click at [224, 80] on div at bounding box center [166, 73] width 333 height 146
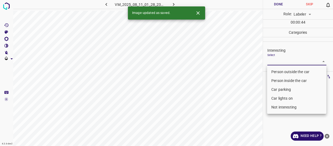
click at [285, 61] on body "4.3.6-dev2 VM_2025_08_11_01_28_23_216_03.gif Done Skip 0 Role: Labeler labeler …" at bounding box center [166, 73] width 333 height 146
drag, startPoint x: 276, startPoint y: 72, endPoint x: 234, endPoint y: 97, distance: 49.1
click at [275, 73] on li "Person outside the car" at bounding box center [296, 71] width 59 height 9
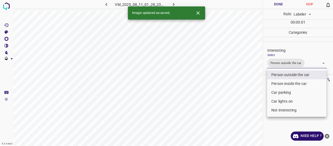
click at [234, 97] on div at bounding box center [166, 73] width 333 height 146
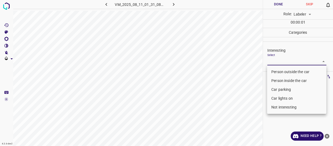
click at [282, 61] on body "4.3.6-dev2 VM_2025_08_11_01_31_08_089_04.gif Done Skip 0 Role: Labeler labeler …" at bounding box center [166, 73] width 333 height 146
click at [278, 108] on li "Not interesting" at bounding box center [296, 107] width 59 height 9
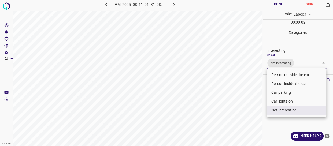
click at [240, 100] on div at bounding box center [166, 73] width 333 height 146
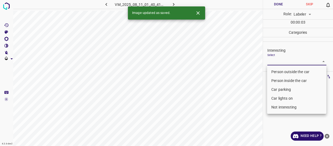
click at [282, 61] on body "4.3.6-dev2 VM_2025_08_11_01_40_41_370_00.gif Done Skip 0 Role: Labeler labeler …" at bounding box center [166, 73] width 333 height 146
drag, startPoint x: 282, startPoint y: 100, endPoint x: 274, endPoint y: 99, distance: 8.3
click at [281, 100] on li "Car lights on" at bounding box center [296, 98] width 59 height 9
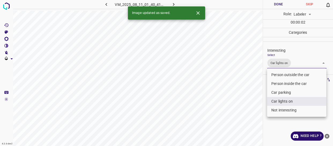
click at [255, 101] on div at bounding box center [166, 73] width 333 height 146
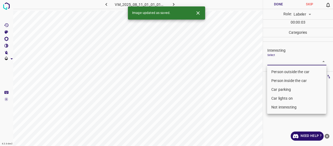
click at [274, 61] on body "4.3.6-dev2 VM_2025_08_11_01_01_01_705_07.gif Done Skip 0 Role: Labeler labeler …" at bounding box center [166, 73] width 333 height 146
drag, startPoint x: 278, startPoint y: 99, endPoint x: 253, endPoint y: 111, distance: 27.9
click at [278, 99] on li "Car lights on" at bounding box center [296, 98] width 59 height 9
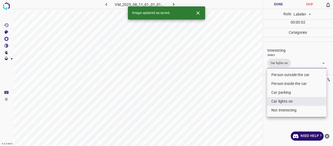
drag, startPoint x: 253, startPoint y: 111, endPoint x: 252, endPoint y: 116, distance: 4.7
click at [252, 115] on div at bounding box center [166, 73] width 333 height 146
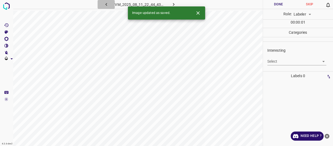
click at [106, 4] on icon "button" at bounding box center [106, 4] width 2 height 3
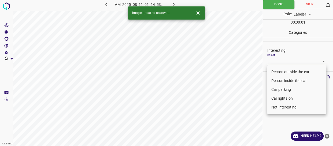
drag, startPoint x: 276, startPoint y: 61, endPoint x: 275, endPoint y: 70, distance: 8.6
click at [276, 61] on body "4.3.6-dev2 VM_2025_08_11_01_14_53_347_09.gif Done Skip 0 Role: Labeler labeler …" at bounding box center [166, 73] width 333 height 146
drag, startPoint x: 278, startPoint y: 71, endPoint x: 252, endPoint y: 79, distance: 27.8
click at [276, 72] on li "Person outside the car" at bounding box center [296, 71] width 59 height 9
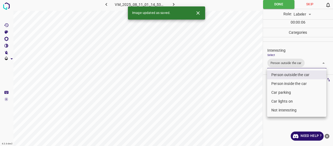
drag, startPoint x: 252, startPoint y: 79, endPoint x: 232, endPoint y: 90, distance: 22.7
click at [238, 93] on div at bounding box center [166, 73] width 333 height 146
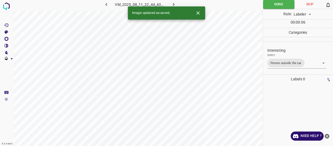
click at [275, 85] on ul at bounding box center [296, 86] width 64 height 4
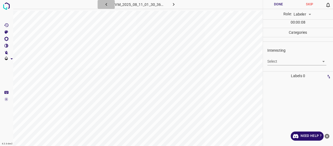
click at [106, 5] on icon "button" at bounding box center [106, 4] width 2 height 3
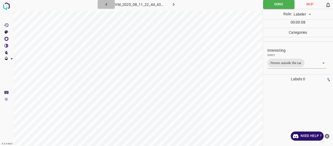
click at [106, 5] on icon "button" at bounding box center [106, 4] width 2 height 3
click at [175, 3] on icon "button" at bounding box center [174, 5] width 6 height 6
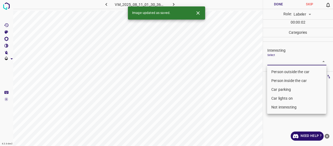
drag, startPoint x: 273, startPoint y: 60, endPoint x: 275, endPoint y: 69, distance: 9.0
click at [273, 61] on body "4.3.6-dev2 VM_2025_08_11_01_30_36_480_09.gif Done Skip 0 Role: Labeler labeler …" at bounding box center [166, 73] width 333 height 146
click at [275, 71] on li "Person outside the car" at bounding box center [296, 71] width 59 height 9
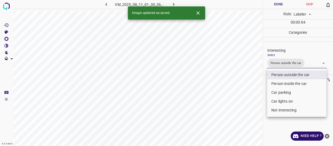
drag, startPoint x: 277, startPoint y: 101, endPoint x: 264, endPoint y: 102, distance: 12.9
click at [275, 101] on li "Car lights on" at bounding box center [296, 101] width 59 height 9
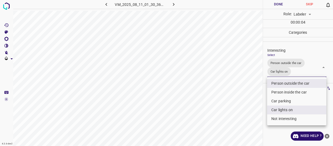
drag, startPoint x: 250, startPoint y: 102, endPoint x: 244, endPoint y: 98, distance: 7.4
click at [250, 102] on div at bounding box center [166, 73] width 333 height 146
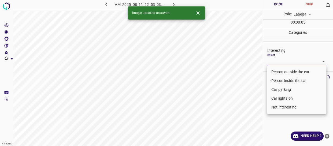
drag, startPoint x: 286, startPoint y: 61, endPoint x: 283, endPoint y: 76, distance: 15.1
click at [286, 62] on body "4.3.6-dev2 VM_2025_08_11_22_53_03_624_01.gif Done Skip 0 Role: Labeler labeler …" at bounding box center [166, 73] width 333 height 146
drag, startPoint x: 282, startPoint y: 72, endPoint x: 270, endPoint y: 80, distance: 15.1
click at [281, 73] on li "Person outside the car" at bounding box center [296, 71] width 59 height 9
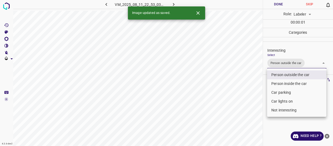
drag, startPoint x: 227, startPoint y: 99, endPoint x: 228, endPoint y: 108, distance: 9.2
click at [228, 105] on div at bounding box center [166, 73] width 333 height 146
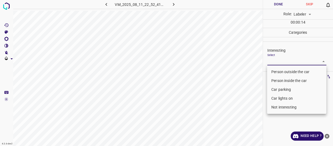
click at [272, 60] on body "4.3.6-dev2 VM_2025_08_11_22_52_41_417_00.gif Done Skip 0 Role: Labeler labeler …" at bounding box center [166, 73] width 333 height 146
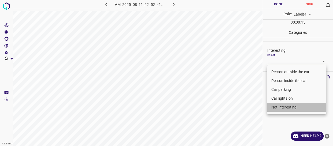
drag, startPoint x: 274, startPoint y: 106, endPoint x: 251, endPoint y: 111, distance: 24.0
click at [274, 107] on li "Not interesting" at bounding box center [296, 107] width 59 height 9
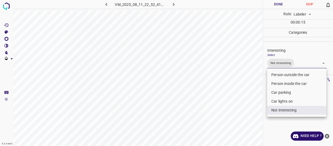
drag, startPoint x: 246, startPoint y: 119, endPoint x: 184, endPoint y: 139, distance: 65.1
click at [202, 135] on div at bounding box center [166, 73] width 333 height 146
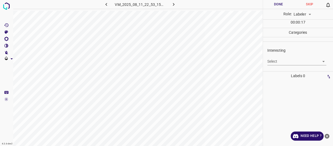
click at [288, 60] on body "4.3.6-dev2 VM_2025_08_11_22_53_15_477_04.gif Done Skip 0 Role: Labeler labeler …" at bounding box center [166, 73] width 333 height 146
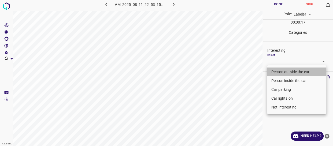
drag, startPoint x: 278, startPoint y: 70, endPoint x: 258, endPoint y: 89, distance: 27.8
click at [278, 71] on li "Person outside the car" at bounding box center [296, 71] width 59 height 9
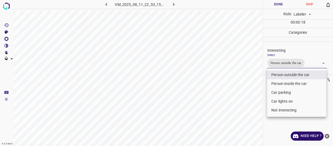
click at [242, 102] on div at bounding box center [166, 73] width 333 height 146
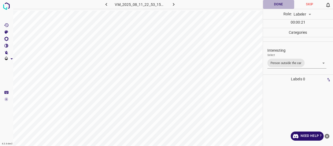
click at [274, 4] on button "Done" at bounding box center [278, 4] width 31 height 9
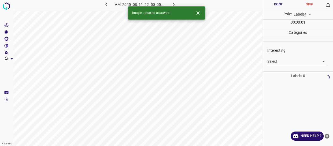
click at [279, 63] on body "4.3.6-dev2 VM_2025_08_11_22_50_05_904_02.gif Done Skip 0 Role: Labeler labeler …" at bounding box center [166, 73] width 333 height 146
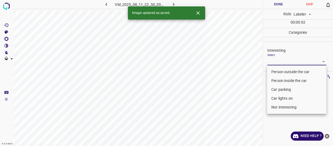
click at [275, 71] on li "Person outside the car" at bounding box center [296, 71] width 59 height 9
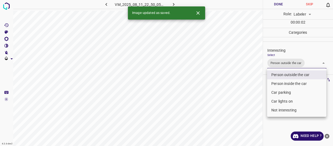
drag, startPoint x: 246, startPoint y: 85, endPoint x: 235, endPoint y: 90, distance: 12.1
click at [245, 89] on div at bounding box center [166, 73] width 333 height 146
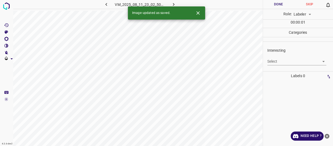
click at [278, 61] on body "4.3.6-dev2 VM_2025_08_11_23_02_50_060_04.gif Done Skip 0 Role: Labeler labeler …" at bounding box center [166, 73] width 333 height 146
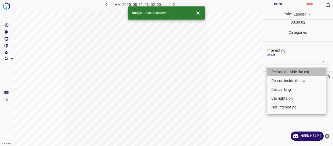
click at [277, 71] on li "Person outside the car" at bounding box center [296, 71] width 59 height 9
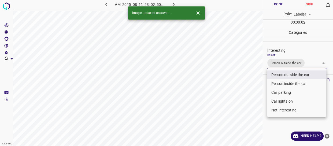
drag, startPoint x: 251, startPoint y: 88, endPoint x: 248, endPoint y: 96, distance: 8.1
click at [249, 96] on div at bounding box center [166, 73] width 333 height 146
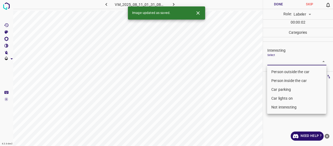
drag, startPoint x: 275, startPoint y: 60, endPoint x: 276, endPoint y: 67, distance: 7.7
click at [275, 60] on body "4.3.6-dev2 VM_2025_08_11_01_31_08_089_08.gif Done Skip 0 Role: Labeler labeler …" at bounding box center [166, 73] width 333 height 146
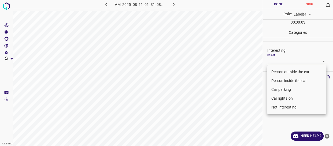
drag, startPoint x: 276, startPoint y: 105, endPoint x: 269, endPoint y: 104, distance: 6.5
click at [275, 105] on li "Not interesting" at bounding box center [296, 107] width 59 height 9
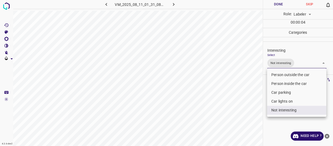
drag, startPoint x: 238, startPoint y: 100, endPoint x: 237, endPoint y: 107, distance: 7.0
click at [237, 107] on div at bounding box center [166, 73] width 333 height 146
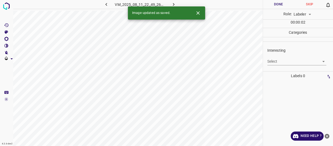
click at [107, 3] on icon "button" at bounding box center [106, 5] width 6 height 6
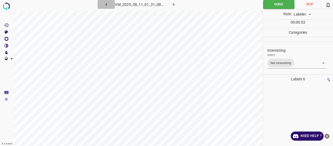
click at [107, 4] on icon "button" at bounding box center [106, 5] width 6 height 6
click at [174, 5] on icon "button" at bounding box center [174, 5] width 6 height 6
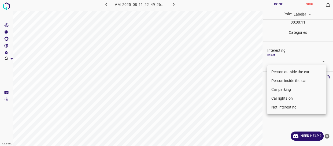
drag, startPoint x: 277, startPoint y: 61, endPoint x: 284, endPoint y: 93, distance: 33.2
click at [277, 61] on body "4.3.6-dev2 VM_2025_08_11_22_49_26_980_06.gif Done Skip 0 Role: Labeler labeler …" at bounding box center [166, 73] width 333 height 146
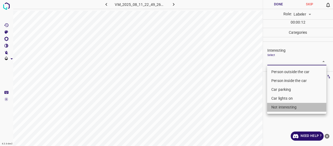
drag, startPoint x: 289, startPoint y: 107, endPoint x: 209, endPoint y: 92, distance: 81.8
click at [289, 107] on li "Not interesting" at bounding box center [296, 107] width 59 height 9
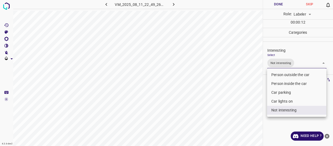
drag, startPoint x: 201, startPoint y: 90, endPoint x: 201, endPoint y: 93, distance: 2.9
click at [201, 92] on div at bounding box center [166, 73] width 333 height 146
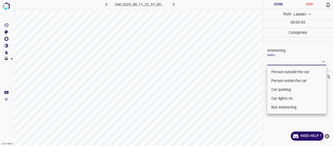
drag, startPoint x: 267, startPoint y: 62, endPoint x: 269, endPoint y: 65, distance: 3.1
click at [267, 64] on body "4.3.6-dev2 VM_2025_08_11_22_57_09_464_02.gif Done Skip 0 Role: Labeler labeler …" at bounding box center [166, 73] width 333 height 146
drag, startPoint x: 277, startPoint y: 72, endPoint x: 274, endPoint y: 77, distance: 5.9
click at [277, 72] on li "Person outside the car" at bounding box center [296, 71] width 59 height 9
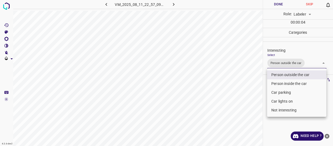
drag, startPoint x: 245, startPoint y: 96, endPoint x: 242, endPoint y: 102, distance: 6.5
click at [244, 104] on div at bounding box center [166, 73] width 333 height 146
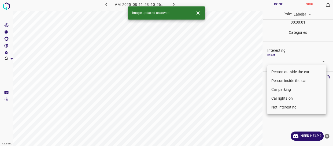
click at [290, 59] on body "4.3.6-dev2 VM_2025_08_11_23_10_26_380_01.gif Done Skip 0 Role: Labeler labeler …" at bounding box center [166, 73] width 333 height 146
click at [281, 106] on li "Not interesting" at bounding box center [296, 107] width 59 height 9
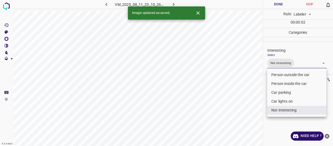
click at [225, 112] on div at bounding box center [166, 73] width 333 height 146
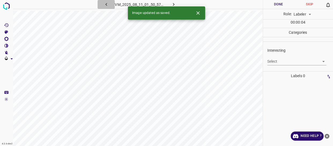
click at [105, 5] on icon "button" at bounding box center [106, 5] width 6 height 6
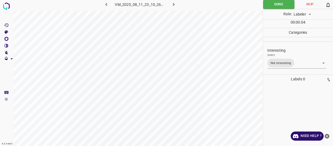
click at [295, 64] on body "4.3.6-dev2 VM_2025_08_11_23_10_26_380_01.gif Done Skip 0 Role: Labeler labeler …" at bounding box center [166, 73] width 333 height 146
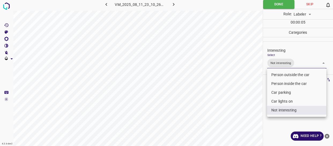
click at [281, 111] on li "Not interesting" at bounding box center [296, 110] width 59 height 9
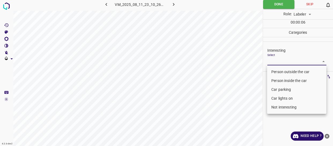
click at [278, 96] on li "Car lights on" at bounding box center [296, 98] width 59 height 9
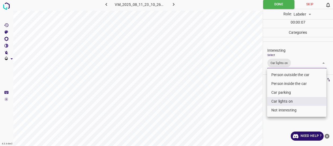
drag, startPoint x: 239, startPoint y: 102, endPoint x: 237, endPoint y: 115, distance: 12.8
click at [238, 115] on div at bounding box center [166, 73] width 333 height 146
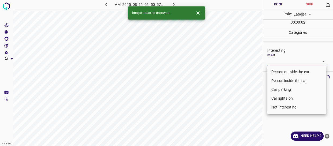
drag, startPoint x: 285, startPoint y: 60, endPoint x: 281, endPoint y: 80, distance: 20.5
click at [285, 61] on body "4.3.6-dev2 VM_2025_08_11_01_50_57_589_09.gif Done Skip 0 Role: Labeler labeler …" at bounding box center [166, 73] width 333 height 146
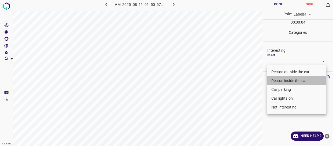
click at [280, 79] on li "Person inside the car" at bounding box center [296, 80] width 59 height 9
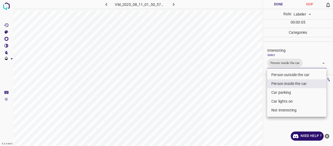
drag, startPoint x: 258, startPoint y: 102, endPoint x: 254, endPoint y: 106, distance: 5.7
click at [258, 103] on div at bounding box center [166, 73] width 333 height 146
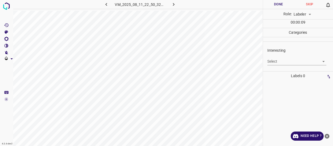
click at [278, 60] on body "4.3.6-dev2 VM_2025_08_11_22_50_32_248_03.gif Done Skip 0 Role: Labeler labeler …" at bounding box center [166, 73] width 333 height 146
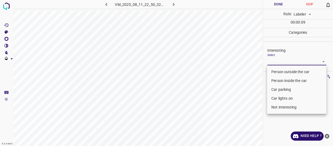
click at [284, 107] on li "Not interesting" at bounding box center [296, 107] width 59 height 9
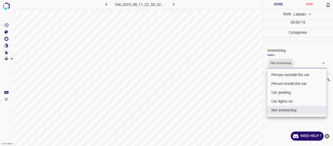
drag, startPoint x: 217, startPoint y: 107, endPoint x: 225, endPoint y: 113, distance: 9.3
click at [218, 113] on div at bounding box center [166, 73] width 333 height 146
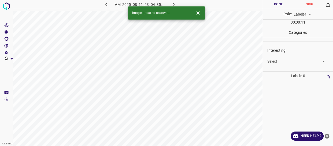
click at [283, 61] on body "4.3.6-dev2 VM_2025_08_11_23_04_35_543_03.gif Done Skip 0 Role: Labeler labeler …" at bounding box center [166, 73] width 333 height 146
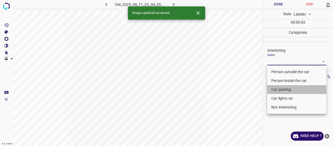
drag, startPoint x: 277, startPoint y: 86, endPoint x: 274, endPoint y: 99, distance: 13.7
click at [276, 87] on li "Car parking" at bounding box center [296, 89] width 59 height 9
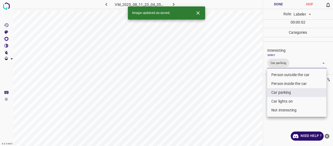
drag, startPoint x: 276, startPoint y: 103, endPoint x: 255, endPoint y: 102, distance: 21.2
click at [276, 103] on li "Car lights on" at bounding box center [296, 101] width 59 height 9
drag, startPoint x: 246, startPoint y: 102, endPoint x: 244, endPoint y: 104, distance: 3.1
click at [244, 104] on div at bounding box center [166, 73] width 333 height 146
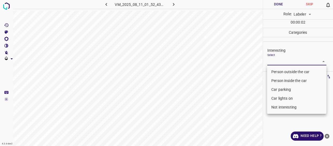
click at [295, 64] on body "4.3.6-dev2 VM_2025_08_11_01_52_43_717_00.gif Done Skip 0 Role: Labeler labeler …" at bounding box center [166, 73] width 333 height 146
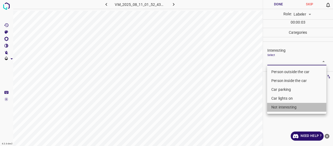
click at [287, 108] on li "Not interesting" at bounding box center [296, 107] width 59 height 9
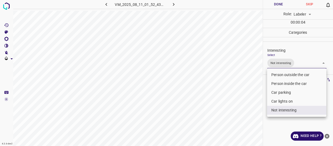
drag, startPoint x: 244, startPoint y: 112, endPoint x: 242, endPoint y: 115, distance: 3.2
click at [243, 114] on div at bounding box center [166, 73] width 333 height 146
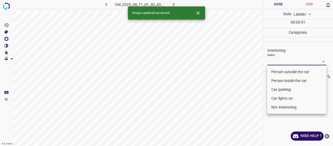
drag, startPoint x: 272, startPoint y: 64, endPoint x: 272, endPoint y: 69, distance: 4.8
click at [272, 67] on body "4.3.6-dev2 VM_2025_08_11_01_52_43_717_07.gif Done Skip 0 Role: Labeler labeler …" at bounding box center [166, 73] width 333 height 146
drag, startPoint x: 274, startPoint y: 72, endPoint x: 247, endPoint y: 104, distance: 41.2
click at [273, 76] on li "Person outside the car" at bounding box center [296, 71] width 59 height 9
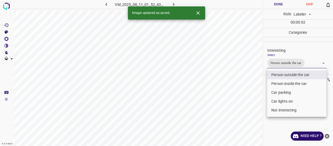
drag, startPoint x: 246, startPoint y: 106, endPoint x: 243, endPoint y: 110, distance: 4.2
click at [245, 109] on div at bounding box center [166, 73] width 333 height 146
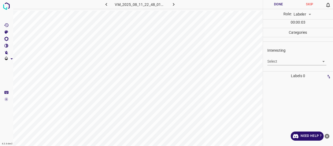
click at [276, 60] on body "4.3.6-dev2 VM_2025_08_11_22_48_01_905_01.gif Done Skip 0 Role: Labeler labeler …" at bounding box center [166, 73] width 333 height 146
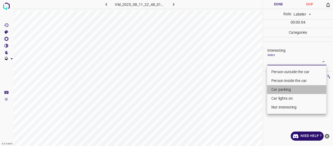
drag, startPoint x: 277, startPoint y: 90, endPoint x: 274, endPoint y: 97, distance: 7.1
click at [277, 91] on li "Car parking" at bounding box center [296, 89] width 59 height 9
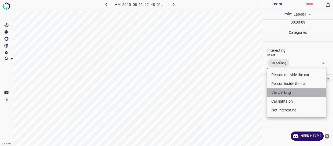
click at [281, 92] on li "Car parking" at bounding box center [296, 92] width 59 height 9
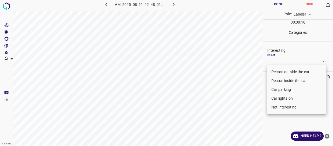
drag, startPoint x: 259, startPoint y: 109, endPoint x: 256, endPoint y: 112, distance: 3.8
click at [258, 110] on div at bounding box center [166, 73] width 333 height 146
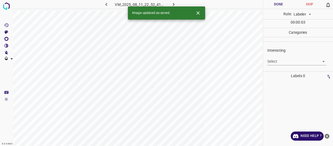
click at [278, 61] on body "4.3.6-dev2 VM_2025_08_11_22_52_41_417_07.gif Done Skip 0 Role: Labeler labeler …" at bounding box center [166, 73] width 333 height 146
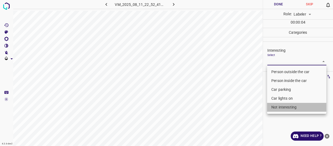
drag, startPoint x: 280, startPoint y: 104, endPoint x: 239, endPoint y: 116, distance: 42.8
click at [277, 108] on li "Not interesting" at bounding box center [296, 107] width 59 height 9
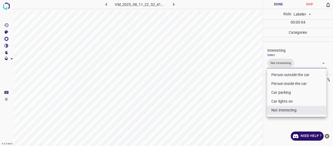
drag, startPoint x: 239, startPoint y: 116, endPoint x: 237, endPoint y: 118, distance: 3.2
click at [238, 118] on div at bounding box center [166, 73] width 333 height 146
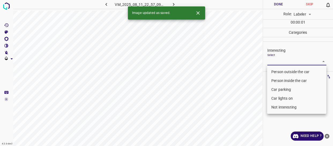
drag, startPoint x: 275, startPoint y: 61, endPoint x: 272, endPoint y: 70, distance: 10.2
click at [275, 61] on body "4.3.6-dev2 VM_2025_08_11_22_57_09_464_03.gif Done Skip 0 Role: Labeler labeler …" at bounding box center [166, 73] width 333 height 146
drag, startPoint x: 276, startPoint y: 107, endPoint x: 264, endPoint y: 110, distance: 11.9
click at [275, 107] on li "Not interesting" at bounding box center [296, 107] width 59 height 9
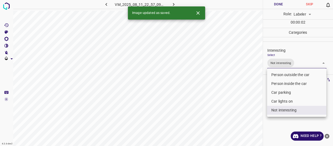
click at [233, 116] on div at bounding box center [166, 73] width 333 height 146
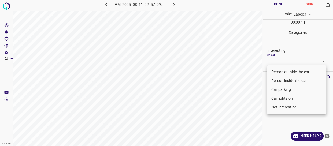
click at [281, 61] on body "4.3.6-dev2 VM_2025_08_11_22_57_09_464_06.gif Done Skip 0 Role: Labeler labeler …" at bounding box center [166, 73] width 333 height 146
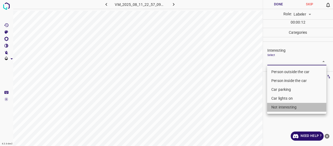
drag, startPoint x: 280, startPoint y: 107, endPoint x: 230, endPoint y: 118, distance: 51.5
click at [279, 108] on li "Not interesting" at bounding box center [296, 107] width 59 height 9
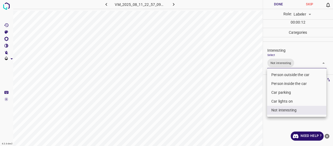
click at [230, 124] on div at bounding box center [166, 73] width 333 height 146
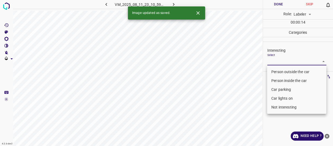
click at [278, 63] on body "4.3.6-dev2 VM_2025_08_11_23_10_59_211_00.gif Done Skip 0 Role: Labeler labeler …" at bounding box center [166, 73] width 333 height 146
click at [276, 74] on li "Person outside the car" at bounding box center [296, 71] width 59 height 9
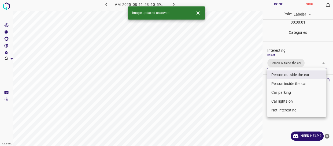
click at [244, 107] on div at bounding box center [166, 73] width 333 height 146
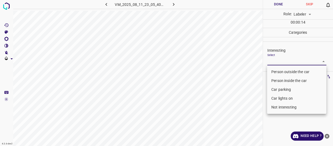
drag, startPoint x: 273, startPoint y: 59, endPoint x: 274, endPoint y: 73, distance: 14.0
click at [273, 60] on body "4.3.6-dev2 VM_2025_08_11_23_05_40_113_07.gif Done Skip 0 Role: Labeler labeler …" at bounding box center [166, 73] width 333 height 146
click at [275, 73] on li "Person outside the car" at bounding box center [296, 71] width 59 height 9
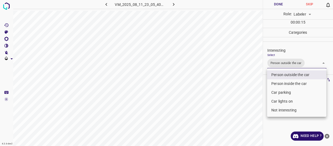
click at [254, 90] on div at bounding box center [166, 73] width 333 height 146
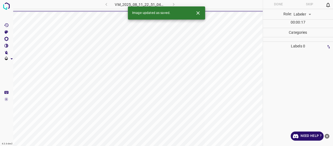
click at [105, 5] on div "VM_2025_08_11_22_51_04_479_05.gif" at bounding box center [140, 4] width 100 height 9
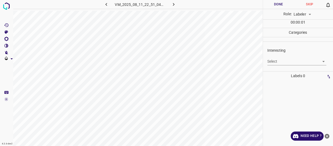
click at [105, 3] on icon "button" at bounding box center [106, 5] width 6 height 6
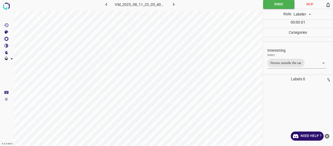
click at [286, 64] on body "4.3.6-dev2 VM_2025_08_11_23_05_40_113_07.gif Done Skip 0 Role: Labeler labeler …" at bounding box center [166, 73] width 333 height 146
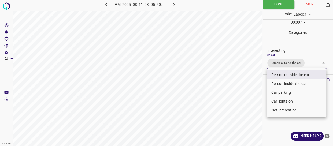
drag, startPoint x: 275, startPoint y: 101, endPoint x: 271, endPoint y: 100, distance: 4.2
click at [275, 101] on li "Car lights on" at bounding box center [296, 101] width 59 height 9
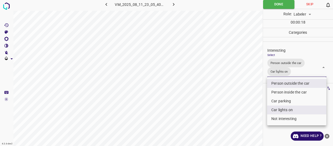
drag, startPoint x: 242, startPoint y: 99, endPoint x: 239, endPoint y: 107, distance: 8.4
click at [241, 106] on div at bounding box center [166, 73] width 333 height 146
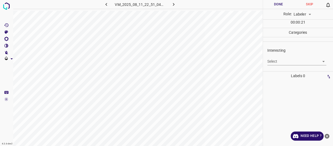
click at [277, 62] on body "4.3.6-dev2 VM_2025_08_11_22_51_04_479_05.gif Done Skip 0 Role: Labeler labeler …" at bounding box center [166, 73] width 333 height 146
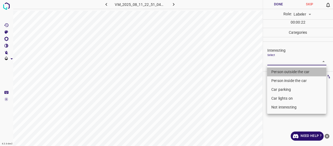
click at [278, 68] on li "Person outside the car" at bounding box center [296, 71] width 59 height 9
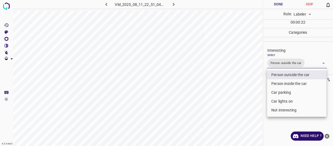
drag, startPoint x: 234, startPoint y: 84, endPoint x: 231, endPoint y: 99, distance: 15.3
click at [232, 98] on div at bounding box center [166, 73] width 333 height 146
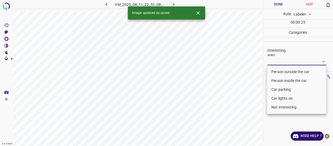
drag, startPoint x: 288, startPoint y: 61, endPoint x: 281, endPoint y: 91, distance: 30.4
click at [288, 62] on body "4.3.6-dev2 VM_2025_08_11_22_51_58_822_07.gif Done Skip 0 Role: Labeler labeler …" at bounding box center [166, 73] width 333 height 146
drag, startPoint x: 281, startPoint y: 107, endPoint x: 273, endPoint y: 107, distance: 8.8
click at [281, 107] on li "Not interesting" at bounding box center [296, 107] width 59 height 9
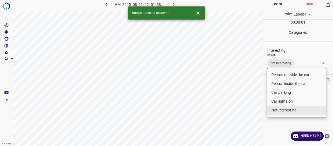
drag, startPoint x: 242, startPoint y: 105, endPoint x: 234, endPoint y: 104, distance: 8.1
click at [241, 106] on div at bounding box center [166, 73] width 333 height 146
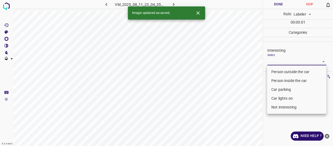
click at [277, 60] on body "4.3.6-dev2 VM_2025_08_11_23_04_35_543_05.gif Done Skip 0 Role: Labeler labeler …" at bounding box center [166, 73] width 333 height 146
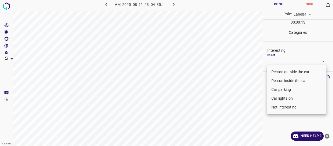
drag, startPoint x: 283, startPoint y: 91, endPoint x: 264, endPoint y: 99, distance: 21.2
click at [282, 91] on li "Car parking" at bounding box center [296, 89] width 59 height 9
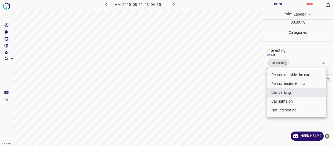
drag, startPoint x: 249, startPoint y: 111, endPoint x: 220, endPoint y: 127, distance: 33.1
click at [243, 118] on div at bounding box center [166, 73] width 333 height 146
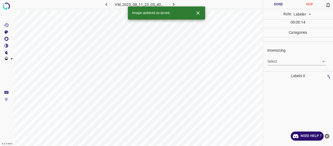
click at [287, 61] on body "4.3.6-dev2 VM_2025_08_11_23_05_40_113_02.gif Done Skip 0 Role: Labeler labeler …" at bounding box center [166, 73] width 333 height 146
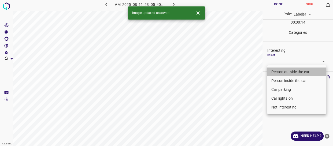
drag, startPoint x: 283, startPoint y: 72, endPoint x: 246, endPoint y: 103, distance: 48.5
click at [283, 72] on li "Person outside the car" at bounding box center [296, 71] width 59 height 9
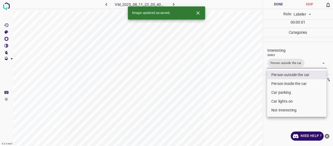
drag, startPoint x: 246, startPoint y: 103, endPoint x: 249, endPoint y: 105, distance: 3.5
click at [249, 105] on div at bounding box center [166, 73] width 333 height 146
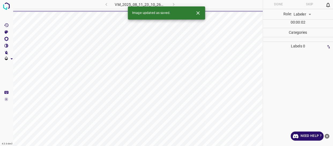
click at [106, 5] on div "VM_2025_08_11_23_10_26_380_04.gif" at bounding box center [140, 4] width 100 height 9
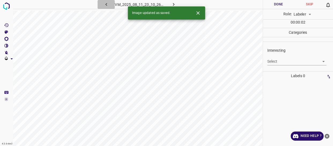
click at [107, 5] on icon "button" at bounding box center [106, 5] width 6 height 6
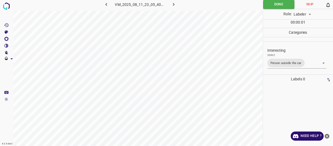
click at [310, 63] on body "4.3.6-dev2 VM_2025_08_11_23_05_40_113_02.gif Done Skip 0 Role: Labeler labeler …" at bounding box center [166, 73] width 333 height 146
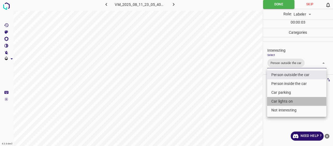
drag, startPoint x: 282, startPoint y: 103, endPoint x: 239, endPoint y: 105, distance: 42.4
click at [281, 102] on li "Car lights on" at bounding box center [296, 101] width 59 height 9
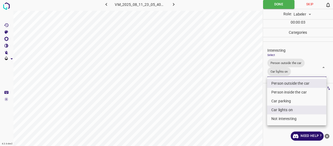
drag, startPoint x: 239, startPoint y: 105, endPoint x: 236, endPoint y: 113, distance: 7.9
click at [237, 112] on div at bounding box center [166, 73] width 333 height 146
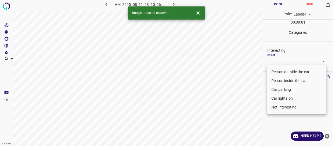
click at [282, 60] on body "4.3.6-dev2 VM_2025_08_11_23_10_26_380_04.gif Done Skip 0 Role: Labeler labeler …" at bounding box center [166, 73] width 333 height 146
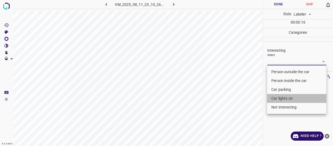
drag, startPoint x: 281, startPoint y: 97, endPoint x: 240, endPoint y: 100, distance: 40.8
click at [280, 97] on li "Car lights on" at bounding box center [296, 98] width 59 height 9
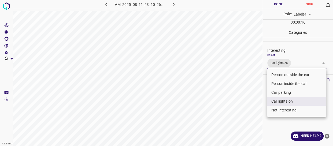
drag, startPoint x: 234, startPoint y: 100, endPoint x: 232, endPoint y: 102, distance: 3.4
click at [233, 102] on div at bounding box center [166, 73] width 333 height 146
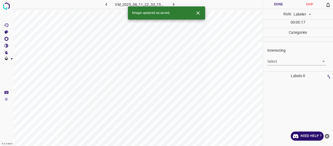
click at [271, 63] on body "4.3.6-dev2 VM_2025_08_11_22_53_15_477_01.gif Done Skip 0 Role: Labeler labeler …" at bounding box center [166, 73] width 333 height 146
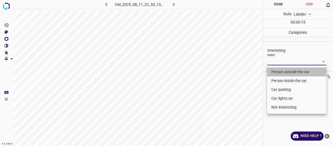
drag, startPoint x: 289, startPoint y: 70, endPoint x: 279, endPoint y: 76, distance: 11.6
click at [289, 71] on li "Person outside the car" at bounding box center [296, 71] width 59 height 9
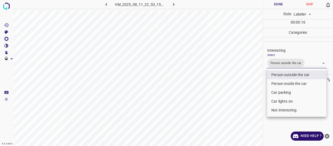
drag, startPoint x: 243, startPoint y: 89, endPoint x: 235, endPoint y: 96, distance: 11.0
click at [240, 92] on div at bounding box center [166, 73] width 333 height 146
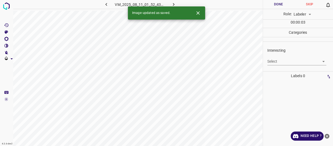
click at [287, 59] on body "4.3.6-dev2 VM_2025_08_11_01_52_43_717_03.gif Done Skip 0 Role: Labeler labeler …" at bounding box center [166, 73] width 333 height 146
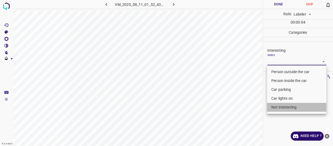
drag, startPoint x: 287, startPoint y: 103, endPoint x: 233, endPoint y: 110, distance: 55.1
click at [286, 103] on li "Not interesting" at bounding box center [296, 107] width 59 height 9
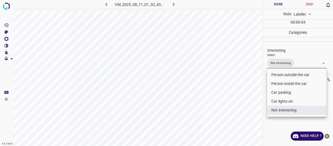
drag, startPoint x: 231, startPoint y: 110, endPoint x: 228, endPoint y: 113, distance: 3.9
click at [230, 112] on div at bounding box center [166, 73] width 333 height 146
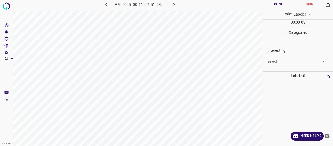
click at [278, 59] on body "4.3.6-dev2 VM_2025_08_11_22_51_04_479_03.gif Done Skip 0 Role: Labeler labeler …" at bounding box center [166, 73] width 333 height 146
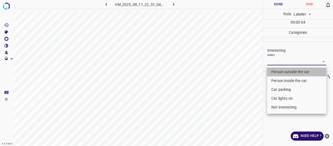
drag, startPoint x: 277, startPoint y: 73, endPoint x: 243, endPoint y: 96, distance: 41.5
click at [277, 74] on li "Person outside the car" at bounding box center [296, 71] width 59 height 9
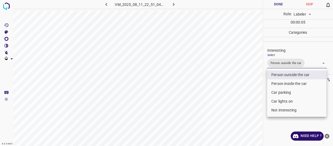
click at [243, 96] on div at bounding box center [166, 73] width 333 height 146
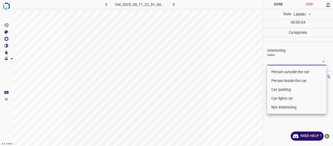
drag, startPoint x: 283, startPoint y: 58, endPoint x: 276, endPoint y: 79, distance: 22.4
click at [283, 60] on body "4.3.6-dev2 VM_2025_08_11_22_51_04_479_08.gif Done Skip 0 Role: Labeler labeler …" at bounding box center [166, 73] width 333 height 146
drag, startPoint x: 277, startPoint y: 72, endPoint x: 241, endPoint y: 87, distance: 39.1
click at [277, 72] on li "Person outside the car" at bounding box center [296, 71] width 59 height 9
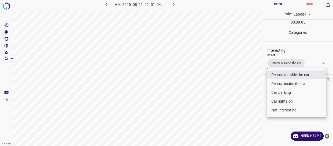
drag, startPoint x: 225, startPoint y: 100, endPoint x: 221, endPoint y: 105, distance: 6.9
click at [225, 105] on div at bounding box center [166, 73] width 333 height 146
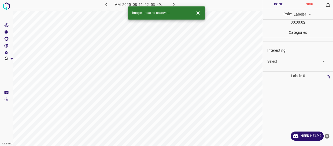
click at [291, 61] on body "4.3.6-dev2 VM_2025_08_11_22_53_49_482_02.gif Done Skip 0 Role: Labeler labeler …" at bounding box center [166, 73] width 333 height 146
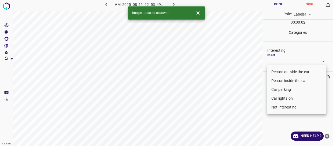
drag, startPoint x: 288, startPoint y: 70, endPoint x: 277, endPoint y: 74, distance: 10.9
click at [287, 70] on li "Person outside the car" at bounding box center [296, 71] width 59 height 9
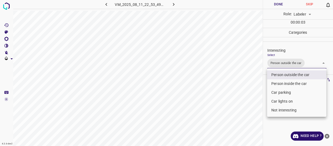
click at [237, 97] on div at bounding box center [166, 73] width 333 height 146
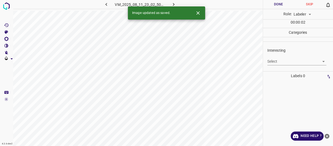
click at [284, 62] on body "4.3.6-dev2 VM_2025_08_11_23_02_50_060_03.gif Done Skip 0 Role: Labeler labeler …" at bounding box center [166, 73] width 333 height 146
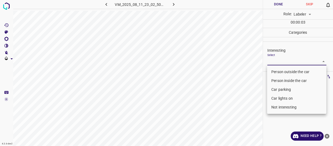
drag, startPoint x: 282, startPoint y: 72, endPoint x: 241, endPoint y: 88, distance: 44.0
click at [281, 72] on li "Person outside the car" at bounding box center [296, 71] width 59 height 9
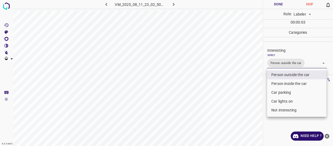
drag, startPoint x: 239, startPoint y: 96, endPoint x: 233, endPoint y: 110, distance: 15.1
click at [238, 108] on div at bounding box center [166, 73] width 333 height 146
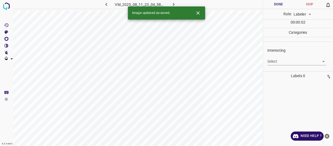
click at [287, 66] on body "4.3.6-dev2 VM_2025_08_11_23_04_58_059_02.gif Done Skip 0 Role: Labeler labeler …" at bounding box center [166, 73] width 333 height 146
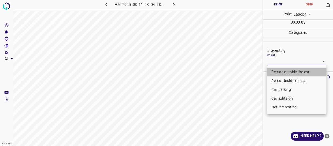
drag, startPoint x: 281, startPoint y: 70, endPoint x: 247, endPoint y: 93, distance: 40.7
click at [281, 71] on li "Person outside the car" at bounding box center [296, 71] width 59 height 9
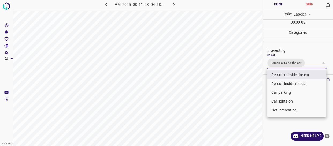
drag, startPoint x: 252, startPoint y: 97, endPoint x: 226, endPoint y: 107, distance: 28.0
click at [244, 104] on div at bounding box center [166, 73] width 333 height 146
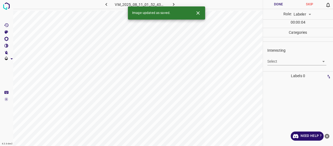
click at [280, 59] on body "4.3.6-dev2 VM_2025_08_11_01_52_43_717_04.gif Done Skip 0 Role: Labeler labeler …" at bounding box center [166, 73] width 333 height 146
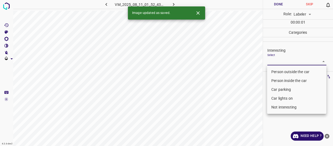
click at [276, 107] on li "Not interesting" at bounding box center [296, 107] width 59 height 9
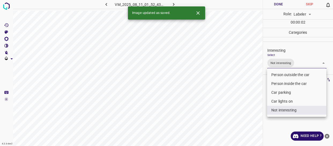
click at [242, 101] on div at bounding box center [166, 73] width 333 height 146
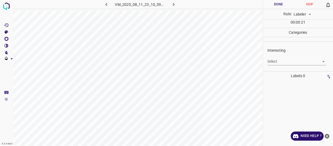
click at [280, 61] on body "4.3.6-dev2 VM_2025_08_11_23_10_59_211_05.gif Done Skip 0 Role: Labeler labeler …" at bounding box center [166, 73] width 333 height 146
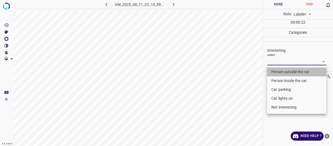
drag, startPoint x: 282, startPoint y: 71, endPoint x: 220, endPoint y: 99, distance: 68.3
click at [281, 72] on li "Person outside the car" at bounding box center [296, 71] width 59 height 9
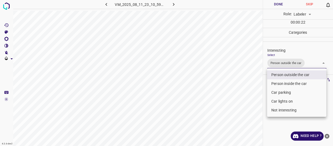
drag, startPoint x: 222, startPoint y: 100, endPoint x: 230, endPoint y: 113, distance: 15.4
click at [230, 112] on div at bounding box center [166, 73] width 333 height 146
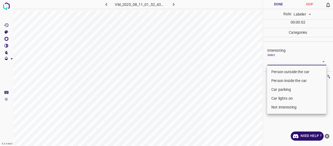
drag, startPoint x: 281, startPoint y: 58, endPoint x: 275, endPoint y: 82, distance: 24.7
click at [280, 58] on body "4.3.6-dev2 VM_2025_08_11_01_52_43_717_01.gif Done Skip 0 Role: Labeler labeler …" at bounding box center [166, 73] width 333 height 146
click at [275, 104] on li "Not interesting" at bounding box center [296, 107] width 59 height 9
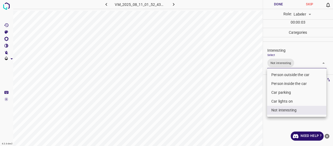
drag, startPoint x: 220, startPoint y: 88, endPoint x: 225, endPoint y: 100, distance: 13.2
click at [225, 100] on div at bounding box center [166, 73] width 333 height 146
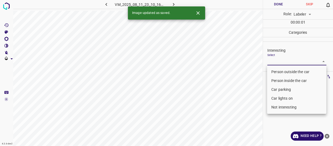
click at [276, 58] on body "4.3.6-dev2 VM_2025_08_11_23_10_16_354_00.gif Done Skip 0 Role: Labeler labeler …" at bounding box center [166, 73] width 333 height 146
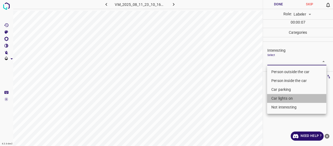
click at [287, 97] on li "Car lights on" at bounding box center [296, 98] width 59 height 9
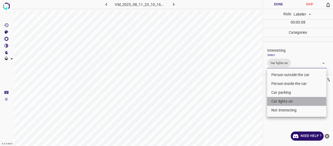
click at [281, 99] on li "Car lights on" at bounding box center [296, 101] width 59 height 9
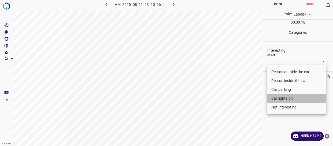
drag, startPoint x: 286, startPoint y: 97, endPoint x: 250, endPoint y: 104, distance: 37.2
click at [286, 97] on li "Car lights on" at bounding box center [296, 98] width 59 height 9
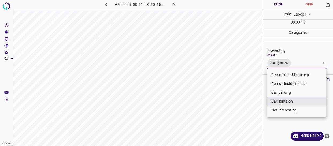
click at [249, 104] on div at bounding box center [166, 73] width 333 height 146
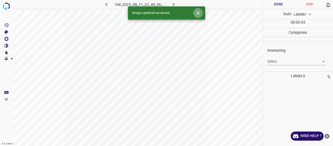
click at [198, 12] on icon "Close" at bounding box center [198, 13] width 6 height 6
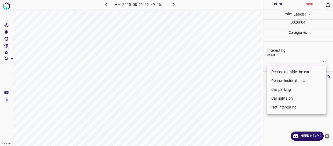
drag, startPoint x: 291, startPoint y: 61, endPoint x: 289, endPoint y: 66, distance: 5.4
click at [290, 61] on body "4.3.6-dev2 VM_2025_08_11_22_49_26_980_01.gif Done Skip 0 Role: Labeler labeler …" at bounding box center [166, 73] width 333 height 146
drag, startPoint x: 283, startPoint y: 70, endPoint x: 250, endPoint y: 94, distance: 41.2
click at [283, 70] on li "Person outside the car" at bounding box center [296, 71] width 59 height 9
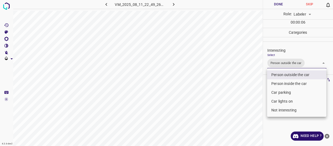
drag, startPoint x: 251, startPoint y: 95, endPoint x: 247, endPoint y: 99, distance: 5.3
click at [251, 97] on div at bounding box center [166, 73] width 333 height 146
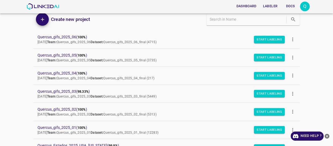
scroll to position [24, 0]
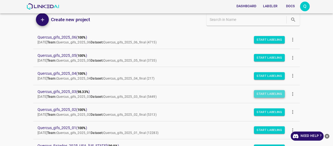
click at [259, 92] on button "Start Labeling" at bounding box center [269, 93] width 31 height 7
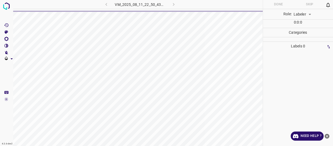
drag, startPoint x: 325, startPoint y: 64, endPoint x: 322, endPoint y: 80, distance: 17.0
click at [311, 71] on div "Labels 0" at bounding box center [298, 94] width 70 height 104
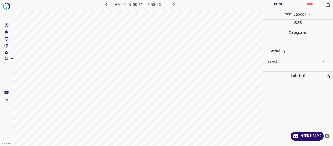
click at [284, 62] on body "4.3.6-dev2 VM_2025_08_11_22_50_43_193_01.gif Done Skip 0 Role: Labeler labeler …" at bounding box center [166, 73] width 333 height 146
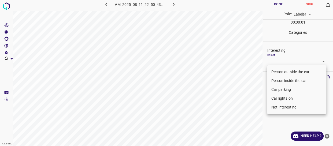
drag, startPoint x: 284, startPoint y: 70, endPoint x: 254, endPoint y: 84, distance: 33.4
click at [282, 70] on li "Person outside the car" at bounding box center [296, 71] width 59 height 9
type input "Person outside the car"
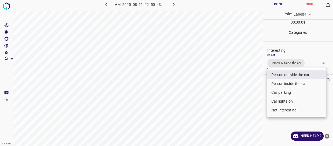
click at [250, 93] on div at bounding box center [166, 73] width 333 height 146
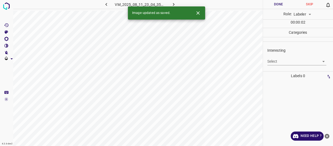
click at [288, 60] on body "4.3.6-dev2 VM_2025_08_11_23_04_35_543_06.gif Done Skip 0 Role: Labeler labeler …" at bounding box center [166, 73] width 333 height 146
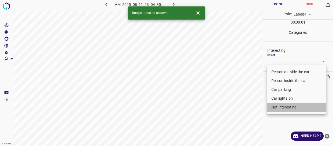
drag, startPoint x: 281, startPoint y: 110, endPoint x: 252, endPoint y: 107, distance: 29.6
click at [279, 108] on li "Not interesting" at bounding box center [296, 107] width 59 height 9
type input "Not interesting"
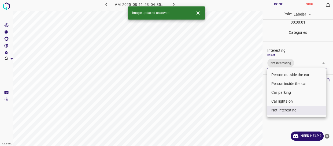
drag, startPoint x: 250, startPoint y: 106, endPoint x: 241, endPoint y: 98, distance: 12.3
click at [251, 105] on div at bounding box center [166, 73] width 333 height 146
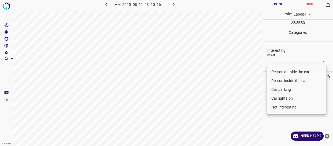
click at [289, 60] on body "4.3.6-dev2 VM_2025_08_11_23_10_16_354_02.gif Done Skip 0 Role: Labeler labeler …" at bounding box center [166, 73] width 333 height 146
click at [277, 97] on li "Car lights on" at bounding box center [296, 98] width 59 height 9
type input "Car lights on"
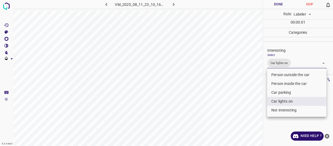
drag, startPoint x: 248, startPoint y: 107, endPoint x: 238, endPoint y: 111, distance: 10.6
click at [248, 110] on div at bounding box center [166, 73] width 333 height 146
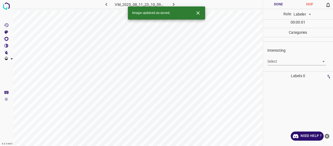
click at [198, 11] on icon "Close" at bounding box center [198, 13] width 6 height 6
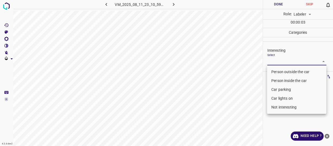
drag, startPoint x: 293, startPoint y: 63, endPoint x: 288, endPoint y: 76, distance: 14.4
click at [294, 63] on body "4.3.6-dev2 VM_2025_08_11_23_10_59_211_09.gif Done Skip 0 Role: Labeler labeler …" at bounding box center [166, 73] width 333 height 146
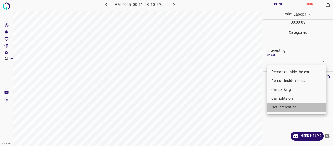
click at [282, 106] on li "Not interesting" at bounding box center [296, 107] width 59 height 9
type input "Not interesting"
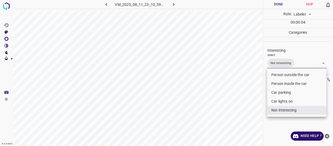
drag, startPoint x: 212, startPoint y: 105, endPoint x: 217, endPoint y: 114, distance: 10.1
click at [217, 114] on div at bounding box center [166, 73] width 333 height 146
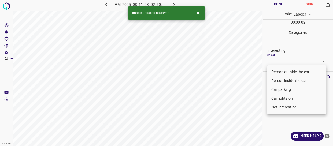
click at [284, 62] on body "4.3.6-dev2 VM_2025_08_11_23_02_50_060_06.gif Done Skip 0 Role: Labeler labeler …" at bounding box center [166, 73] width 333 height 146
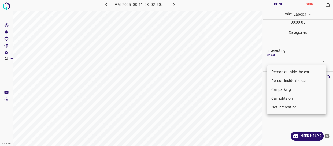
click at [280, 72] on li "Person outside the car" at bounding box center [296, 71] width 59 height 9
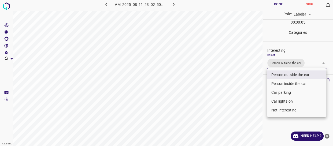
type input "Person outside the car"
drag, startPoint x: 240, startPoint y: 87, endPoint x: 245, endPoint y: 94, distance: 8.6
click at [245, 94] on div at bounding box center [166, 73] width 333 height 146
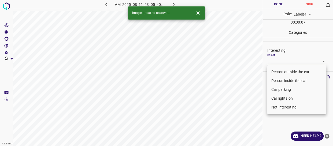
drag, startPoint x: 278, startPoint y: 59, endPoint x: 281, endPoint y: 77, distance: 17.7
click at [278, 59] on body "4.3.6-dev2 VM_2025_08_11_23_05_40_113_00.gif Done Skip 0 Role: Labeler labeler …" at bounding box center [166, 73] width 333 height 146
drag, startPoint x: 281, startPoint y: 72, endPoint x: 275, endPoint y: 78, distance: 8.5
click at [281, 72] on li "Person outside the car" at bounding box center [296, 71] width 59 height 9
type input "Person outside the car"
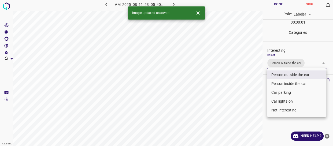
drag, startPoint x: 254, startPoint y: 97, endPoint x: 254, endPoint y: 101, distance: 4.3
click at [255, 101] on div at bounding box center [166, 73] width 333 height 146
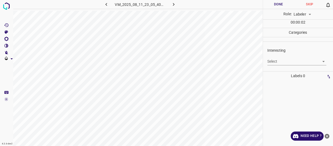
click at [277, 62] on body "4.3.6-dev2 VM_2025_08_11_23_05_40_113_10.gif Done Skip 0 Role: Labeler labeler …" at bounding box center [166, 73] width 333 height 146
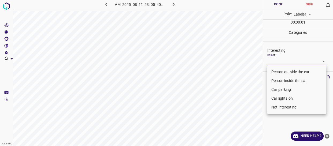
click at [276, 71] on li "Person outside the car" at bounding box center [296, 71] width 59 height 9
type input "Person outside the car"
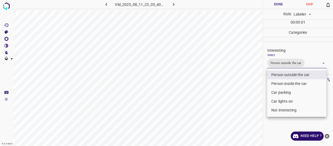
click at [249, 107] on div at bounding box center [166, 73] width 333 height 146
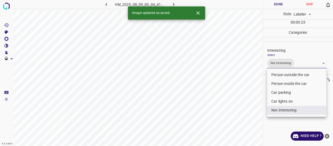
click at [301, 64] on body "4.3.6-dev2 VM_2025_08_09_00_04_41_627_07.gif Done Skip 0 Role: Labeler labeler …" at bounding box center [166, 73] width 333 height 146
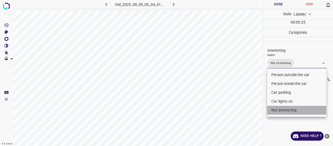
click at [283, 109] on li "Not interesting" at bounding box center [296, 110] width 59 height 9
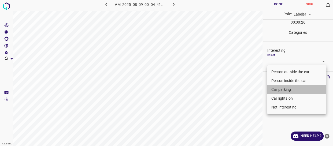
drag, startPoint x: 276, startPoint y: 91, endPoint x: 277, endPoint y: 100, distance: 8.6
click at [277, 92] on li "Car parking" at bounding box center [296, 89] width 59 height 9
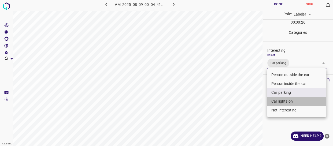
drag, startPoint x: 277, startPoint y: 100, endPoint x: 258, endPoint y: 109, distance: 21.3
click at [277, 101] on li "Car lights on" at bounding box center [296, 101] width 59 height 9
type input "Car parking,Car lights on"
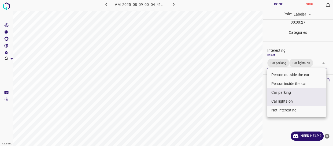
drag, startPoint x: 258, startPoint y: 109, endPoint x: 254, endPoint y: 111, distance: 4.3
click at [257, 110] on div at bounding box center [166, 73] width 333 height 146
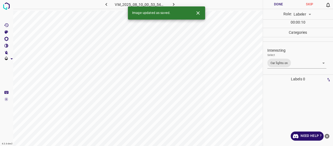
click at [297, 64] on body "4.3.6-dev2 VM_2025_08_10_00_53_54_617_10.gif Done Skip 0 Role: Labeler labeler …" at bounding box center [166, 73] width 333 height 146
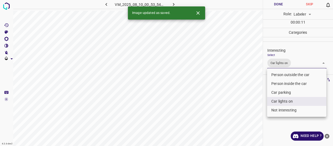
click at [284, 92] on li "Car parking" at bounding box center [296, 92] width 59 height 9
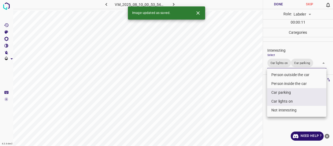
drag, startPoint x: 277, startPoint y: 101, endPoint x: 262, endPoint y: 105, distance: 15.1
click at [276, 101] on li "Car lights on" at bounding box center [296, 101] width 59 height 9
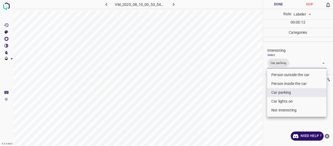
click at [250, 108] on div at bounding box center [166, 73] width 333 height 146
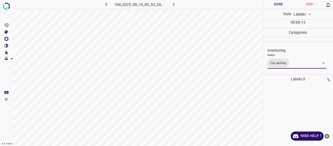
click at [300, 60] on body "4.3.6-dev2 VM_2025_08_10_00_53_54_617_10.gif Done Skip 0 Role: Labeler labeler …" at bounding box center [166, 73] width 333 height 146
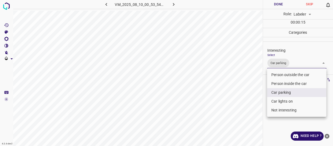
click at [282, 101] on li "Car lights on" at bounding box center [296, 101] width 59 height 9
type input "Car parking,Car lights on"
drag, startPoint x: 247, startPoint y: 103, endPoint x: 234, endPoint y: 108, distance: 13.1
click at [246, 104] on div at bounding box center [166, 73] width 333 height 146
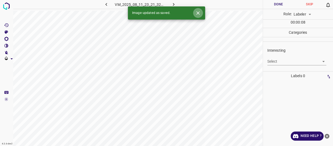
drag, startPoint x: 198, startPoint y: 13, endPoint x: 201, endPoint y: 14, distance: 3.6
click at [199, 13] on icon "Close" at bounding box center [198, 13] width 6 height 6
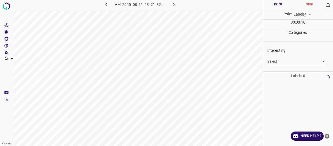
click at [284, 61] on body "4.3.6-dev2 VM_2025_08_11_23_21_32_182_02.gif Done Skip 0 Role: Labeler labeler …" at bounding box center [166, 73] width 333 height 146
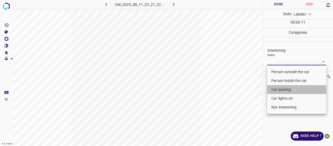
drag, startPoint x: 275, startPoint y: 88, endPoint x: 272, endPoint y: 94, distance: 6.7
click at [274, 90] on li "Car parking" at bounding box center [296, 89] width 59 height 9
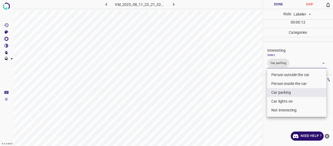
click at [273, 100] on li "Car lights on" at bounding box center [296, 101] width 59 height 9
type input "Car parking,Car lights on"
click at [246, 101] on div at bounding box center [166, 73] width 333 height 146
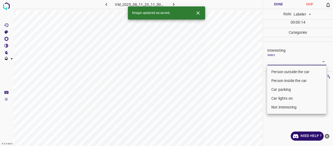
drag, startPoint x: 282, startPoint y: 61, endPoint x: 277, endPoint y: 73, distance: 13.4
click at [282, 62] on body "4.3.6-dev2 VM_2025_08_11_23_11_50_075_01.gif Done Skip 0 Role: Labeler labeler …" at bounding box center [166, 73] width 333 height 146
drag, startPoint x: 277, startPoint y: 73, endPoint x: 267, endPoint y: 83, distance: 13.8
click at [276, 73] on li "Person outside the car" at bounding box center [296, 71] width 59 height 9
type input "Person outside the car"
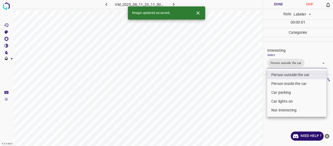
click at [248, 109] on div at bounding box center [166, 73] width 333 height 146
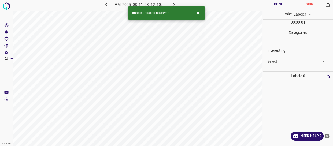
click at [281, 62] on body "4.3.6-dev2 VM_2025_08_11_23_12_10_463_06.gif Done Skip 0 Role: Labeler labeler …" at bounding box center [166, 73] width 333 height 146
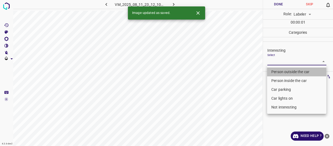
drag, startPoint x: 276, startPoint y: 72, endPoint x: 251, endPoint y: 85, distance: 28.0
click at [276, 72] on li "Person outside the car" at bounding box center [296, 71] width 59 height 9
type input "Person outside the car"
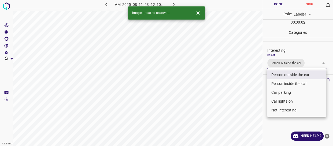
click at [246, 91] on div at bounding box center [166, 73] width 333 height 146
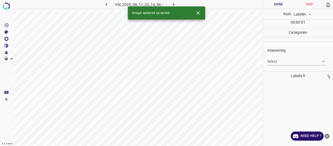
click at [277, 61] on body "4.3.6-dev2 VM_2025_08_11_23_14_56_981_13.gif Done Skip 0 Role: Labeler labeler …" at bounding box center [166, 73] width 333 height 146
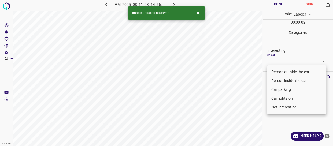
click at [283, 107] on li "Not interesting" at bounding box center [296, 107] width 59 height 9
type input "Not interesting"
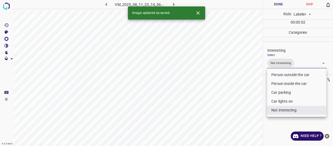
click at [250, 108] on div at bounding box center [166, 73] width 333 height 146
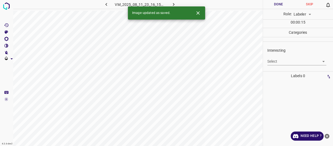
click at [283, 63] on body "4.3.6-dev2 VM_2025_08_11_23_16_15_004_11.gif Done Skip 0 Role: Labeler labeler …" at bounding box center [166, 73] width 333 height 146
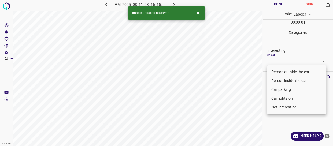
drag, startPoint x: 284, startPoint y: 106, endPoint x: 274, endPoint y: 104, distance: 10.9
click at [284, 106] on li "Not interesting" at bounding box center [296, 107] width 59 height 9
type input "Not interesting"
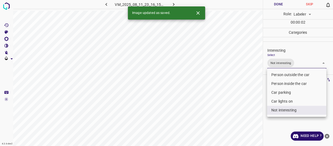
click at [228, 95] on div at bounding box center [166, 73] width 333 height 146
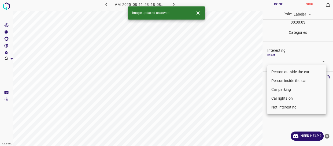
click at [282, 61] on body "4.3.6-dev2 VM_2025_08_11_23_18_08_474_11.gif Done Skip 0 Role: Labeler labeler …" at bounding box center [166, 73] width 333 height 146
drag, startPoint x: 281, startPoint y: 72, endPoint x: 263, endPoint y: 79, distance: 19.3
click at [281, 72] on li "Person outside the car" at bounding box center [296, 71] width 59 height 9
type input "Person outside the car"
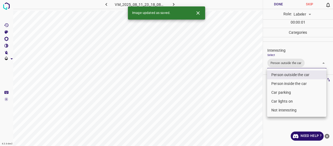
drag, startPoint x: 230, startPoint y: 99, endPoint x: 232, endPoint y: 103, distance: 4.3
click at [232, 99] on div at bounding box center [166, 73] width 333 height 146
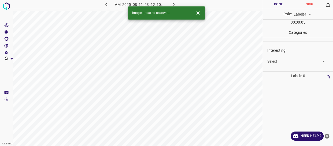
click at [280, 62] on body "4.3.6-dev2 VM_2025_08_11_23_12_10_463_03.gif Done Skip 0 Role: Labeler labeler …" at bounding box center [166, 73] width 333 height 146
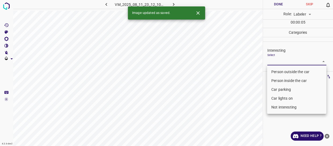
click at [280, 71] on li "Person outside the car" at bounding box center [296, 71] width 59 height 9
type input "Person outside the car"
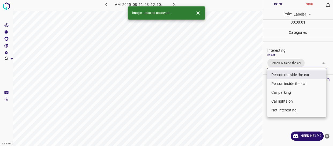
drag, startPoint x: 254, startPoint y: 94, endPoint x: 245, endPoint y: 113, distance: 21.1
click at [252, 111] on div at bounding box center [166, 73] width 333 height 146
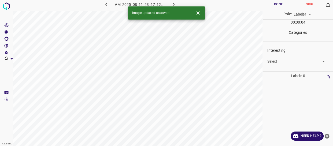
click at [277, 60] on body "4.3.6-dev2 VM_2025_08_11_23_17_12_907_02.gif Done Skip 0 Role: Labeler labeler …" at bounding box center [166, 73] width 333 height 146
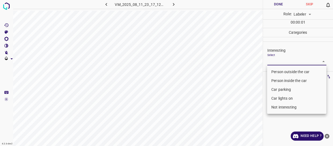
drag, startPoint x: 279, startPoint y: 71, endPoint x: 249, endPoint y: 82, distance: 31.8
click at [279, 71] on li "Person outside the car" at bounding box center [296, 71] width 59 height 9
type input "Person outside the car"
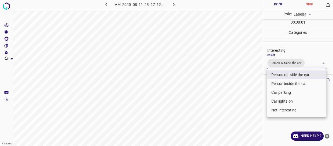
drag, startPoint x: 247, startPoint y: 85, endPoint x: 244, endPoint y: 95, distance: 10.1
click at [247, 93] on div at bounding box center [166, 73] width 333 height 146
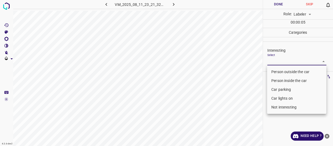
drag, startPoint x: 280, startPoint y: 60, endPoint x: 278, endPoint y: 89, distance: 28.4
click at [280, 62] on body "4.3.6-dev2 VM_2025_08_11_23_21_32_182_05.gif Done Skip 0 Role: Labeler labeler …" at bounding box center [166, 73] width 333 height 146
drag, startPoint x: 279, startPoint y: 108, endPoint x: 271, endPoint y: 110, distance: 8.6
click at [280, 107] on li "Not interesting" at bounding box center [296, 107] width 59 height 9
type input "Not interesting"
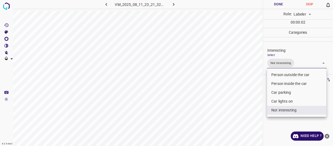
click at [263, 107] on div at bounding box center [166, 73] width 333 height 146
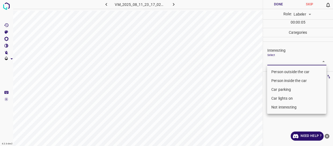
click at [272, 61] on body "4.3.6-dev2 VM_2025_08_11_23_17_02_116_00.gif Done Skip 0 Role: Labeler labeler …" at bounding box center [166, 73] width 333 height 146
click at [278, 72] on li "Person outside the car" at bounding box center [296, 71] width 59 height 9
type input "Person outside the car"
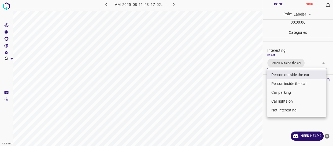
click at [237, 100] on div at bounding box center [166, 73] width 333 height 146
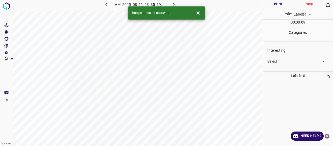
click at [277, 62] on body "4.3.6-dev2 VM_2025_08_11_23_35_19_805_07.gif Done Skip 0 Role: Labeler labeler …" at bounding box center [166, 73] width 333 height 146
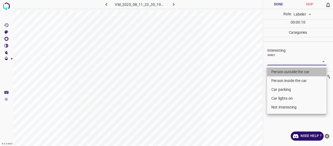
drag, startPoint x: 275, startPoint y: 72, endPoint x: 267, endPoint y: 73, distance: 7.9
click at [275, 72] on li "Person outside the car" at bounding box center [296, 71] width 59 height 9
type input "Person outside the car"
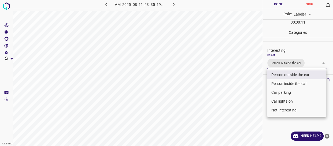
drag, startPoint x: 239, startPoint y: 96, endPoint x: 243, endPoint y: 105, distance: 9.7
click at [240, 98] on div at bounding box center [166, 73] width 333 height 146
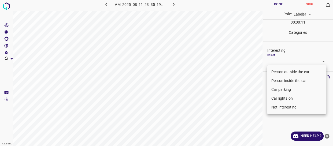
click at [276, 59] on body "4.3.6-dev2 VM_2025_08_11_23_35_19_805_01.gif Done Skip 0 Role: Labeler labeler …" at bounding box center [166, 73] width 333 height 146
click at [277, 72] on li "Person outside the car" at bounding box center [296, 71] width 59 height 9
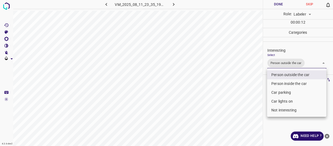
type input "Person outside the car"
drag, startPoint x: 241, startPoint y: 88, endPoint x: 238, endPoint y: 92, distance: 4.2
click at [239, 91] on div at bounding box center [166, 73] width 333 height 146
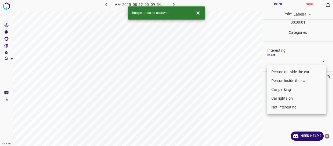
drag, startPoint x: 279, startPoint y: 59, endPoint x: 282, endPoint y: 76, distance: 16.8
click at [280, 60] on body "4.3.6-dev2 VM_2025_08_12_00_09_54_904_03.gif Done Skip 0 Role: Labeler labeler …" at bounding box center [166, 73] width 333 height 146
drag, startPoint x: 286, startPoint y: 88, endPoint x: 284, endPoint y: 92, distance: 4.6
click at [286, 88] on li "Car parking" at bounding box center [296, 89] width 59 height 9
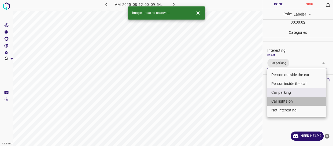
click at [278, 100] on li "Car lights on" at bounding box center [296, 101] width 59 height 9
type input "Car parking,Car lights on"
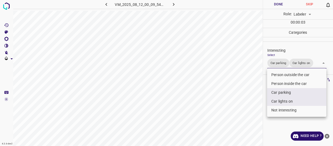
click at [246, 105] on div at bounding box center [166, 73] width 333 height 146
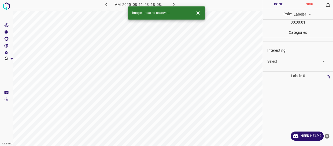
click at [286, 63] on body "4.3.6-dev2 VM_2025_08_11_23_18_08_474_04.gif Done Skip 0 Role: Labeler labeler …" at bounding box center [166, 73] width 333 height 146
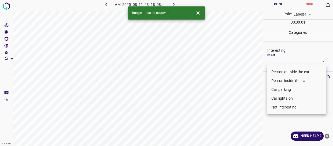
drag, startPoint x: 286, startPoint y: 71, endPoint x: 278, endPoint y: 74, distance: 8.1
click at [286, 71] on li "Person outside the car" at bounding box center [296, 71] width 59 height 9
type input "Person outside the car"
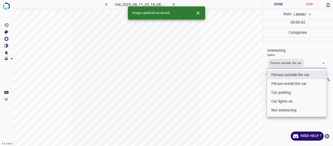
drag, startPoint x: 243, startPoint y: 92, endPoint x: 225, endPoint y: 102, distance: 20.2
click at [241, 99] on div at bounding box center [166, 73] width 333 height 146
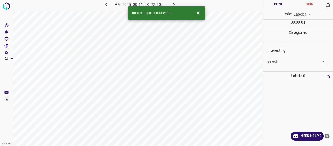
click at [273, 65] on body "4.3.6-dev2 VM_2025_08_11_23_22_50_551_01.gif Done Skip 0 Role: Labeler labeler …" at bounding box center [166, 73] width 333 height 146
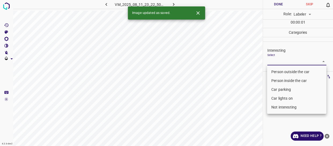
drag, startPoint x: 274, startPoint y: 70, endPoint x: 268, endPoint y: 75, distance: 7.6
click at [274, 70] on li "Person outside the car" at bounding box center [296, 71] width 59 height 9
type input "Person outside the car"
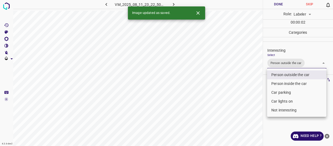
drag, startPoint x: 243, startPoint y: 95, endPoint x: 242, endPoint y: 99, distance: 3.8
click at [243, 98] on div at bounding box center [166, 73] width 333 height 146
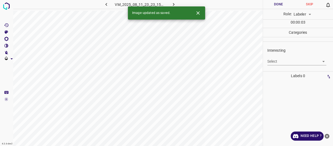
click at [275, 62] on body "4.3.6-dev2 VM_2025_08_11_23_23_15_085_06.gif Done Skip 0 Role: Labeler labeler …" at bounding box center [166, 73] width 333 height 146
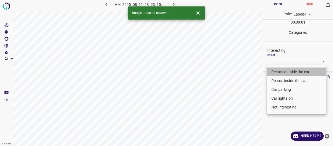
drag, startPoint x: 276, startPoint y: 71, endPoint x: 230, endPoint y: 96, distance: 52.2
click at [271, 77] on ul "Person outside the car Person inside the car Car parking Car lights on Not inte…" at bounding box center [296, 89] width 59 height 48
click at [235, 98] on div at bounding box center [166, 73] width 333 height 146
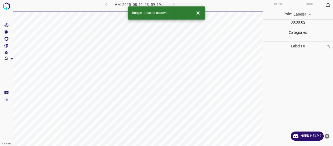
click at [106, 5] on div "VM_2025_08_11_23_59_19_010_06.gif" at bounding box center [140, 4] width 100 height 9
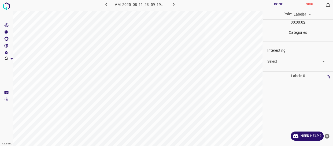
click at [274, 64] on body "4.3.6-dev2 VM_2025_08_11_23_59_19_010_06.gif Done Skip 0 Role: Labeler labeler …" at bounding box center [166, 73] width 333 height 146
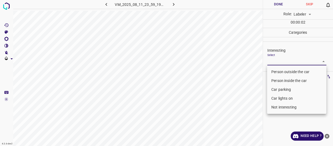
drag, startPoint x: 278, startPoint y: 71, endPoint x: 268, endPoint y: 76, distance: 11.0
click at [278, 71] on li "Person outside the car" at bounding box center [296, 71] width 59 height 9
type input "Person outside the car"
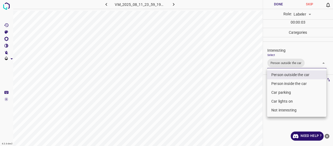
drag, startPoint x: 237, startPoint y: 88, endPoint x: 237, endPoint y: 95, distance: 6.7
click at [238, 95] on div at bounding box center [166, 73] width 333 height 146
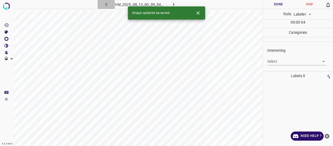
click at [106, 4] on icon "button" at bounding box center [106, 4] width 2 height 3
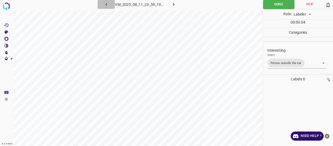
click at [106, 4] on icon "button" at bounding box center [106, 5] width 6 height 6
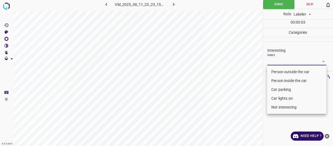
click at [293, 60] on body "4.3.6-dev2 VM_2025_08_11_23_23_15_085_06.gif Done Skip 0 Role: Labeler labeler …" at bounding box center [166, 73] width 333 height 146
drag, startPoint x: 294, startPoint y: 71, endPoint x: 278, endPoint y: 78, distance: 17.5
click at [293, 71] on li "Person outside the car" at bounding box center [296, 71] width 59 height 9
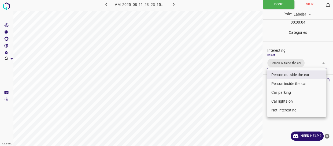
type input "Person outside the car"
drag, startPoint x: 248, startPoint y: 91, endPoint x: 248, endPoint y: 95, distance: 4.0
click at [249, 95] on div at bounding box center [166, 73] width 333 height 146
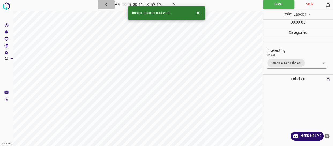
click at [105, 5] on icon "button" at bounding box center [106, 5] width 6 height 6
click at [106, 5] on icon "button" at bounding box center [106, 4] width 2 height 3
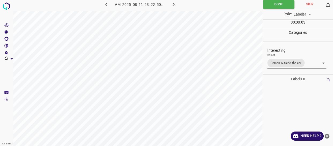
click at [175, 5] on icon "button" at bounding box center [174, 5] width 6 height 6
click at [173, 5] on icon "button" at bounding box center [174, 5] width 6 height 6
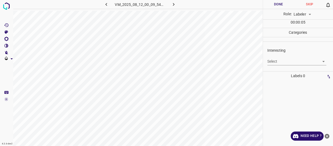
click at [286, 61] on body "4.3.6-dev2 VM_2025_08_12_00_09_54_904_02.gif Done Skip 0 Role: Labeler labeler …" at bounding box center [166, 73] width 333 height 146
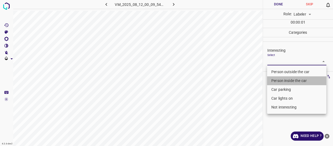
click at [277, 80] on li "Person inside the car" at bounding box center [296, 80] width 59 height 9
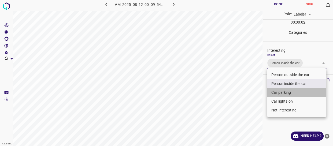
click at [276, 92] on li "Car parking" at bounding box center [296, 92] width 59 height 9
type input "Person inside the car,Car parking"
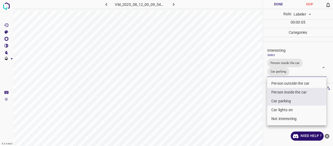
drag, startPoint x: 255, startPoint y: 108, endPoint x: 247, endPoint y: 106, distance: 9.0
click at [255, 107] on div at bounding box center [166, 73] width 333 height 146
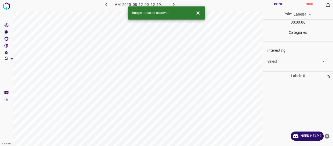
drag, startPoint x: 198, startPoint y: 11, endPoint x: 198, endPoint y: 14, distance: 3.5
click at [198, 12] on icon "Close" at bounding box center [198, 13] width 6 height 6
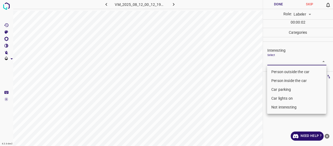
drag, startPoint x: 273, startPoint y: 59, endPoint x: 270, endPoint y: 70, distance: 11.6
click at [273, 61] on body "4.3.6-dev2 VM_2025_08_12_00_12_19_319_06.gif Done Skip 0 Role: Labeler labeler …" at bounding box center [166, 73] width 333 height 146
drag, startPoint x: 274, startPoint y: 68, endPoint x: 246, endPoint y: 85, distance: 32.6
click at [273, 70] on li "Person outside the car" at bounding box center [296, 71] width 59 height 9
type input "Person outside the car"
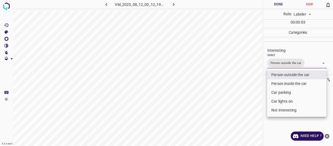
drag, startPoint x: 244, startPoint y: 86, endPoint x: 246, endPoint y: 92, distance: 5.6
click at [247, 91] on div at bounding box center [166, 73] width 333 height 146
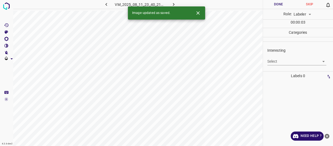
drag, startPoint x: 197, startPoint y: 11, endPoint x: 198, endPoint y: 14, distance: 3.1
click at [197, 11] on icon "Close" at bounding box center [198, 13] width 6 height 6
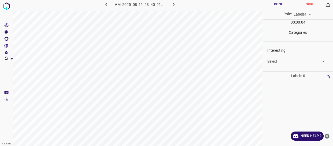
click at [272, 64] on body "4.3.6-dev2 VM_2025_08_11_23_40_21_615_08.gif Done Skip 0 Role: Labeler labeler …" at bounding box center [166, 73] width 333 height 146
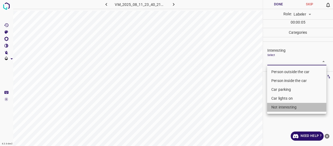
drag, startPoint x: 276, startPoint y: 107, endPoint x: 236, endPoint y: 100, distance: 40.2
click at [276, 107] on li "Not interesting" at bounding box center [296, 107] width 59 height 9
type input "Not interesting"
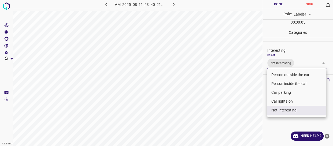
click at [237, 100] on div at bounding box center [166, 73] width 333 height 146
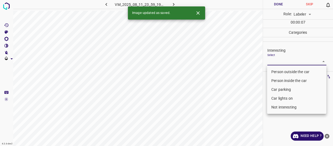
drag, startPoint x: 277, startPoint y: 60, endPoint x: 276, endPoint y: 74, distance: 14.2
click at [276, 61] on body "4.3.6-dev2 VM_2025_08_11_23_59_19_010_04.gif Done Skip 0 Role: Labeler labeler …" at bounding box center [166, 73] width 333 height 146
click at [277, 72] on li "Person outside the car" at bounding box center [296, 71] width 59 height 9
type input "Person outside the car"
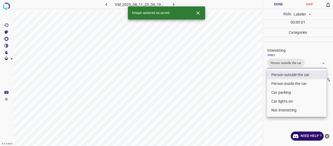
click at [241, 95] on div at bounding box center [166, 73] width 333 height 146
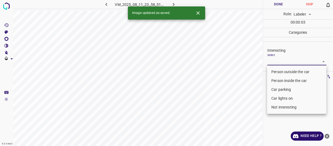
click at [283, 61] on body "4.3.6-dev2 VM_2025_08_11_23_58_51_839_01.gif Done Skip 0 Role: Labeler labeler …" at bounding box center [166, 73] width 333 height 146
drag, startPoint x: 278, startPoint y: 70, endPoint x: 257, endPoint y: 78, distance: 22.4
click at [277, 70] on li "Person outside the car" at bounding box center [296, 71] width 59 height 9
type input "Person outside the car"
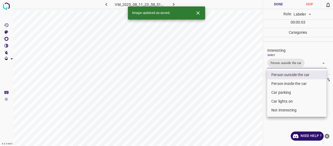
click at [239, 85] on div at bounding box center [166, 73] width 333 height 146
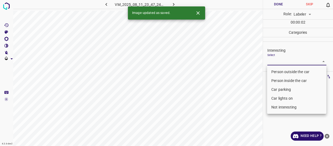
drag, startPoint x: 276, startPoint y: 61, endPoint x: 278, endPoint y: 78, distance: 17.3
click at [277, 62] on body "4.3.6-dev2 VM_2025_08_11_23_47_24_305_01.gif Done Skip 0 Role: Labeler labeler …" at bounding box center [166, 73] width 333 height 146
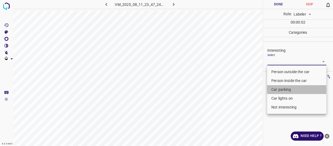
drag, startPoint x: 283, startPoint y: 89, endPoint x: 281, endPoint y: 99, distance: 9.8
click at [282, 92] on li "Car parking" at bounding box center [296, 89] width 59 height 9
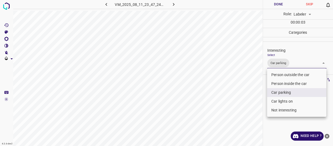
drag, startPoint x: 280, startPoint y: 101, endPoint x: 271, endPoint y: 101, distance: 8.8
click at [279, 101] on li "Car lights on" at bounding box center [296, 101] width 59 height 9
type input "Car parking,Car lights on"
click at [246, 100] on div at bounding box center [166, 73] width 333 height 146
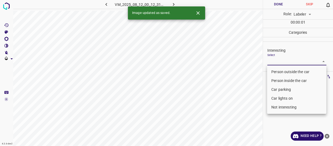
click at [279, 60] on body "4.3.6-dev2 VM_2025_08_12_00_12_31_373_08.gif Done Skip 0 Role: Labeler labeler …" at bounding box center [166, 73] width 333 height 146
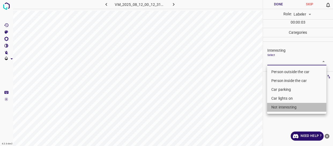
drag, startPoint x: 279, startPoint y: 109, endPoint x: 246, endPoint y: 109, distance: 32.7
click at [276, 108] on li "Not interesting" at bounding box center [296, 107] width 59 height 9
type input "Not interesting"
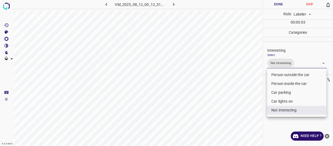
click at [245, 110] on div at bounding box center [166, 73] width 333 height 146
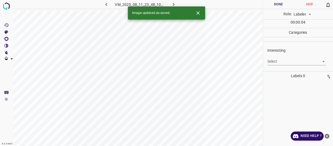
drag, startPoint x: 105, startPoint y: 5, endPoint x: 107, endPoint y: 8, distance: 3.4
click at [105, 5] on icon "button" at bounding box center [106, 5] width 6 height 6
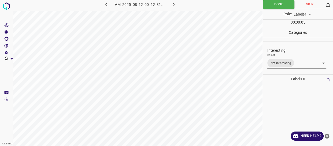
click at [281, 60] on body "4.3.6-dev2 VM_2025_08_12_00_12_31_373_08.gif Done Skip 0 Role: Labeler labeler …" at bounding box center [166, 73] width 333 height 146
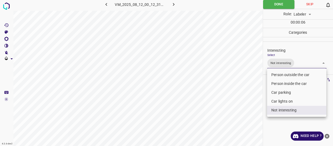
drag, startPoint x: 284, startPoint y: 111, endPoint x: 284, endPoint y: 100, distance: 10.7
click at [284, 108] on li "Not interesting" at bounding box center [296, 110] width 59 height 9
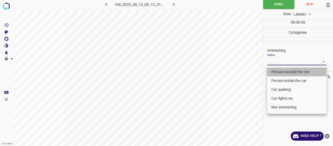
drag, startPoint x: 280, startPoint y: 73, endPoint x: 268, endPoint y: 71, distance: 11.4
click at [279, 71] on li "Person outside the car" at bounding box center [296, 71] width 59 height 9
type input "Person outside the car"
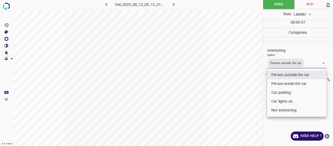
drag, startPoint x: 243, startPoint y: 81, endPoint x: 245, endPoint y: 88, distance: 8.1
click at [246, 89] on div at bounding box center [166, 73] width 333 height 146
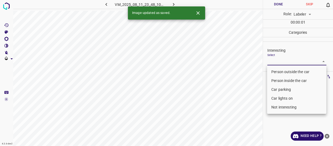
click at [282, 60] on body "4.3.6-dev2 VM_2025_08_11_23_48_10_691_11.gif Done Skip 0 Role: Labeler labeler …" at bounding box center [166, 73] width 333 height 146
click at [277, 99] on li "Car lights on" at bounding box center [296, 98] width 59 height 9
type input "Car lights on"
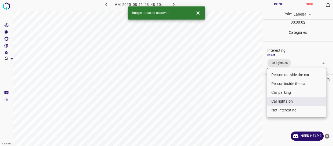
click at [241, 96] on div at bounding box center [166, 73] width 333 height 146
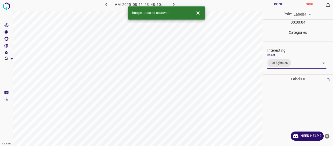
drag, startPoint x: 198, startPoint y: 14, endPoint x: 201, endPoint y: 17, distance: 4.0
click at [198, 14] on icon "Close" at bounding box center [198, 13] width 6 height 6
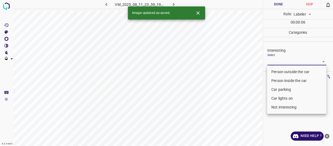
drag, startPoint x: 278, startPoint y: 58, endPoint x: 276, endPoint y: 72, distance: 14.3
click at [278, 59] on body "4.3.6-dev2 VM_2025_08_11_23_59_19_010_08.gif Done Skip 0 Role: Labeler labeler …" at bounding box center [166, 73] width 333 height 146
click at [276, 72] on li "Person outside the car" at bounding box center [296, 71] width 59 height 9
type input "Person outside the car"
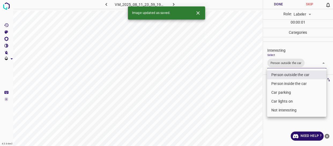
drag, startPoint x: 248, startPoint y: 91, endPoint x: 246, endPoint y: 92, distance: 2.8
click at [247, 92] on div at bounding box center [166, 73] width 333 height 146
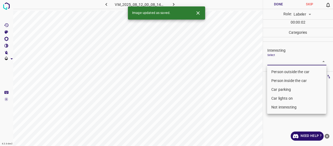
click at [282, 61] on body "4.3.6-dev2 VM_2025_08_12_00_08_14_297_05.gif Done Skip 0 Role: Labeler labeler …" at bounding box center [166, 73] width 333 height 146
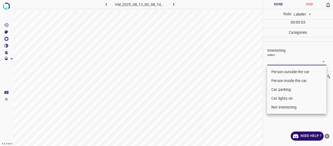
drag, startPoint x: 277, startPoint y: 79, endPoint x: 266, endPoint y: 84, distance: 11.8
click at [277, 80] on li "Person inside the car" at bounding box center [296, 80] width 59 height 9
type input "Person inside the car"
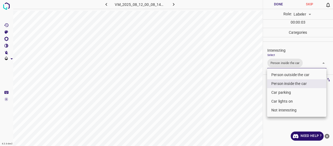
click at [245, 89] on div at bounding box center [166, 73] width 333 height 146
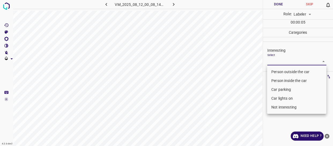
click at [274, 61] on body "4.3.6-dev2 VM_2025_08_12_00_08_14_297_14.gif Done Skip 0 Role: Labeler labeler …" at bounding box center [166, 73] width 333 height 146
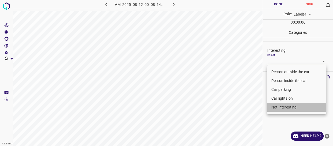
drag, startPoint x: 280, startPoint y: 106, endPoint x: 243, endPoint y: 104, distance: 37.2
click at [279, 106] on li "Not interesting" at bounding box center [296, 107] width 59 height 9
type input "Not interesting"
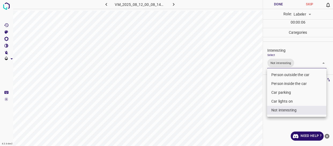
click at [242, 103] on div at bounding box center [166, 73] width 333 height 146
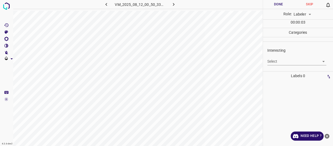
click at [273, 62] on body "4.3.6-dev2 VM_2025_08_12_00_50_33_828_03.gif Done Skip 0 Role: Labeler labeler …" at bounding box center [166, 73] width 333 height 146
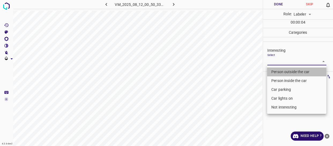
drag, startPoint x: 281, startPoint y: 72, endPoint x: 245, endPoint y: 90, distance: 40.0
click at [281, 73] on li "Person outside the car" at bounding box center [296, 71] width 59 height 9
type input "Person outside the car"
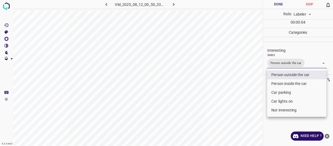
drag, startPoint x: 244, startPoint y: 91, endPoint x: 241, endPoint y: 96, distance: 5.5
click at [243, 96] on div at bounding box center [166, 73] width 333 height 146
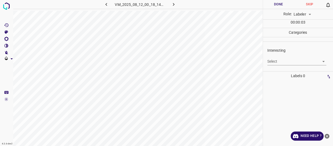
click at [277, 59] on body "4.3.6-dev2 VM_2025_08_12_00_18_14_953_01.gif Done Skip 0 Role: Labeler labeler …" at bounding box center [166, 73] width 333 height 146
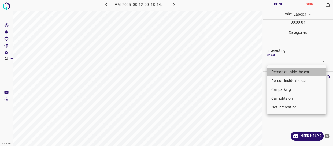
drag, startPoint x: 279, startPoint y: 71, endPoint x: 268, endPoint y: 77, distance: 12.8
click at [279, 70] on li "Person outside the car" at bounding box center [296, 71] width 59 height 9
type input "Person outside the car"
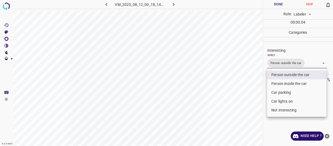
drag, startPoint x: 246, startPoint y: 95, endPoint x: 244, endPoint y: 103, distance: 8.1
click at [246, 101] on div at bounding box center [166, 73] width 333 height 146
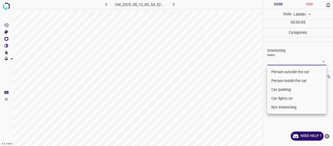
click at [270, 61] on body "4.3.6-dev2 VM_2025_08_12_00_54_52_724_07.gif Done Skip 0 Role: Labeler labeler …" at bounding box center [166, 73] width 333 height 146
click at [273, 70] on li "Person outside the car" at bounding box center [296, 71] width 59 height 9
type input "Person outside the car"
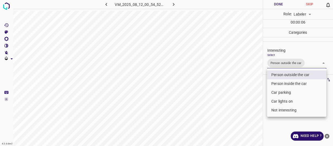
drag, startPoint x: 248, startPoint y: 83, endPoint x: 247, endPoint y: 92, distance: 9.2
click at [248, 91] on div at bounding box center [166, 73] width 333 height 146
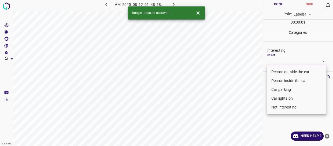
click at [278, 63] on body "4.3.6-dev2 VM_2025_08_12_01_48_18_921_07.gif Done Skip 0 Role: Labeler labeler …" at bounding box center [166, 73] width 333 height 146
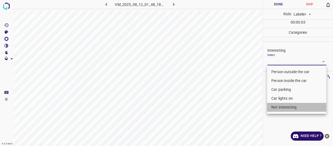
click at [279, 107] on li "Not interesting" at bounding box center [296, 107] width 59 height 9
type input "Not interesting"
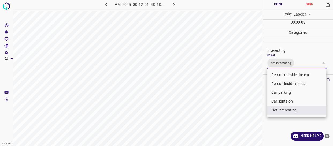
click at [243, 101] on div at bounding box center [166, 73] width 333 height 146
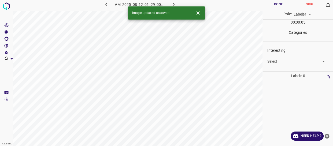
click at [284, 63] on body "4.3.6-dev2 VM_2025_08_12_01_29_00_149_02.gif Done Skip 0 Role: Labeler labeler …" at bounding box center [166, 73] width 333 height 146
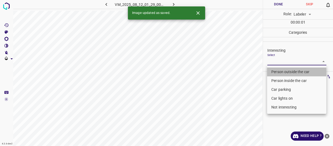
click at [281, 72] on li "Person outside the car" at bounding box center [296, 71] width 59 height 9
type input "Person outside the car"
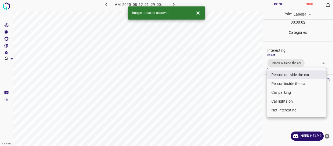
drag, startPoint x: 250, startPoint y: 92, endPoint x: 249, endPoint y: 99, distance: 7.3
click at [251, 98] on div at bounding box center [166, 73] width 333 height 146
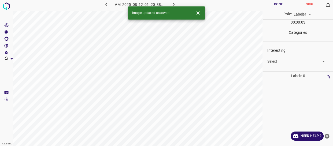
click at [272, 59] on body "4.3.6-dev2 VM_2025_08_12_01_20_38_812_02.gif Done Skip 0 Role: Labeler labeler …" at bounding box center [166, 73] width 333 height 146
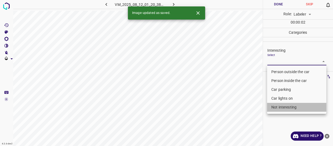
drag, startPoint x: 281, startPoint y: 105, endPoint x: 245, endPoint y: 104, distance: 35.9
click at [281, 105] on li "Not interesting" at bounding box center [296, 107] width 59 height 9
type input "Not interesting"
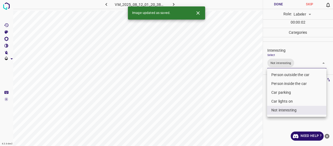
drag, startPoint x: 245, startPoint y: 104, endPoint x: 245, endPoint y: 107, distance: 2.7
click at [246, 107] on div at bounding box center [166, 73] width 333 height 146
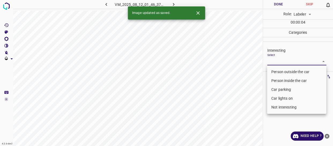
click at [274, 59] on body "4.3.6-dev2 VM_2025_08_12_01_46_37_919_05.gif Done Skip 0 Role: Labeler labeler …" at bounding box center [166, 73] width 333 height 146
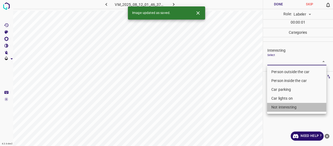
drag, startPoint x: 278, startPoint y: 106, endPoint x: 236, endPoint y: 100, distance: 42.5
click at [278, 106] on li "Not interesting" at bounding box center [296, 107] width 59 height 9
type input "Not interesting"
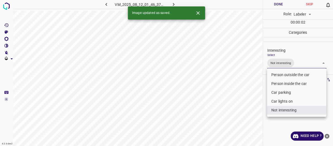
click at [236, 100] on div at bounding box center [166, 73] width 333 height 146
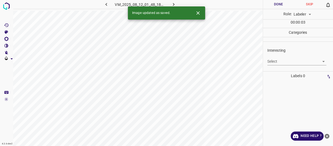
click at [280, 61] on body "4.3.6-dev2 VM_2025_08_12_01_48_18_921_13.gif Done Skip 0 Role: Labeler labeler …" at bounding box center [166, 73] width 333 height 146
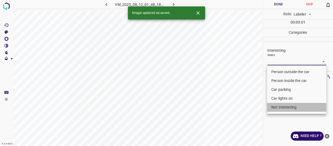
drag, startPoint x: 281, startPoint y: 107, endPoint x: 248, endPoint y: 109, distance: 32.8
click at [281, 107] on li "Not interesting" at bounding box center [296, 107] width 59 height 9
type input "Not interesting"
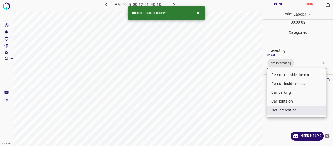
click at [248, 110] on div at bounding box center [166, 73] width 333 height 146
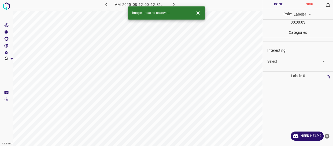
click at [282, 62] on body "4.3.6-dev2 VM_2025_08_12_00_12_31_373_01.gif Done Skip 0 Role: Labeler labeler …" at bounding box center [166, 73] width 333 height 146
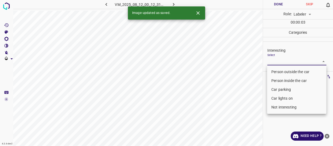
drag, startPoint x: 280, startPoint y: 72, endPoint x: 268, endPoint y: 80, distance: 14.1
click at [278, 74] on li "Person outside the car" at bounding box center [296, 71] width 59 height 9
type input "Person outside the car"
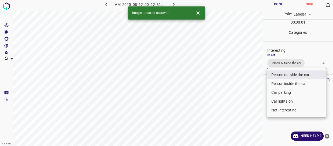
drag, startPoint x: 248, startPoint y: 91, endPoint x: 238, endPoint y: 103, distance: 15.2
click at [245, 98] on div at bounding box center [166, 73] width 333 height 146
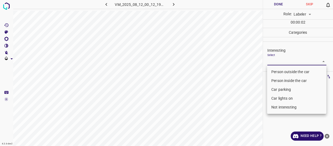
click at [278, 59] on body "4.3.6-dev2 VM_2025_08_12_00_12_19_319_10.gif Done Skip 0 Role: Labeler labeler …" at bounding box center [166, 73] width 333 height 146
drag, startPoint x: 281, startPoint y: 69, endPoint x: 247, endPoint y: 95, distance: 42.3
click at [281, 70] on li "Person outside the car" at bounding box center [296, 71] width 59 height 9
type input "Person outside the car"
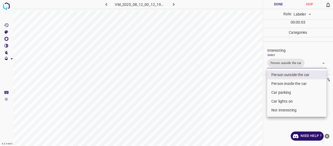
drag, startPoint x: 246, startPoint y: 99, endPoint x: 239, endPoint y: 119, distance: 21.8
click at [247, 108] on div at bounding box center [166, 73] width 333 height 146
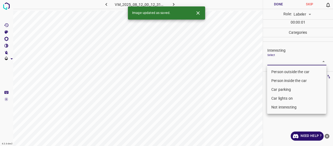
drag, startPoint x: 279, startPoint y: 58, endPoint x: 282, endPoint y: 69, distance: 11.0
click at [280, 61] on body "4.3.6-dev2 VM_2025_08_12_00_12_31_373_03.gif Done Skip 0 Role: Labeler labeler …" at bounding box center [166, 73] width 333 height 146
click at [281, 71] on li "Person outside the car" at bounding box center [296, 71] width 59 height 9
type input "Person outside the car"
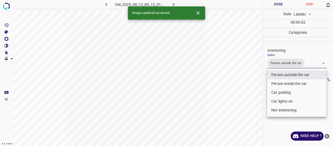
drag, startPoint x: 243, startPoint y: 101, endPoint x: 237, endPoint y: 115, distance: 15.4
click at [241, 112] on div at bounding box center [166, 73] width 333 height 146
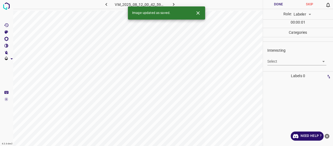
click at [276, 61] on body "4.3.6-dev2 VM_2025_08_12_00_42_59_786_00.gif Done Skip 0 Role: Labeler labeler …" at bounding box center [166, 73] width 333 height 146
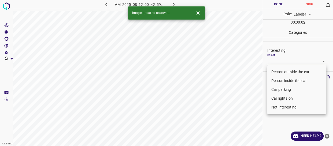
drag, startPoint x: 277, startPoint y: 71, endPoint x: 273, endPoint y: 74, distance: 5.2
click at [278, 70] on li "Person outside the car" at bounding box center [296, 71] width 59 height 9
type input "Person outside the car"
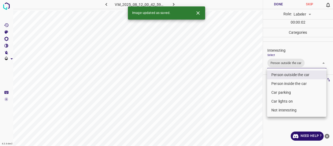
drag, startPoint x: 236, startPoint y: 94, endPoint x: 237, endPoint y: 101, distance: 7.3
click at [238, 99] on div at bounding box center [166, 73] width 333 height 146
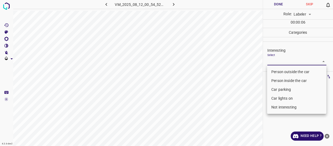
drag, startPoint x: 273, startPoint y: 59, endPoint x: 274, endPoint y: 69, distance: 10.2
click at [273, 59] on body "4.3.6-dev2 VM_2025_08_12_00_54_52_724_02.gif Done Skip 0 Role: Labeler labeler …" at bounding box center [166, 73] width 333 height 146
click at [275, 70] on li "Person outside the car" at bounding box center [296, 71] width 59 height 9
type input "Person outside the car"
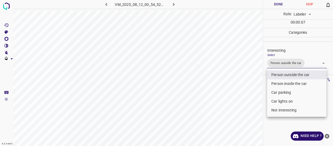
drag, startPoint x: 244, startPoint y: 82, endPoint x: 235, endPoint y: 95, distance: 16.0
click at [241, 90] on div at bounding box center [166, 73] width 333 height 146
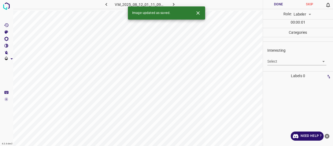
click at [276, 60] on body "4.3.6-dev2 VM_2025_08_12_01_11_09_002_11.gif Done Skip 0 Role: Labeler labeler …" at bounding box center [166, 73] width 333 height 146
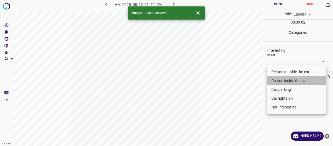
drag, startPoint x: 281, startPoint y: 81, endPoint x: 243, endPoint y: 94, distance: 39.9
click at [281, 82] on li "Person inside the car" at bounding box center [296, 80] width 59 height 9
type input "Person inside the car"
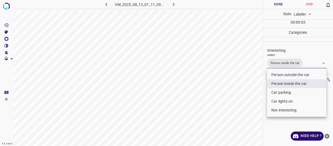
drag, startPoint x: 243, startPoint y: 94, endPoint x: 246, endPoint y: 99, distance: 5.4
click at [245, 97] on div at bounding box center [166, 73] width 333 height 146
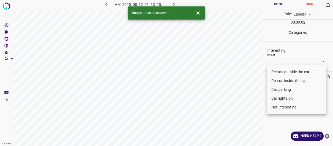
drag, startPoint x: 281, startPoint y: 59, endPoint x: 283, endPoint y: 70, distance: 11.4
click at [282, 61] on body "4.3.6-dev2 VM_2025_08_12_01_13_25_254_04.gif Done Skip 0 Role: Labeler labeler …" at bounding box center [166, 73] width 333 height 146
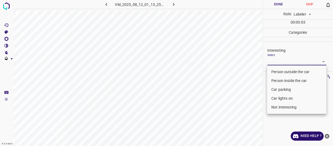
click at [282, 71] on li "Person outside the car" at bounding box center [296, 71] width 59 height 9
type input "Person outside the car"
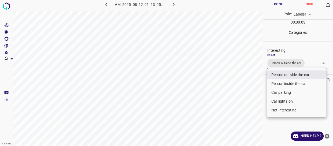
drag, startPoint x: 240, startPoint y: 99, endPoint x: 236, endPoint y: 101, distance: 5.1
click at [240, 99] on div at bounding box center [166, 73] width 333 height 146
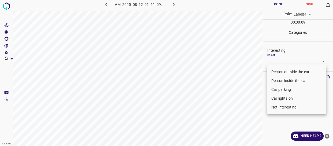
click at [278, 59] on body "4.3.6-dev2 VM_2025_08_12_01_11_09_002_02.gif Done Skip 0 Role: Labeler labeler …" at bounding box center [166, 73] width 333 height 146
click at [284, 71] on li "Person outside the car" at bounding box center [296, 71] width 59 height 9
type input "Person outside the car"
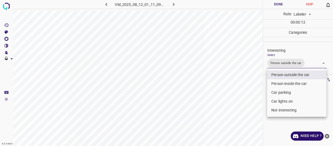
drag, startPoint x: 253, startPoint y: 84, endPoint x: 254, endPoint y: 89, distance: 5.3
click at [254, 89] on div at bounding box center [166, 73] width 333 height 146
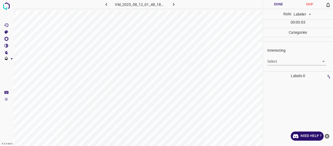
click at [284, 62] on body "4.3.6-dev2 VM_2025_08_12_01_48_18_921_03.gif Done Skip 0 Role: Labeler labeler …" at bounding box center [166, 73] width 333 height 146
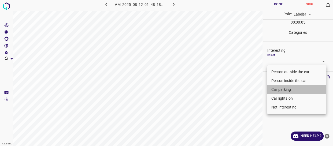
drag, startPoint x: 278, startPoint y: 89, endPoint x: 276, endPoint y: 99, distance: 10.0
click at [277, 91] on li "Car parking" at bounding box center [296, 89] width 59 height 9
type input "Car parking"
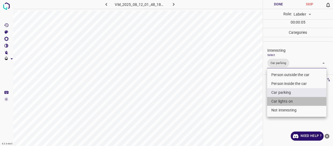
click at [276, 100] on li "Car lights on" at bounding box center [296, 101] width 59 height 9
type input "Car parking,Car lights on"
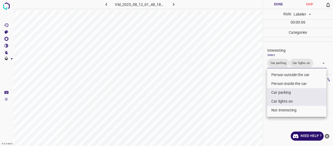
click at [251, 100] on div at bounding box center [166, 73] width 333 height 146
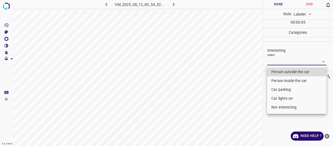
drag, startPoint x: 285, startPoint y: 61, endPoint x: 282, endPoint y: 72, distance: 11.8
click at [285, 62] on body "4.3.6-dev2 VM_2025_08_12_00_54_52_724_00.gif Done Skip 0 Role: Labeler labeler …" at bounding box center [166, 73] width 333 height 146
drag, startPoint x: 282, startPoint y: 70, endPoint x: 251, endPoint y: 92, distance: 37.7
click at [281, 72] on li "Person outside the car" at bounding box center [296, 71] width 59 height 9
type input "Person outside the car"
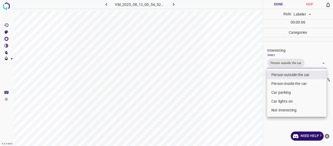
drag, startPoint x: 251, startPoint y: 92, endPoint x: 246, endPoint y: 102, distance: 11.1
click at [251, 100] on div at bounding box center [166, 73] width 333 height 146
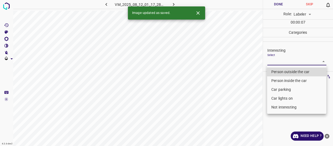
drag, startPoint x: 285, startPoint y: 61, endPoint x: 283, endPoint y: 69, distance: 7.6
click at [285, 61] on body "4.3.6-dev2 VM_2025_08_12_01_17_28_301_01.gif Done Skip 0 Role: Labeler labeler …" at bounding box center [166, 73] width 333 height 146
click at [283, 72] on li "Person outside the car" at bounding box center [296, 71] width 59 height 9
type input "Person outside the car"
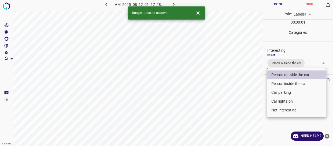
drag, startPoint x: 252, startPoint y: 92, endPoint x: 248, endPoint y: 101, distance: 10.2
click at [251, 98] on div at bounding box center [166, 73] width 333 height 146
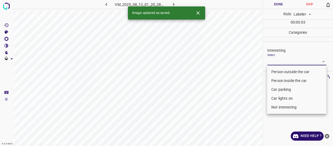
click at [278, 61] on body "4.3.6-dev2 VM_2025_08_12_01_20_28_348_00.gif Done Skip 0 Role: Labeler labeler …" at bounding box center [166, 73] width 333 height 146
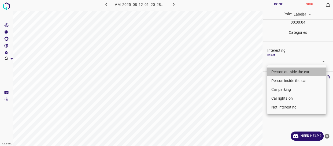
click at [281, 71] on li "Person outside the car" at bounding box center [296, 71] width 59 height 9
type input "Person outside the car"
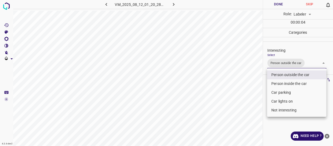
drag, startPoint x: 254, startPoint y: 83, endPoint x: 249, endPoint y: 90, distance: 8.6
click at [254, 86] on div at bounding box center [166, 73] width 333 height 146
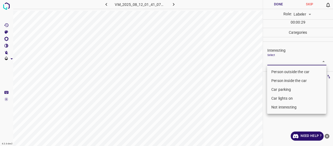
drag, startPoint x: 279, startPoint y: 61, endPoint x: 293, endPoint y: 90, distance: 32.0
click at [280, 62] on body "4.3.6-dev2 VM_2025_08_12_01_41_07_909_07.gif Done Skip 0 Role: Labeler labeler …" at bounding box center [166, 73] width 333 height 146
drag, startPoint x: 294, startPoint y: 107, endPoint x: 278, endPoint y: 105, distance: 15.6
click at [293, 106] on li "Not interesting" at bounding box center [296, 107] width 59 height 9
type input "Not interesting"
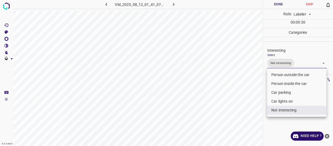
click at [240, 103] on div at bounding box center [166, 73] width 333 height 146
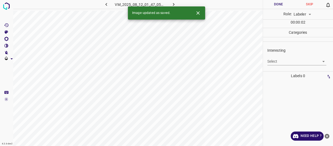
click at [275, 61] on body "4.3.6-dev2 VM_2025_08_12_01_47_05_904_00.gif Done Skip 0 Role: Labeler labeler …" at bounding box center [166, 73] width 333 height 146
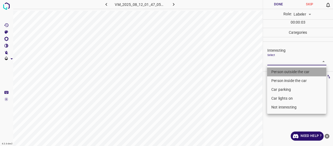
click at [277, 70] on li "Person outside the car" at bounding box center [296, 71] width 59 height 9
type input "Person outside the car"
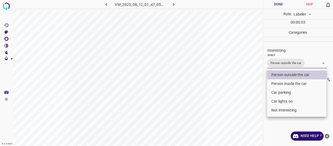
drag, startPoint x: 243, startPoint y: 93, endPoint x: 240, endPoint y: 107, distance: 14.4
click at [243, 98] on div at bounding box center [166, 73] width 333 height 146
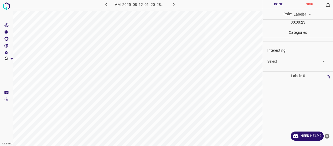
click at [288, 62] on body "4.3.6-dev2 VM_2025_08_12_01_20_28_348_01.gif Done Skip 0 Role: Labeler labeler …" at bounding box center [166, 73] width 333 height 146
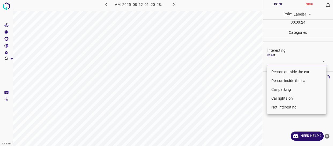
drag, startPoint x: 284, startPoint y: 70, endPoint x: 247, endPoint y: 90, distance: 41.9
click at [284, 71] on li "Person outside the car" at bounding box center [296, 71] width 59 height 9
type input "Person outside the car"
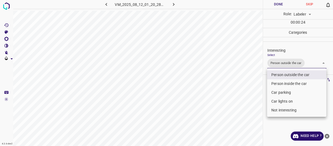
drag, startPoint x: 242, startPoint y: 96, endPoint x: 239, endPoint y: 109, distance: 13.6
click at [242, 104] on div at bounding box center [166, 73] width 333 height 146
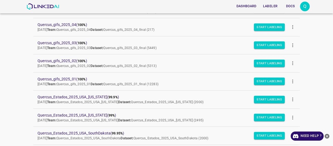
scroll to position [97, 0]
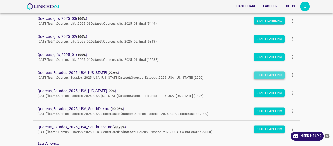
click at [259, 75] on button "Start Labeling" at bounding box center [269, 74] width 31 height 7
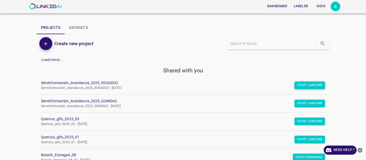
click at [303, 85] on button "Start Labeling" at bounding box center [309, 85] width 31 height 7
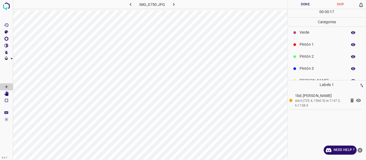
scroll to position [27, 0]
click at [305, 67] on p "[PERSON_NAME]" at bounding box center [321, 69] width 45 height 6
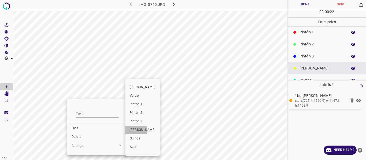
click at [135, 130] on span "[PERSON_NAME]" at bounding box center [143, 130] width 26 height 5
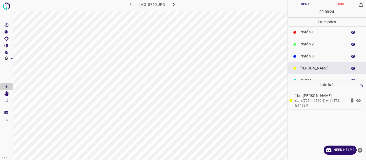
click at [306, 55] on p "Pintón 3" at bounding box center [321, 57] width 45 height 6
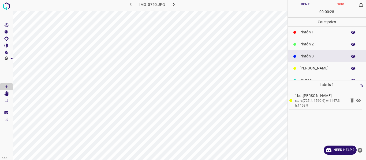
click at [307, 4] on button "Done" at bounding box center [305, 4] width 35 height 9
click at [172, 4] on icon "button" at bounding box center [174, 5] width 6 height 6
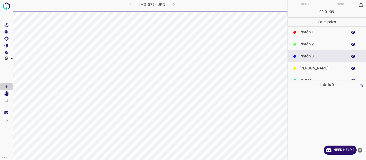
click at [302, 68] on p "[PERSON_NAME]" at bounding box center [321, 69] width 45 height 6
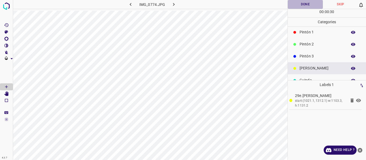
drag, startPoint x: 312, startPoint y: 5, endPoint x: 313, endPoint y: 29, distance: 23.9
click at [312, 5] on button "Done" at bounding box center [305, 4] width 35 height 9
click at [175, 5] on icon "button" at bounding box center [174, 5] width 6 height 6
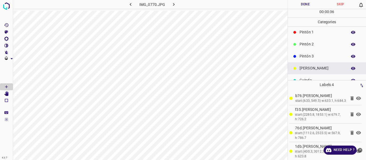
click at [299, 3] on button "Done" at bounding box center [305, 4] width 35 height 9
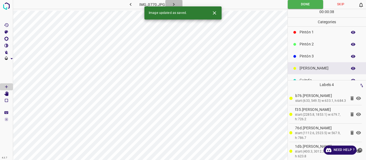
click at [175, 3] on icon "button" at bounding box center [174, 5] width 6 height 6
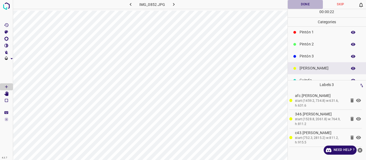
click at [296, 3] on button "Done" at bounding box center [305, 4] width 35 height 9
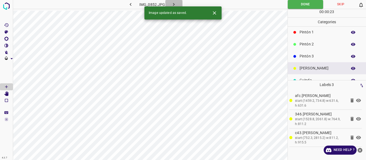
drag, startPoint x: 174, startPoint y: 3, endPoint x: 171, endPoint y: 7, distance: 5.8
click at [173, 3] on icon "button" at bounding box center [174, 5] width 6 height 6
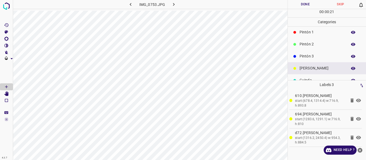
click at [298, 2] on button "Done" at bounding box center [305, 4] width 35 height 9
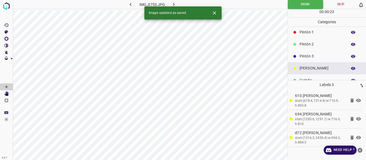
drag, startPoint x: 175, startPoint y: 1, endPoint x: 174, endPoint y: 6, distance: 5.4
click at [175, 2] on button "button" at bounding box center [173, 4] width 17 height 9
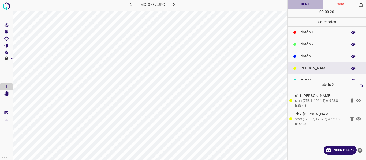
click at [293, 4] on button "Done" at bounding box center [305, 4] width 35 height 9
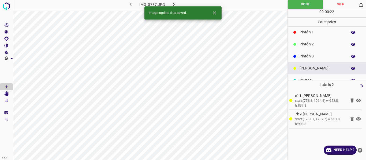
click at [171, 4] on icon "button" at bounding box center [174, 5] width 6 height 6
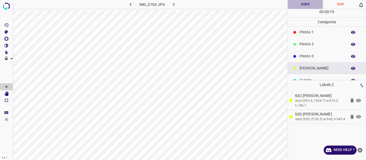
click at [304, 1] on button "Done" at bounding box center [305, 4] width 35 height 9
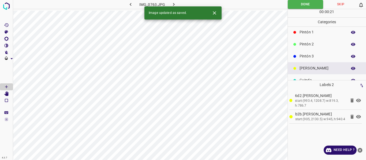
click at [177, 2] on button "button" at bounding box center [173, 4] width 17 height 9
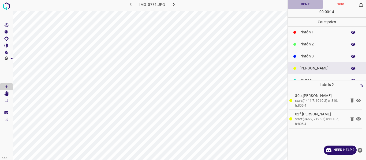
click at [302, 4] on button "Done" at bounding box center [305, 4] width 35 height 9
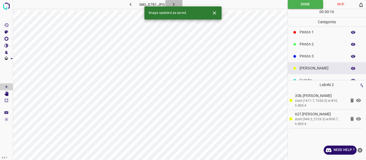
click at [175, 3] on icon "button" at bounding box center [174, 5] width 6 height 6
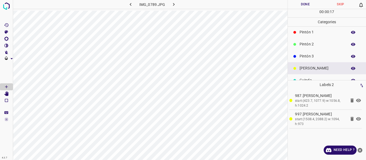
click at [301, 4] on button "Done" at bounding box center [305, 4] width 35 height 9
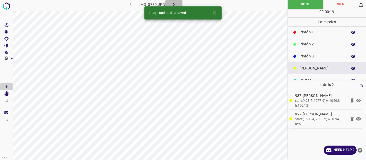
click at [173, 2] on icon "button" at bounding box center [174, 5] width 6 height 6
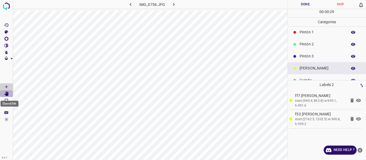
click at [6, 95] on icon "[Space] Edit" at bounding box center [6, 94] width 5 height 5
click at [8, 85] on icon "[Space] Draw" at bounding box center [6, 87] width 5 height 5
click at [297, 2] on button "Done" at bounding box center [305, 4] width 35 height 9
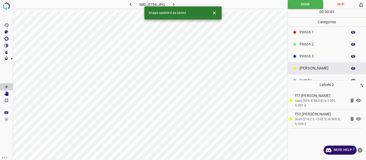
click at [172, 3] on icon "button" at bounding box center [174, 5] width 6 height 6
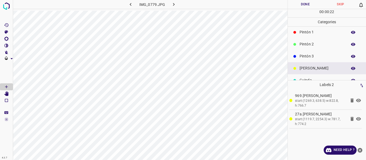
click at [291, 3] on button "Done" at bounding box center [305, 4] width 35 height 9
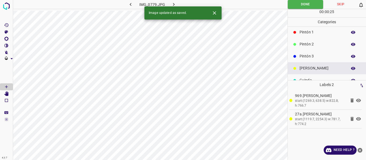
click at [172, 2] on icon "button" at bounding box center [174, 5] width 6 height 6
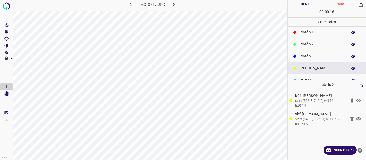
click at [296, 3] on button "Done" at bounding box center [305, 4] width 35 height 9
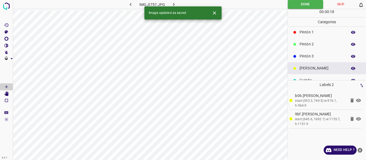
click at [173, 3] on icon "button" at bounding box center [174, 5] width 6 height 6
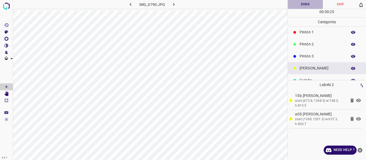
click at [298, 5] on button "Done" at bounding box center [305, 4] width 35 height 9
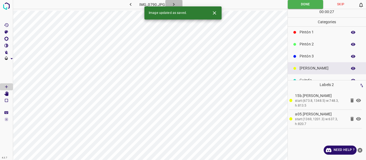
click at [178, 4] on button "button" at bounding box center [173, 4] width 17 height 9
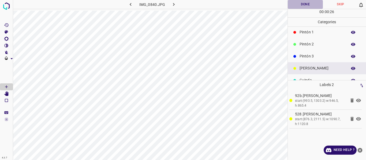
click at [291, 3] on button "Done" at bounding box center [305, 4] width 35 height 9
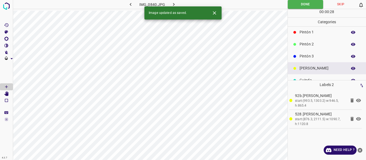
click at [173, 3] on icon "button" at bounding box center [174, 5] width 6 height 6
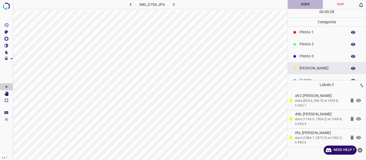
click at [297, 4] on button "Done" at bounding box center [305, 4] width 35 height 9
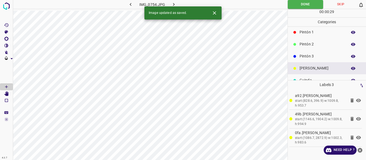
click at [170, 3] on button "button" at bounding box center [173, 4] width 17 height 9
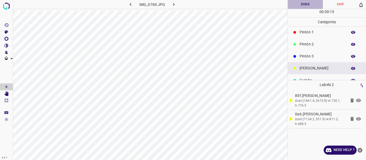
click at [296, 3] on button "Done" at bounding box center [305, 4] width 35 height 9
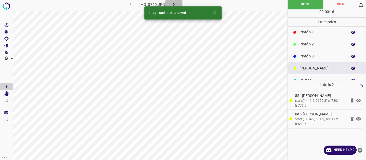
click at [169, 3] on button "button" at bounding box center [173, 4] width 17 height 9
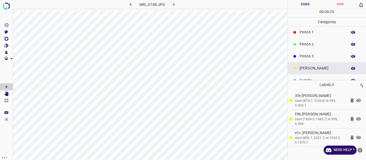
click at [301, 4] on button "Done" at bounding box center [305, 4] width 35 height 9
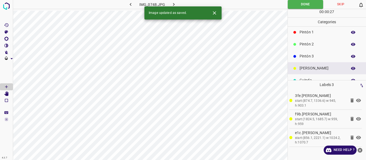
click at [174, 3] on icon "button" at bounding box center [174, 5] width 6 height 6
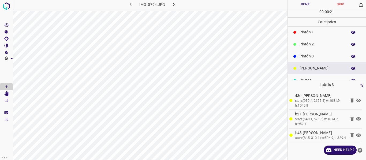
click at [291, 7] on button "Done" at bounding box center [305, 4] width 35 height 9
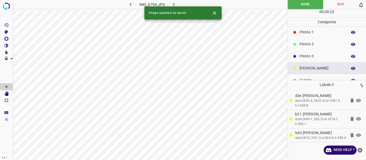
click at [176, 3] on icon "button" at bounding box center [174, 5] width 6 height 6
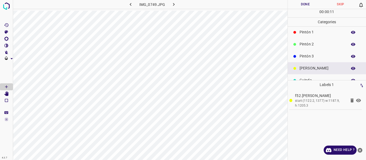
click at [296, 5] on button "Done" at bounding box center [305, 4] width 35 height 9
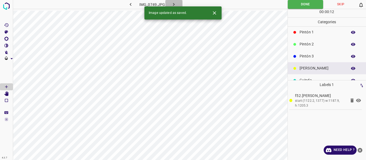
click at [172, 3] on icon "button" at bounding box center [174, 5] width 6 height 6
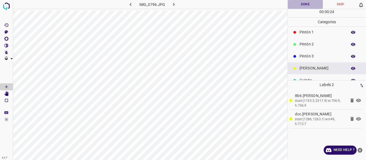
click at [292, 4] on button "Done" at bounding box center [305, 4] width 35 height 9
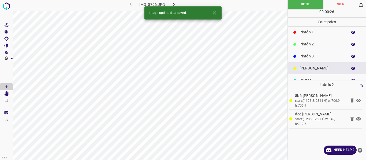
click at [171, 3] on icon "button" at bounding box center [174, 5] width 6 height 6
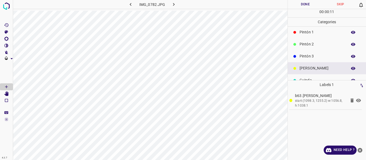
click at [295, 5] on button "Done" at bounding box center [305, 4] width 35 height 9
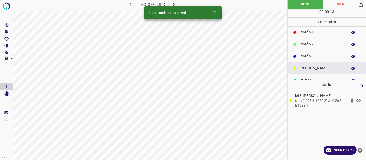
click at [173, 3] on icon "button" at bounding box center [174, 5] width 6 height 6
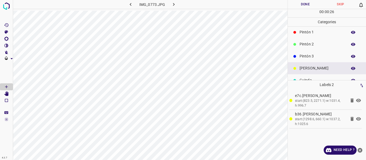
click at [305, 6] on button "Done" at bounding box center [305, 4] width 35 height 9
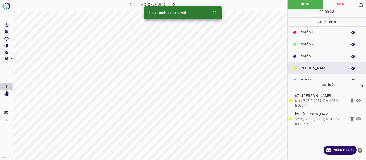
click at [169, 2] on button "button" at bounding box center [173, 4] width 17 height 9
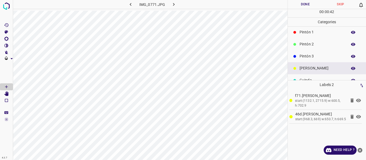
click at [301, 6] on button "Done" at bounding box center [305, 4] width 35 height 9
click at [176, 5] on icon "button" at bounding box center [174, 5] width 6 height 6
click at [299, 5] on button "Done" at bounding box center [305, 4] width 35 height 9
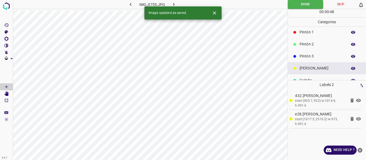
click at [176, 3] on icon "button" at bounding box center [174, 5] width 6 height 6
